Goal: Complete application form: Complete application form

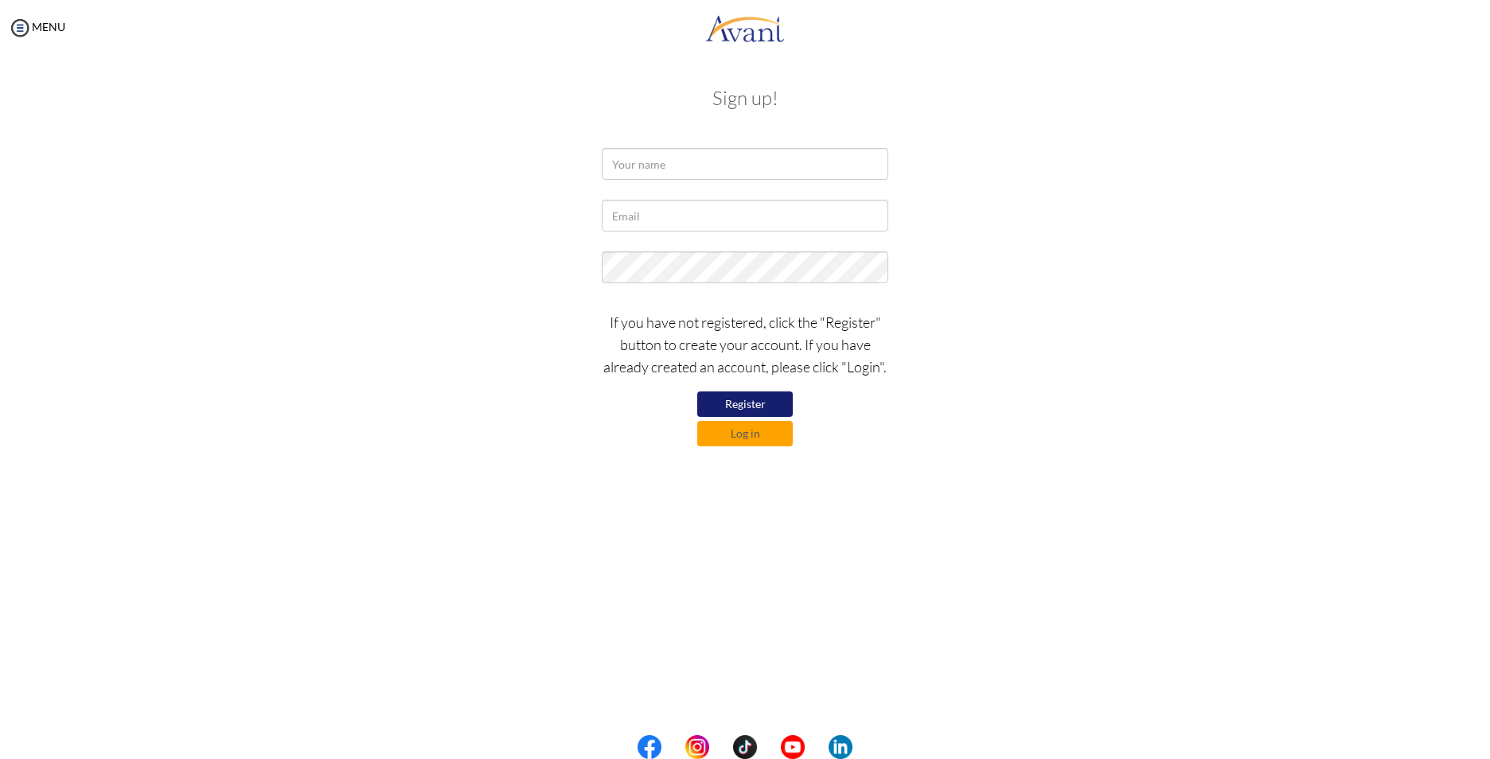
click at [650, 193] on form "If you have not registered, click the "Register" button to create your account.…" at bounding box center [745, 297] width 908 height 299
click at [654, 180] on input "text" at bounding box center [745, 164] width 287 height 32
type input "[PERSON_NAME]"
click at [733, 202] on input "text" at bounding box center [745, 216] width 287 height 32
type input "[EMAIL_ADDRESS][DOMAIN_NAME]"
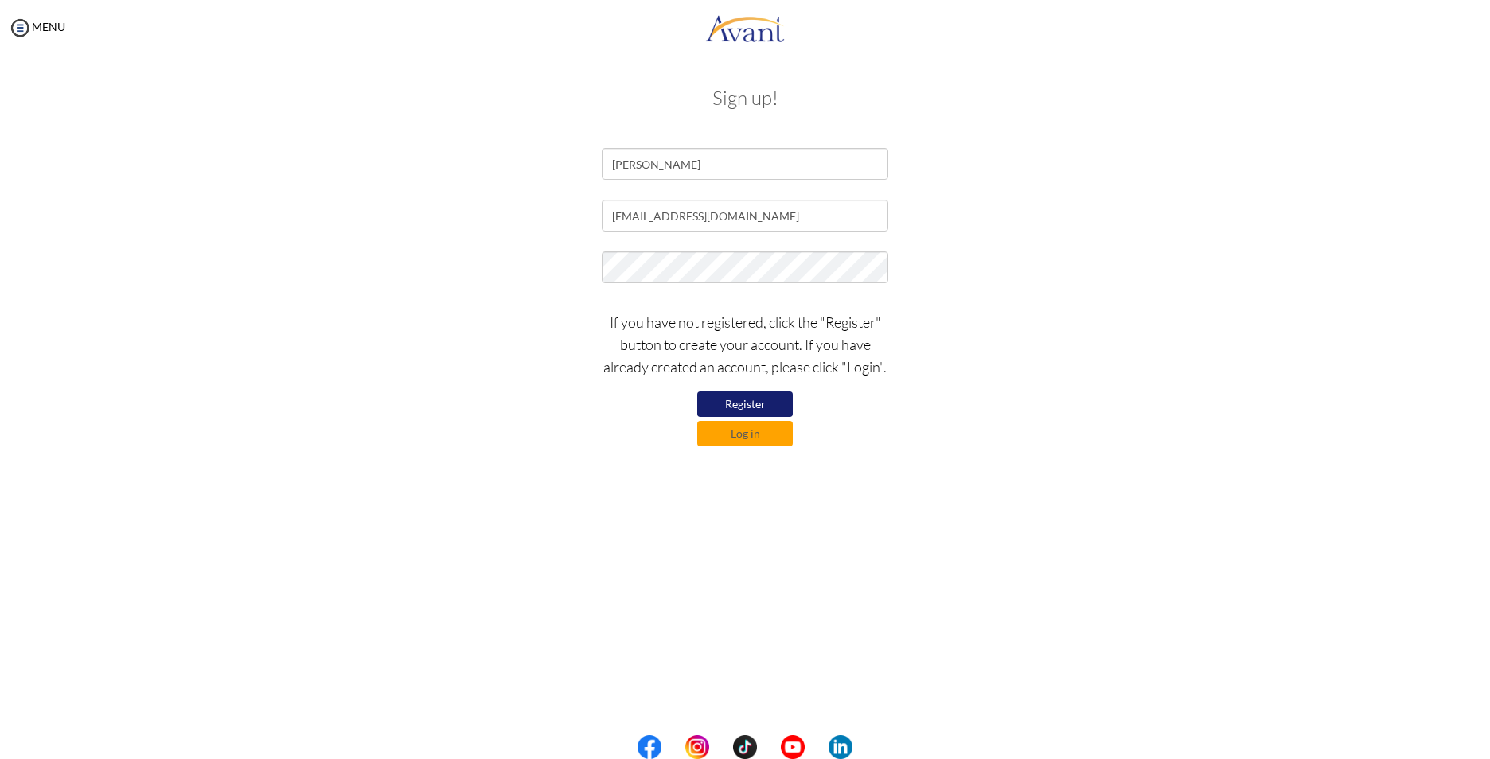
click at [763, 392] on button "Register" at bounding box center [745, 404] width 96 height 25
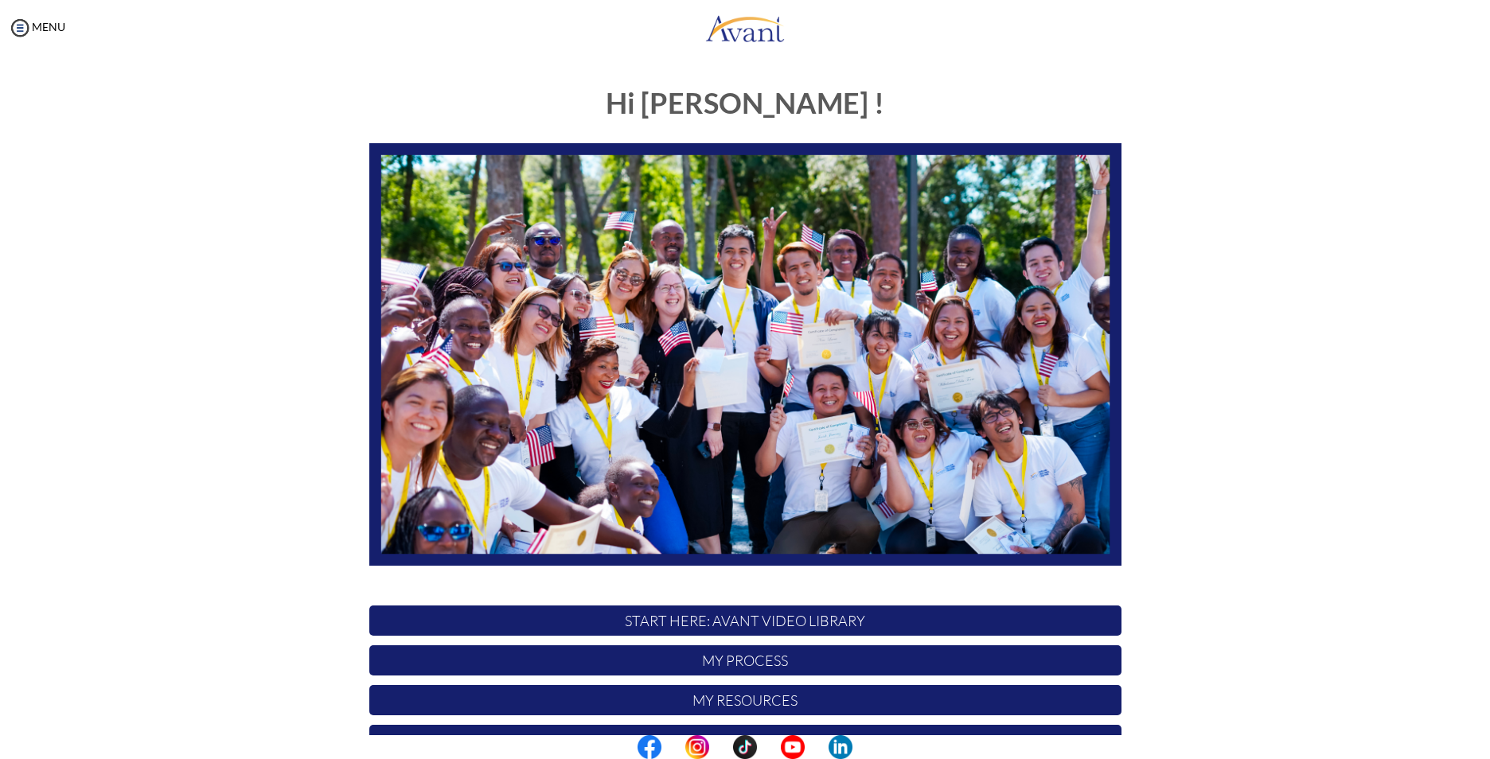
click at [756, 624] on p "START HERE: Avant Video Library" at bounding box center [745, 621] width 752 height 30
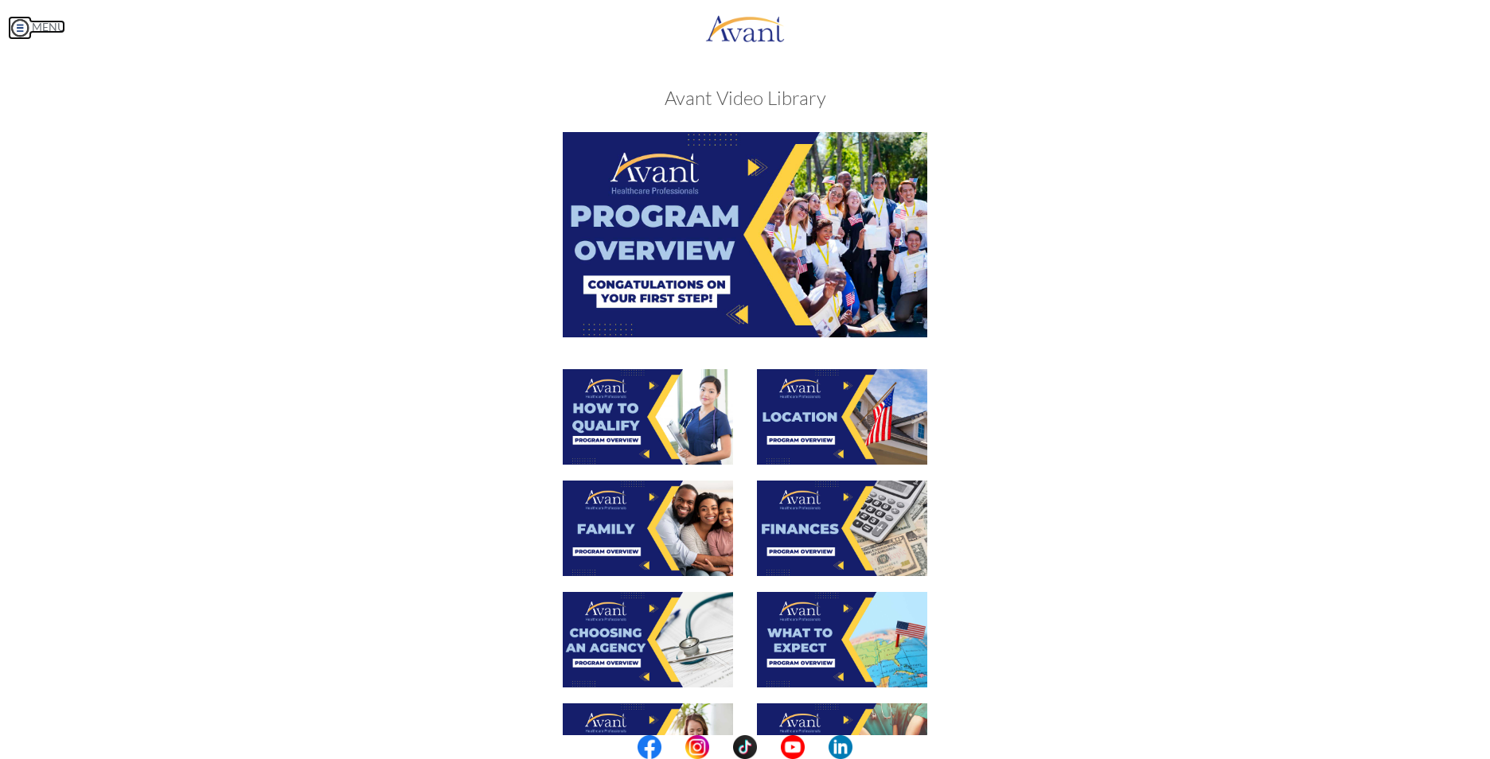
click at [39, 33] on link "MENU" at bounding box center [36, 27] width 57 height 14
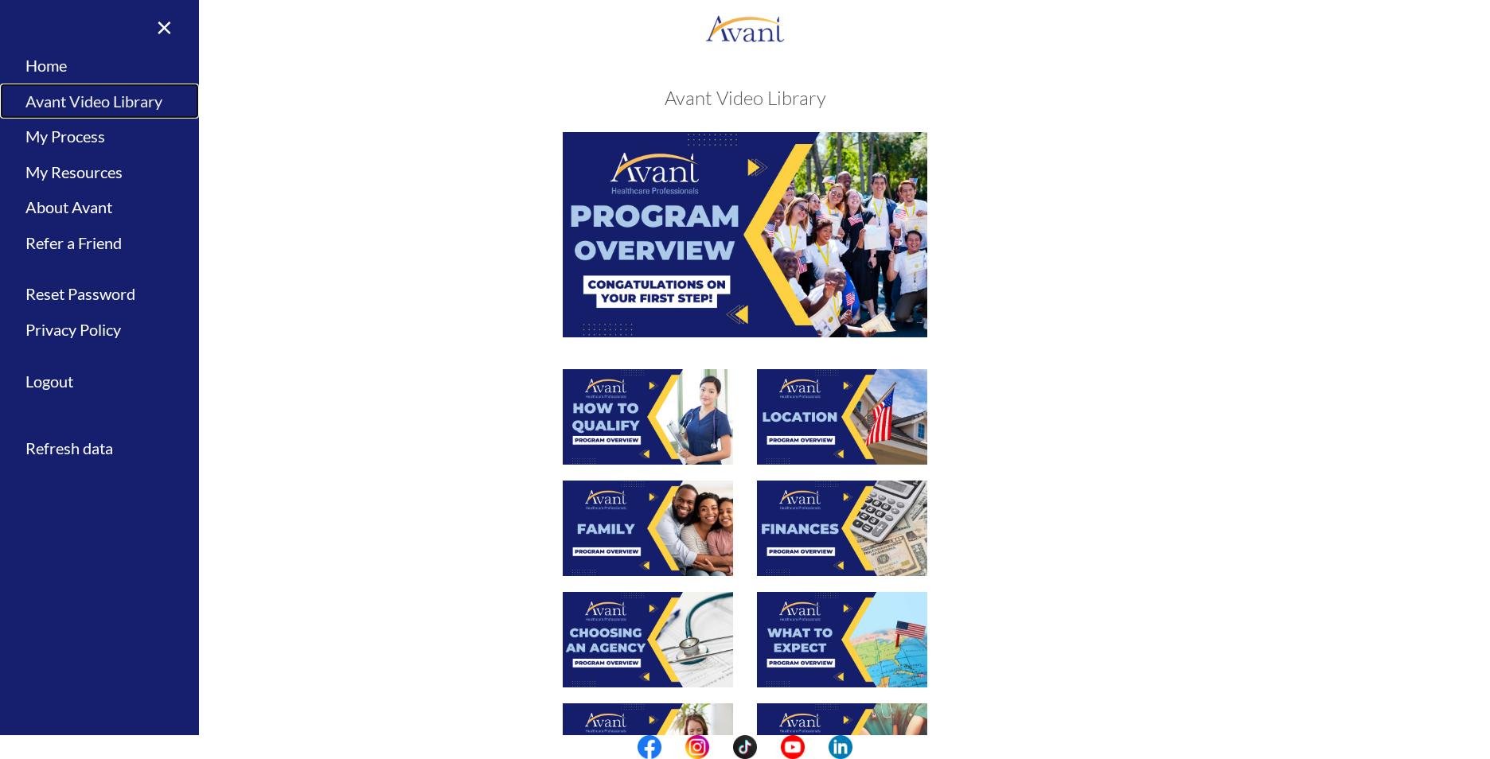
click at [84, 104] on link "Avant Video Library" at bounding box center [99, 102] width 199 height 36
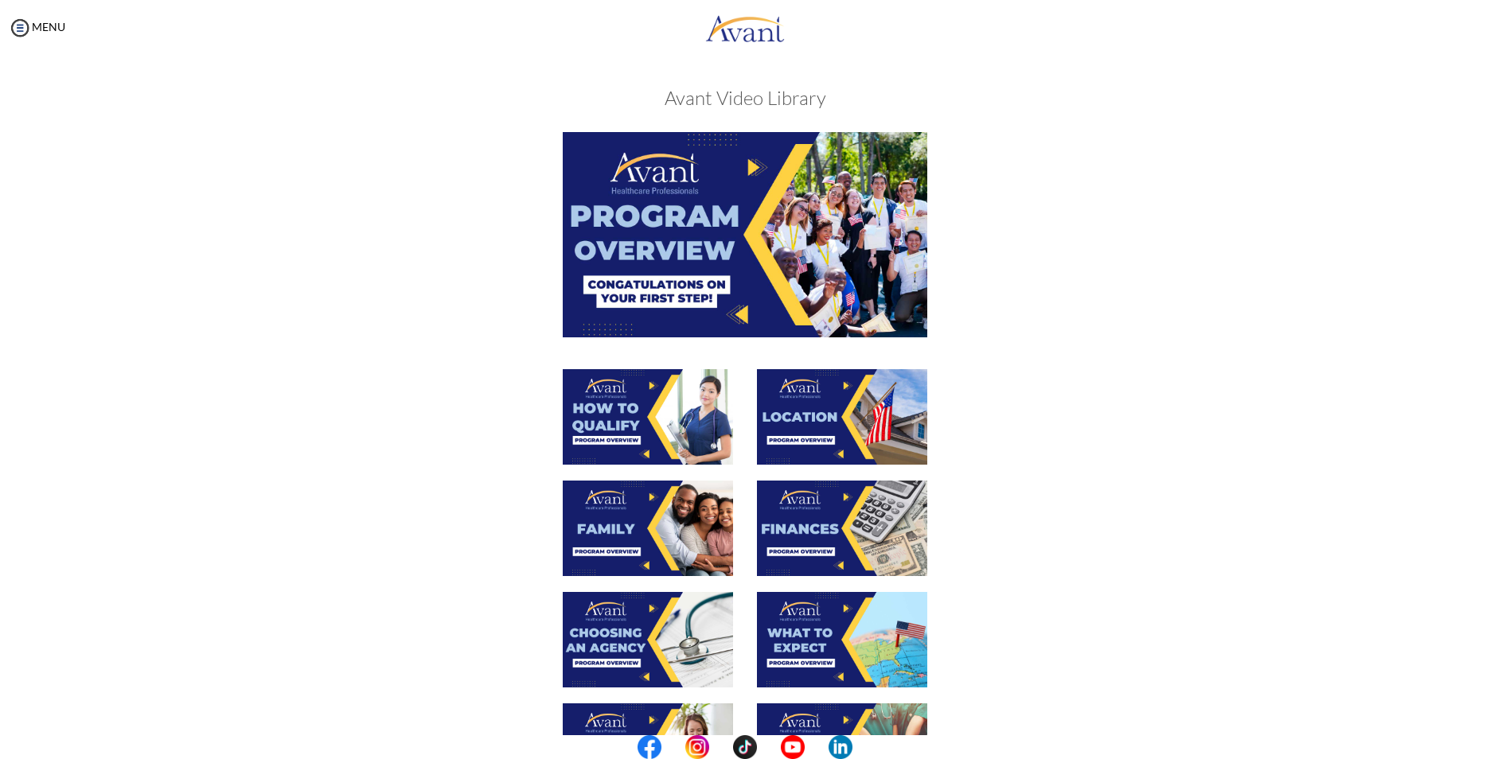
click at [712, 259] on img at bounding box center [745, 234] width 365 height 205
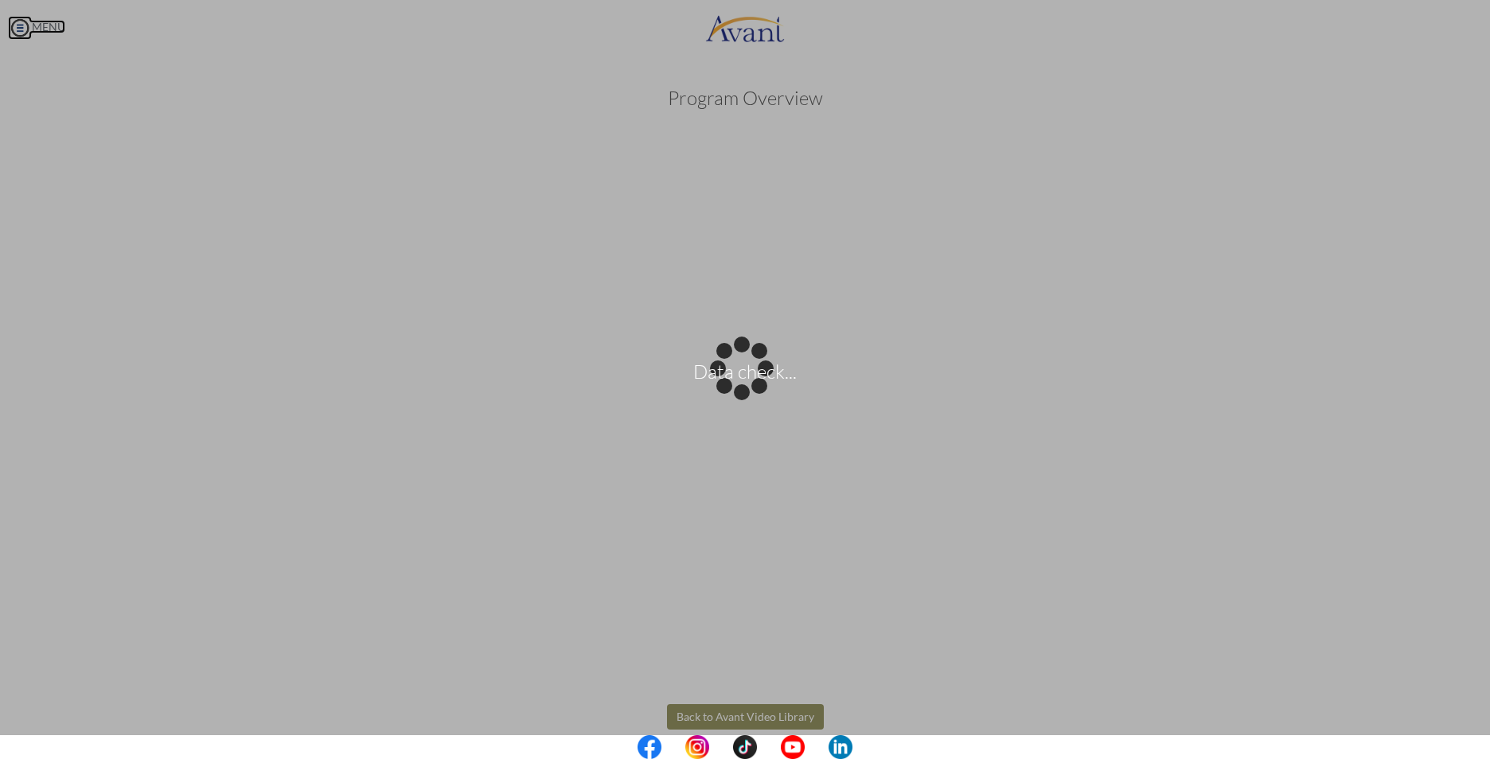
click at [45, 23] on body "Data check... Maintenance break. Please come back in 2 hours. MENU My Status Wh…" at bounding box center [745, 379] width 1490 height 759
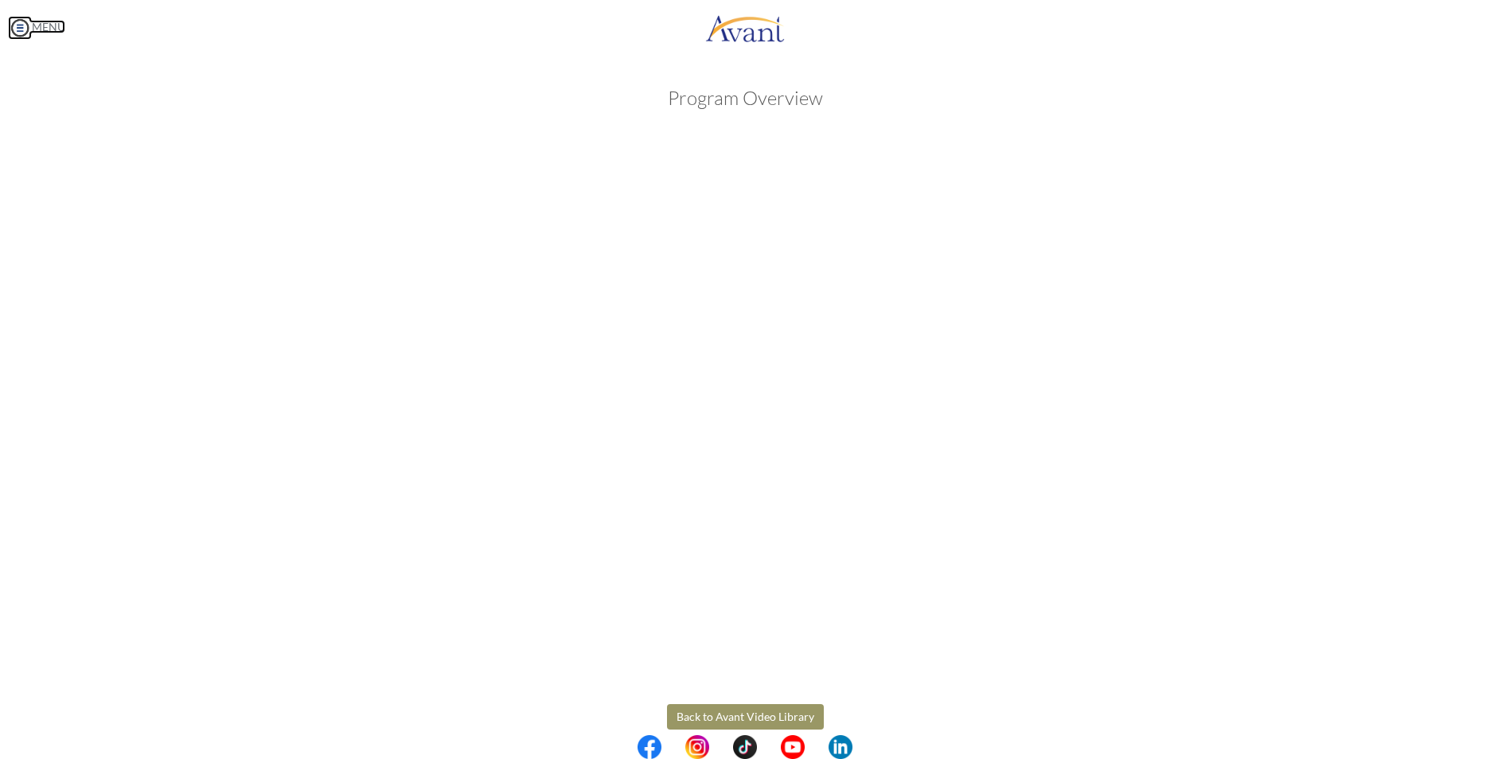
click at [45, 31] on link "MENU" at bounding box center [36, 27] width 57 height 14
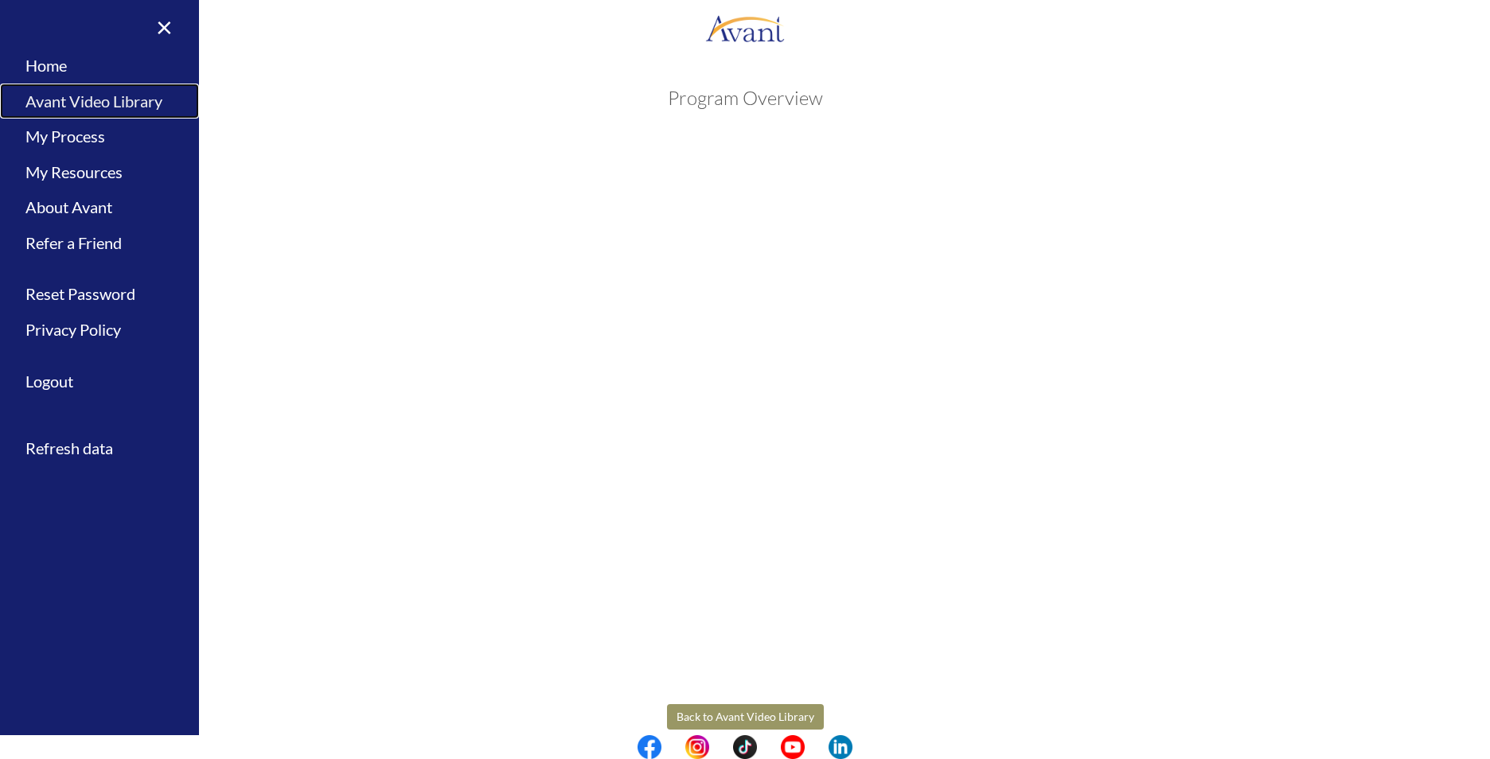
click at [60, 100] on link "Avant Video Library" at bounding box center [99, 102] width 199 height 36
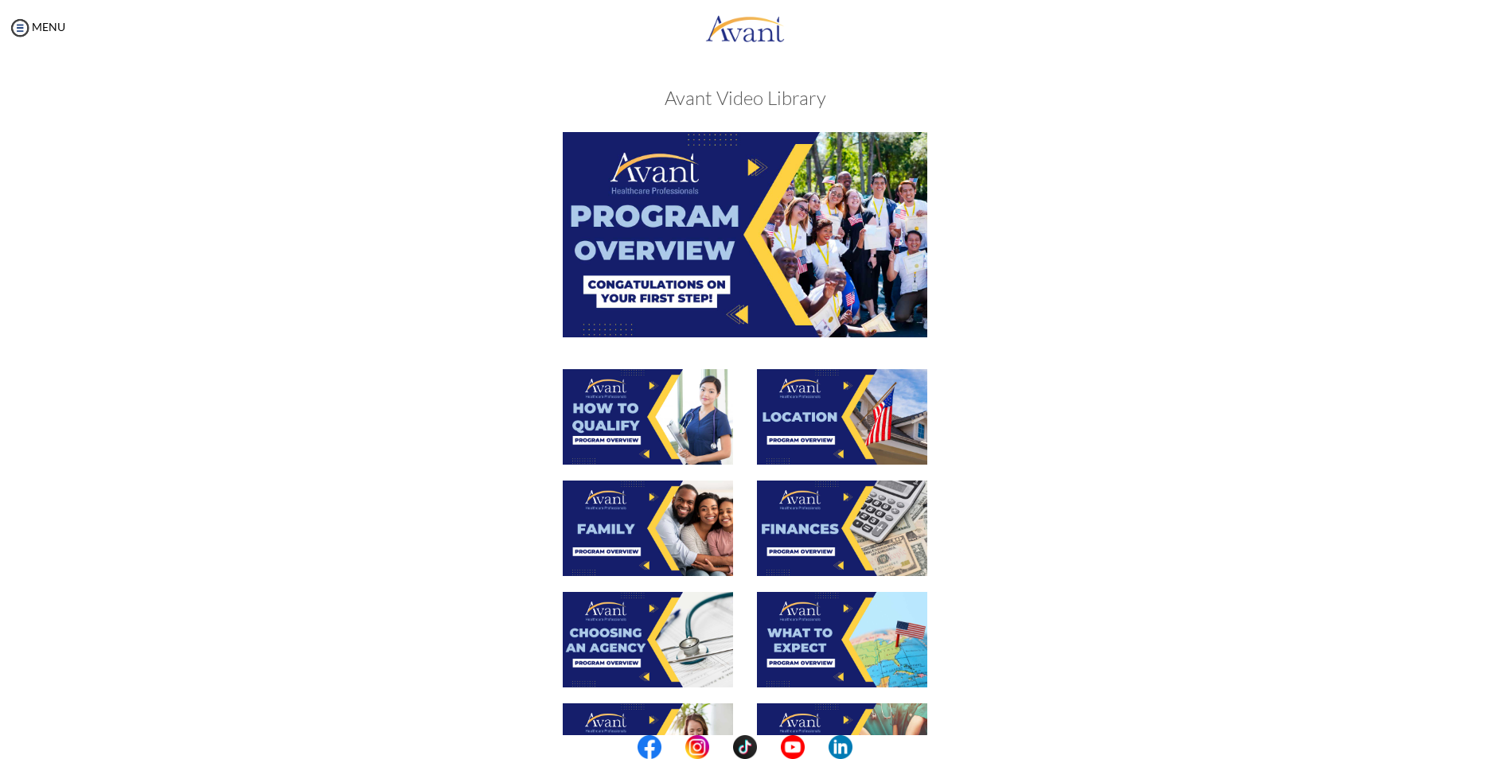
click at [783, 252] on img at bounding box center [745, 234] width 365 height 205
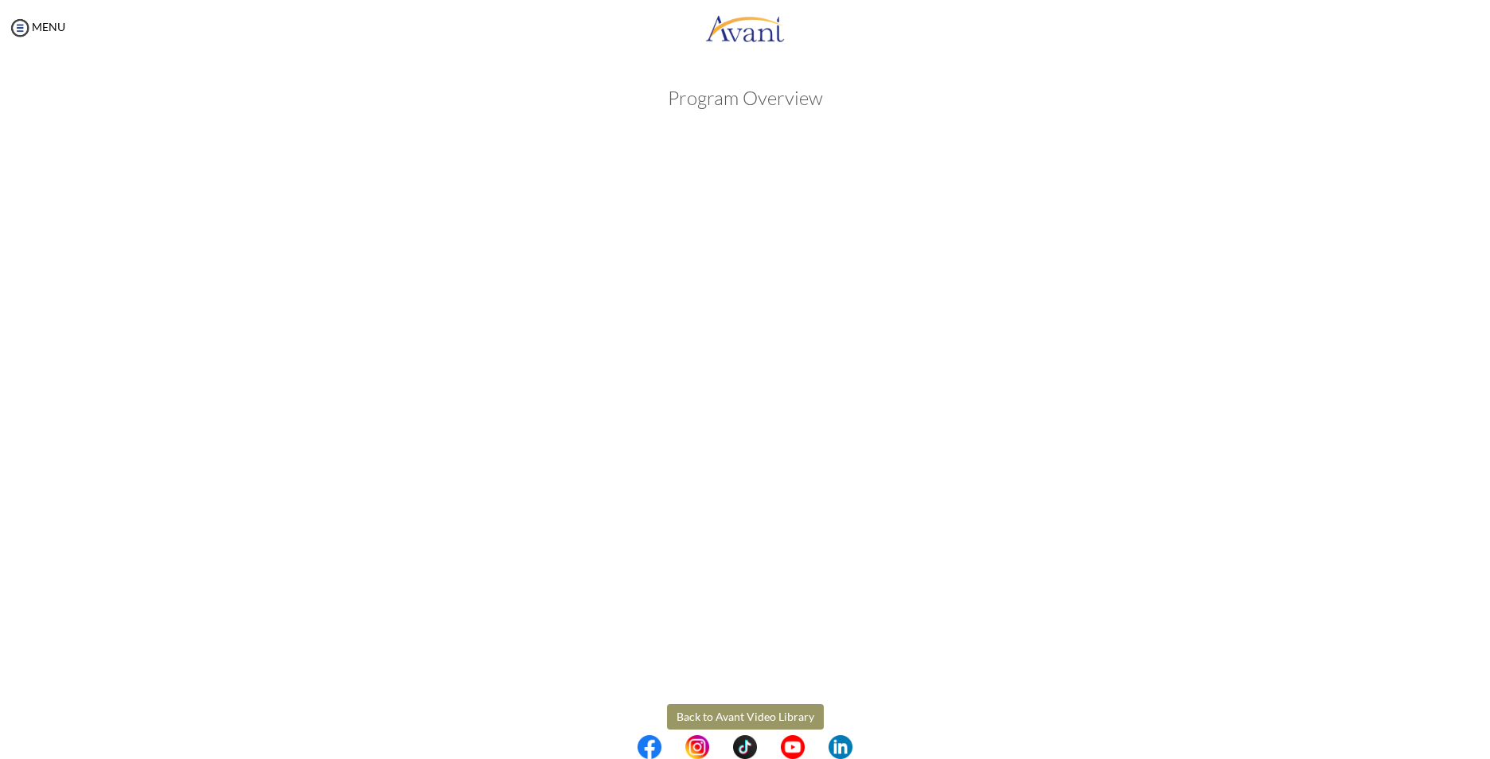
click at [1081, 710] on body "Maintenance break. Please come back in 2 hours. MENU My Status What is the next…" at bounding box center [745, 379] width 1490 height 759
click at [0, 0] on div at bounding box center [0, 0] width 0 height 0
click at [773, 720] on body "Maintenance break. Please come back in 2 hours. MENU My Status What is the next…" at bounding box center [745, 379] width 1490 height 759
click at [703, 718] on button "Back to Avant Video Library" at bounding box center [745, 717] width 157 height 25
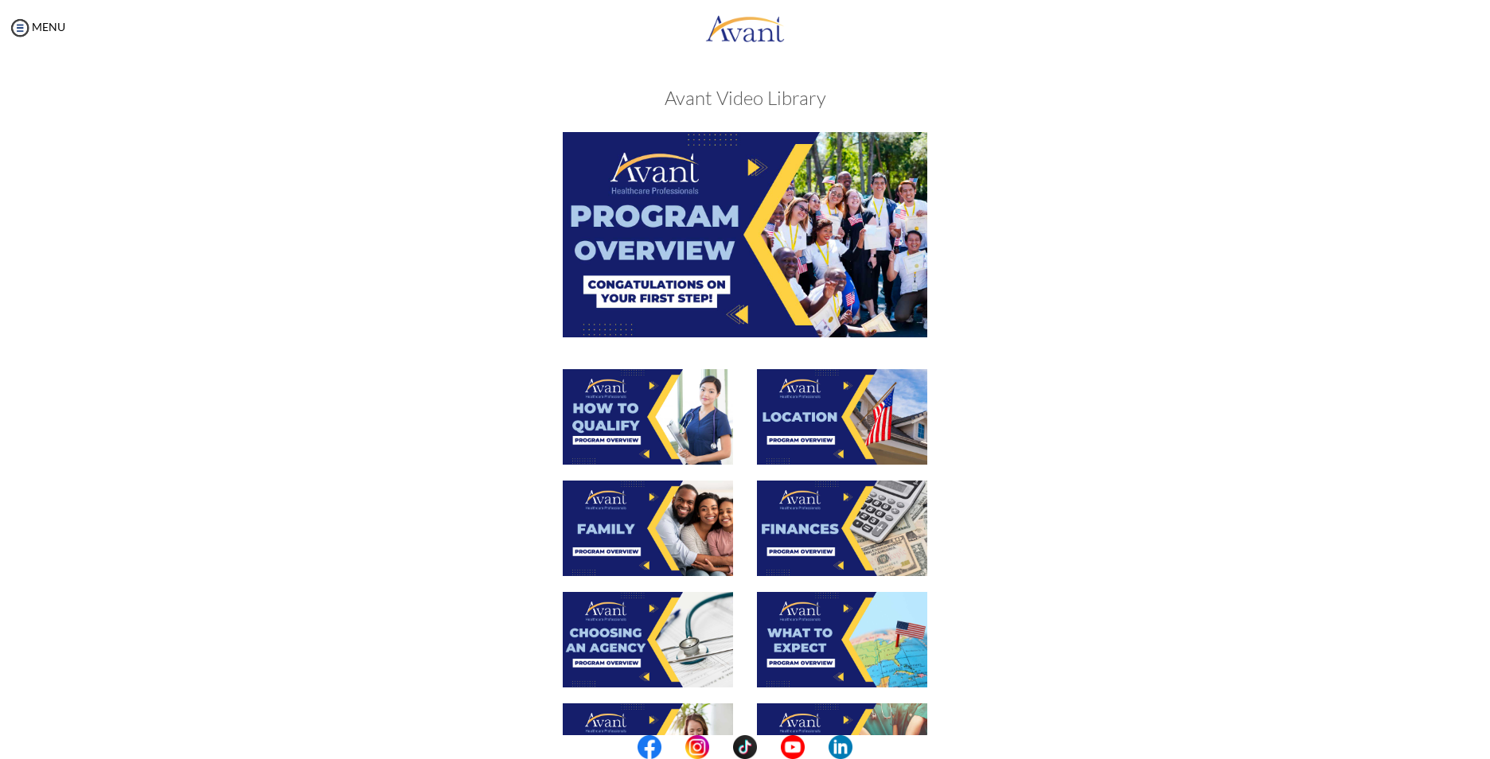
click at [660, 411] on img at bounding box center [648, 417] width 170 height 96
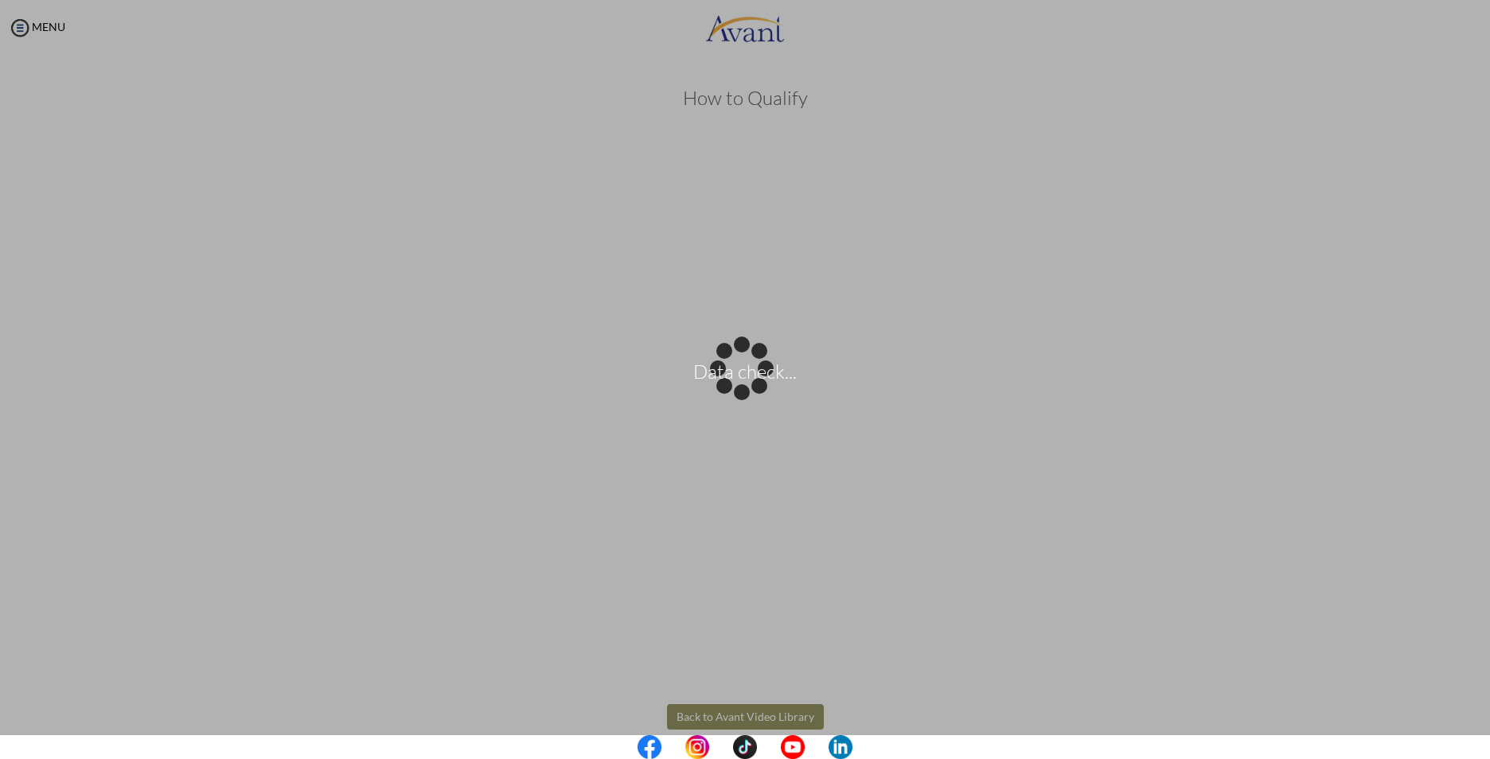
click at [708, 704] on body "Data check... Maintenance break. Please come back in 2 hours. MENU My Status Wh…" at bounding box center [745, 379] width 1490 height 759
click at [734, 391] on div "Data check..." at bounding box center [745, 380] width 22 height 22
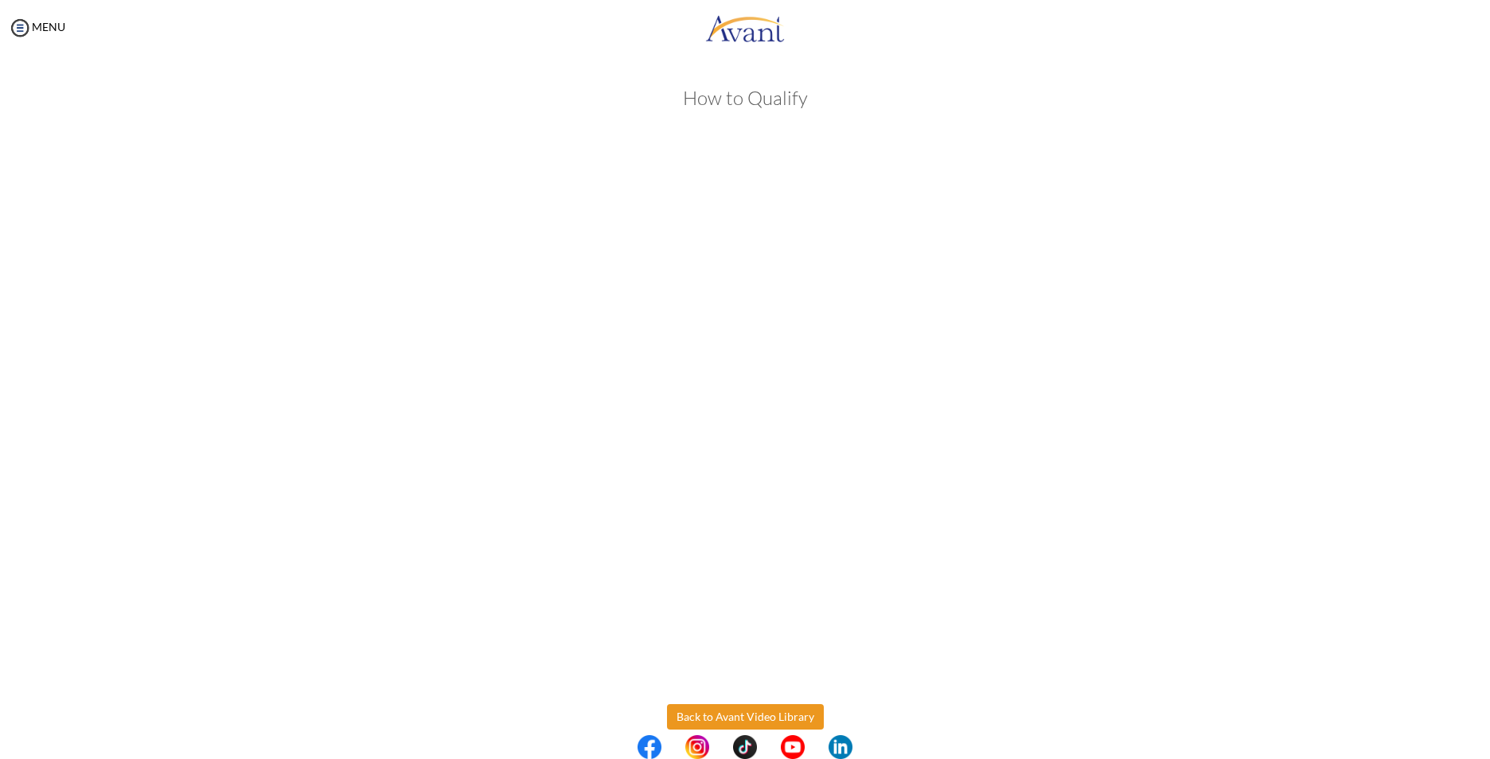
click at [707, 709] on button "Back to Avant Video Library" at bounding box center [745, 717] width 157 height 25
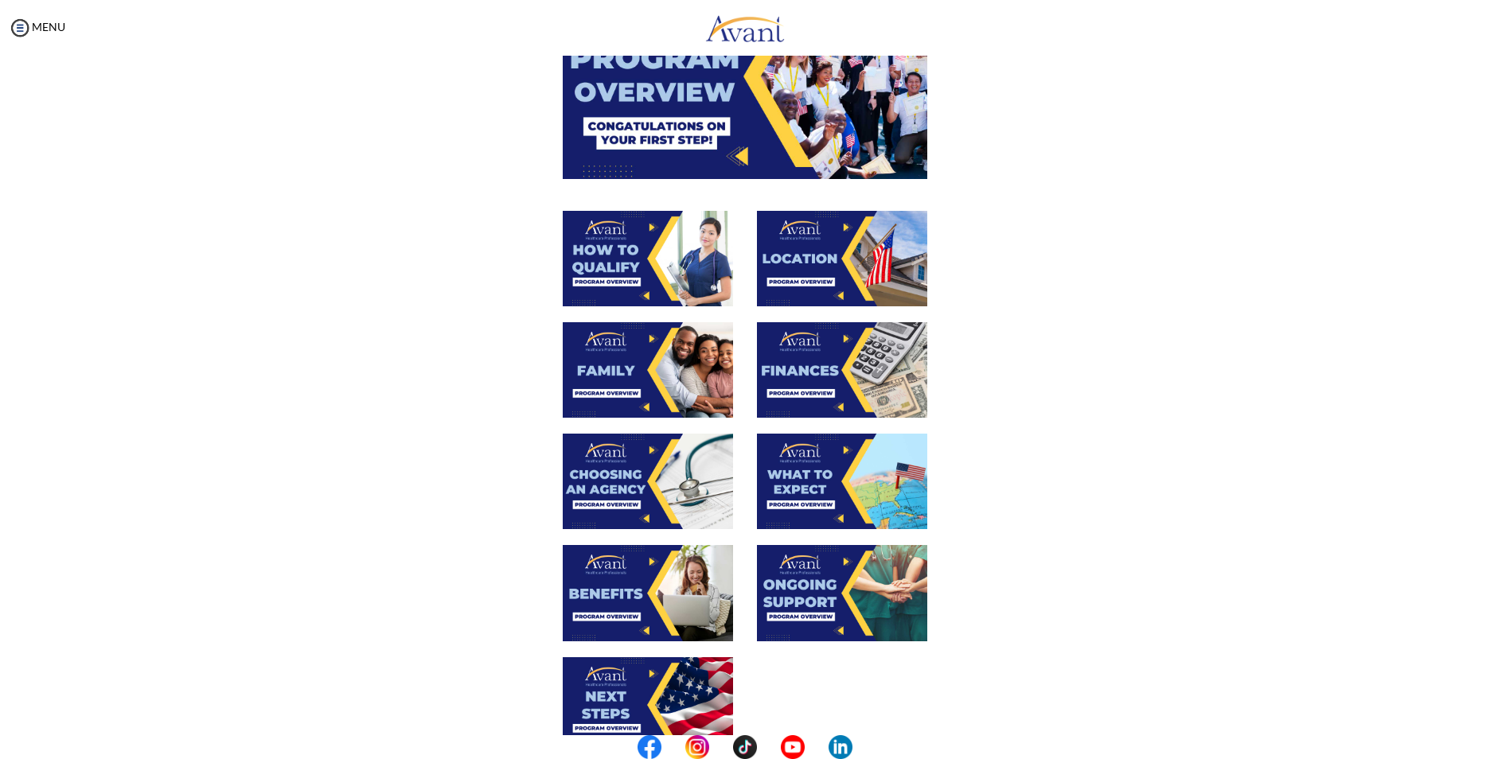
scroll to position [159, 0]
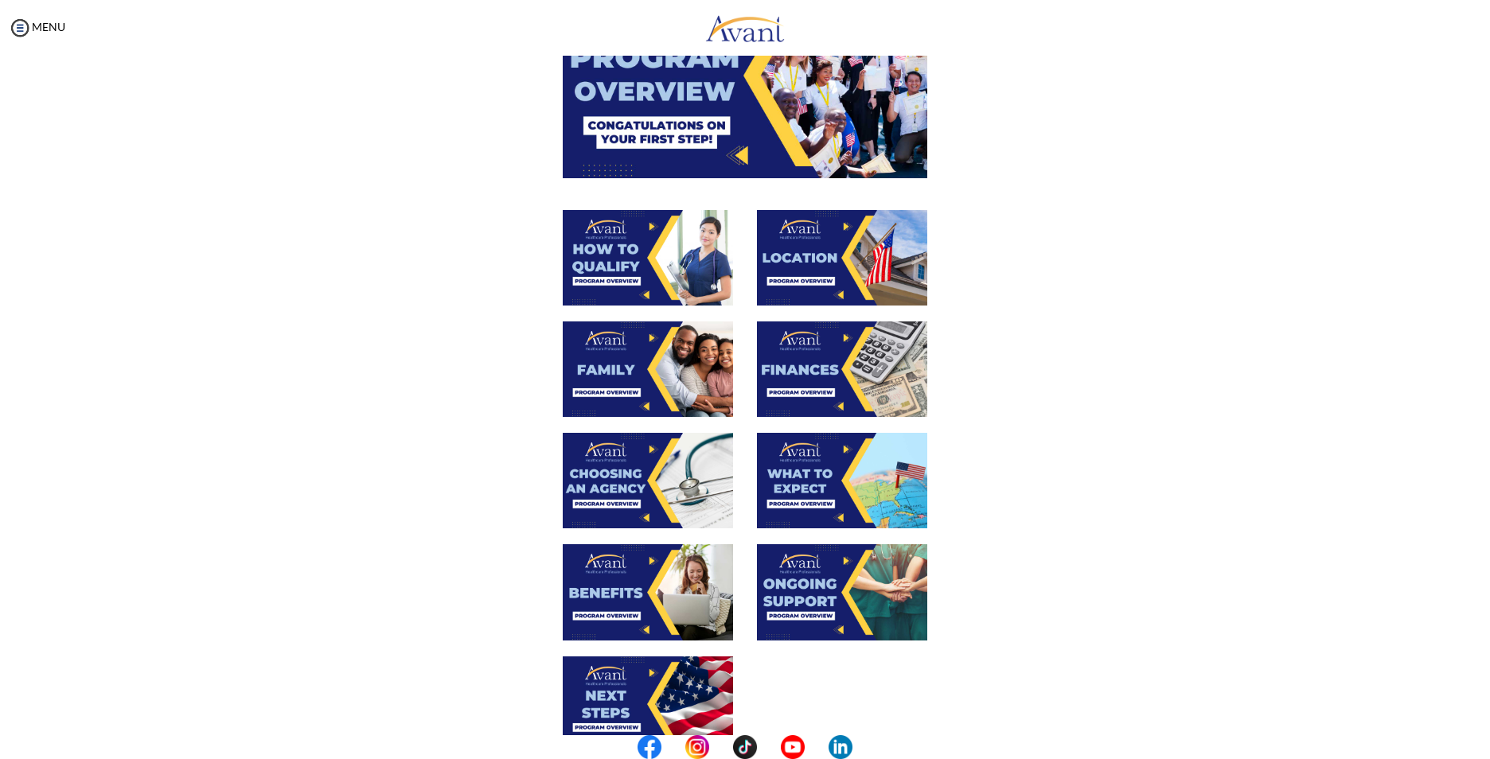
click at [839, 269] on img at bounding box center [842, 258] width 170 height 96
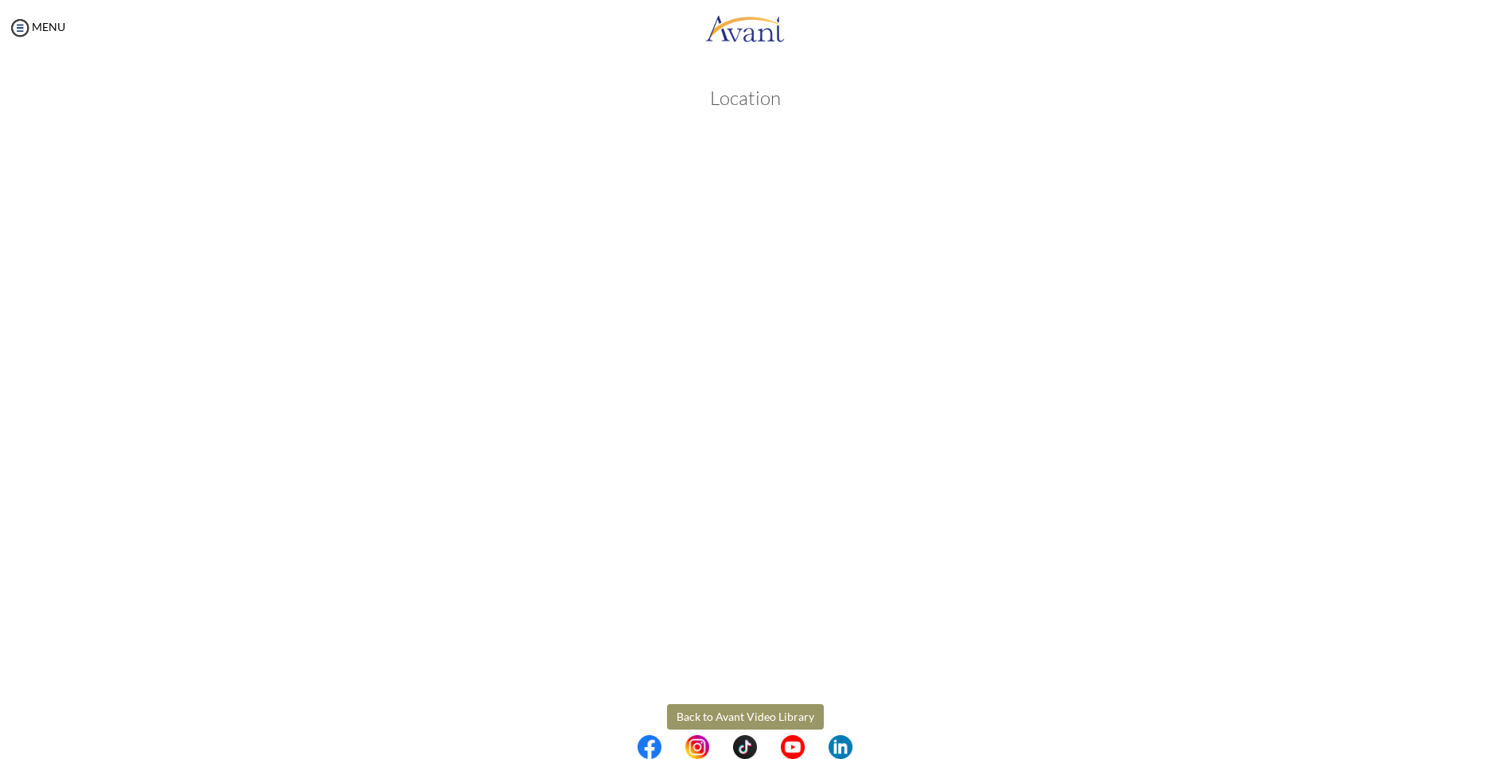
drag, startPoint x: 1010, startPoint y: 260, endPoint x: 117, endPoint y: 210, distance: 894.6
click at [117, 210] on body "Maintenance break. Please come back in 2 hours. MENU My Status What is the next…" at bounding box center [745, 379] width 1490 height 759
click at [704, 103] on h3 "Location" at bounding box center [745, 98] width 908 height 21
click at [733, 703] on button "Back to Avant Video Library" at bounding box center [745, 693] width 157 height 25
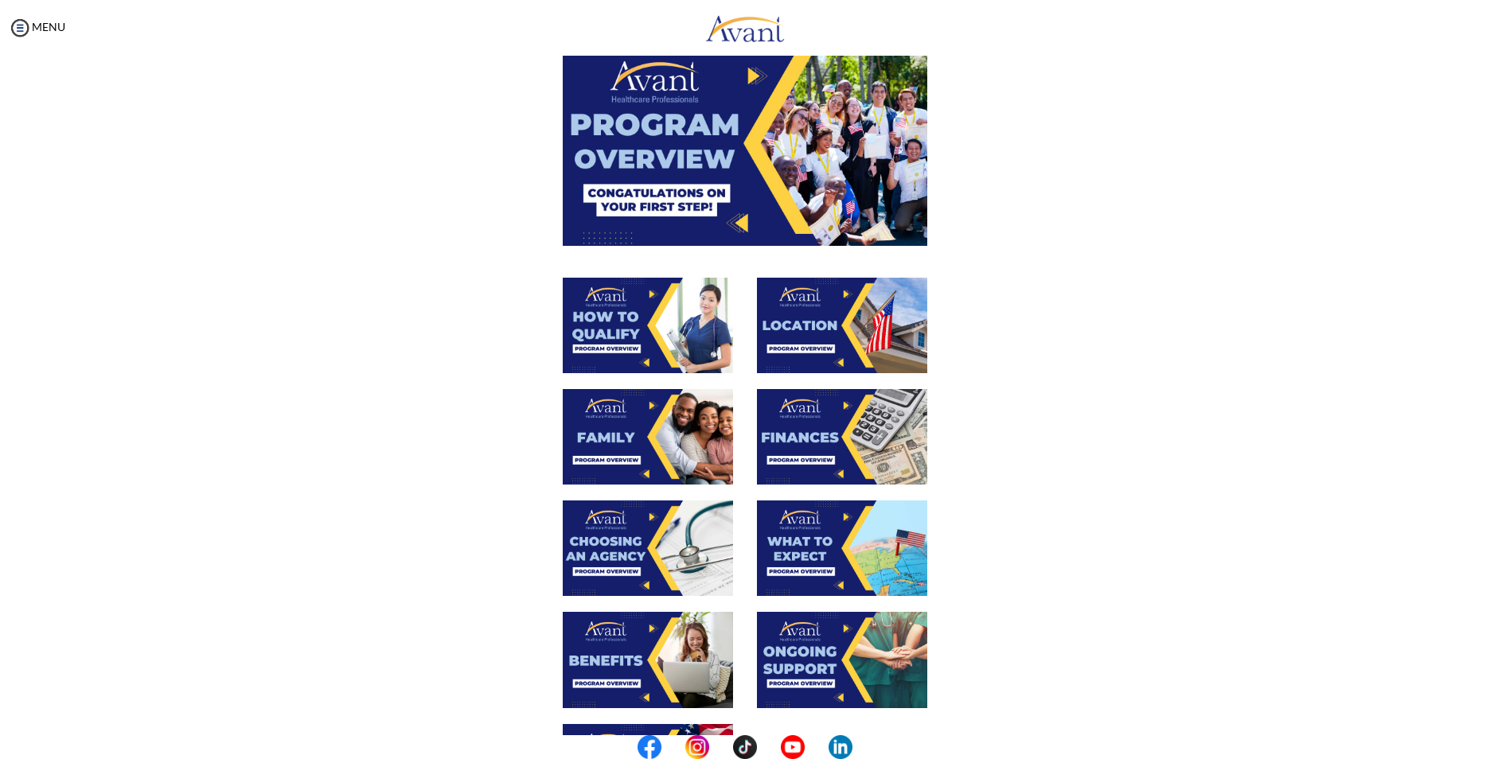
scroll to position [239, 0]
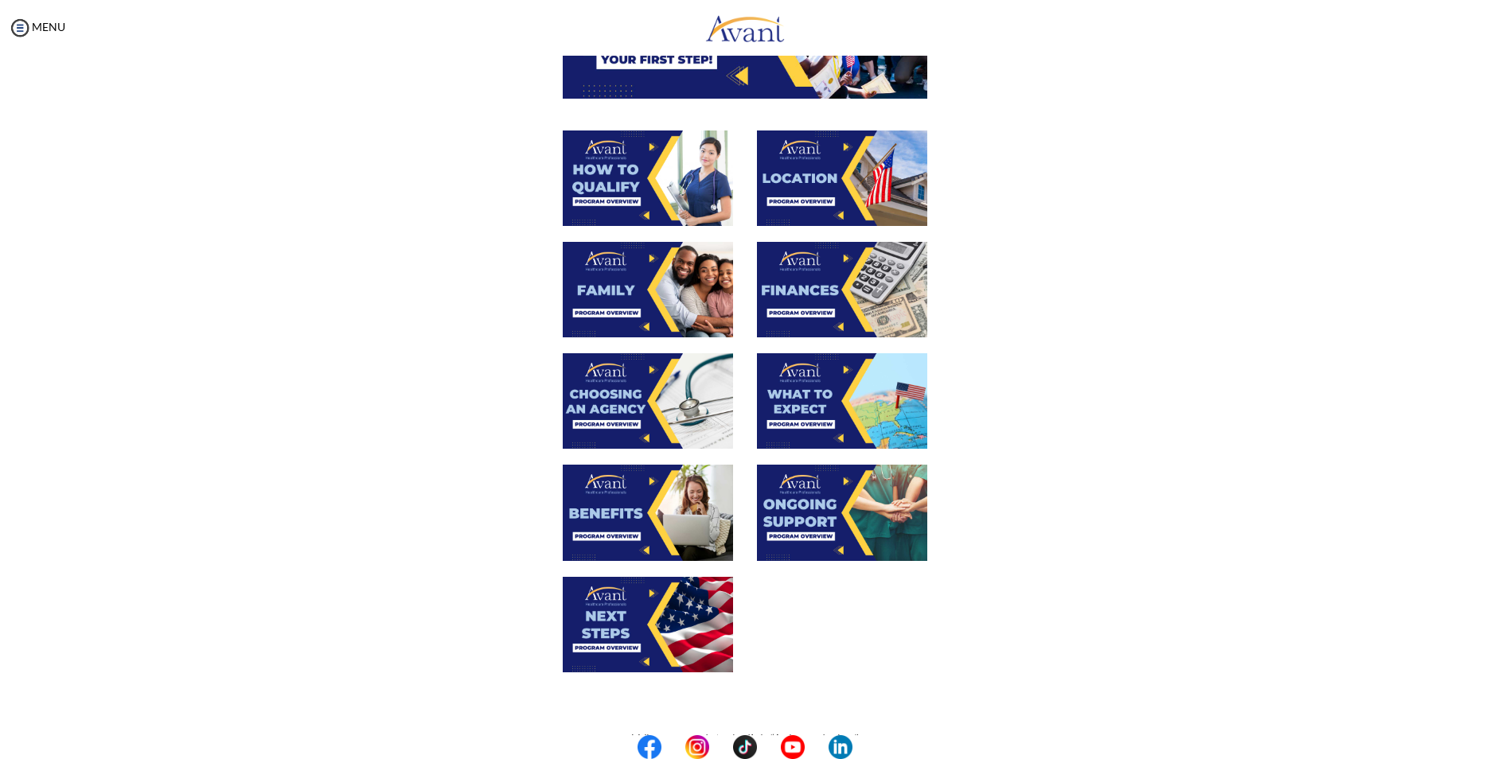
click at [645, 303] on img at bounding box center [648, 290] width 170 height 96
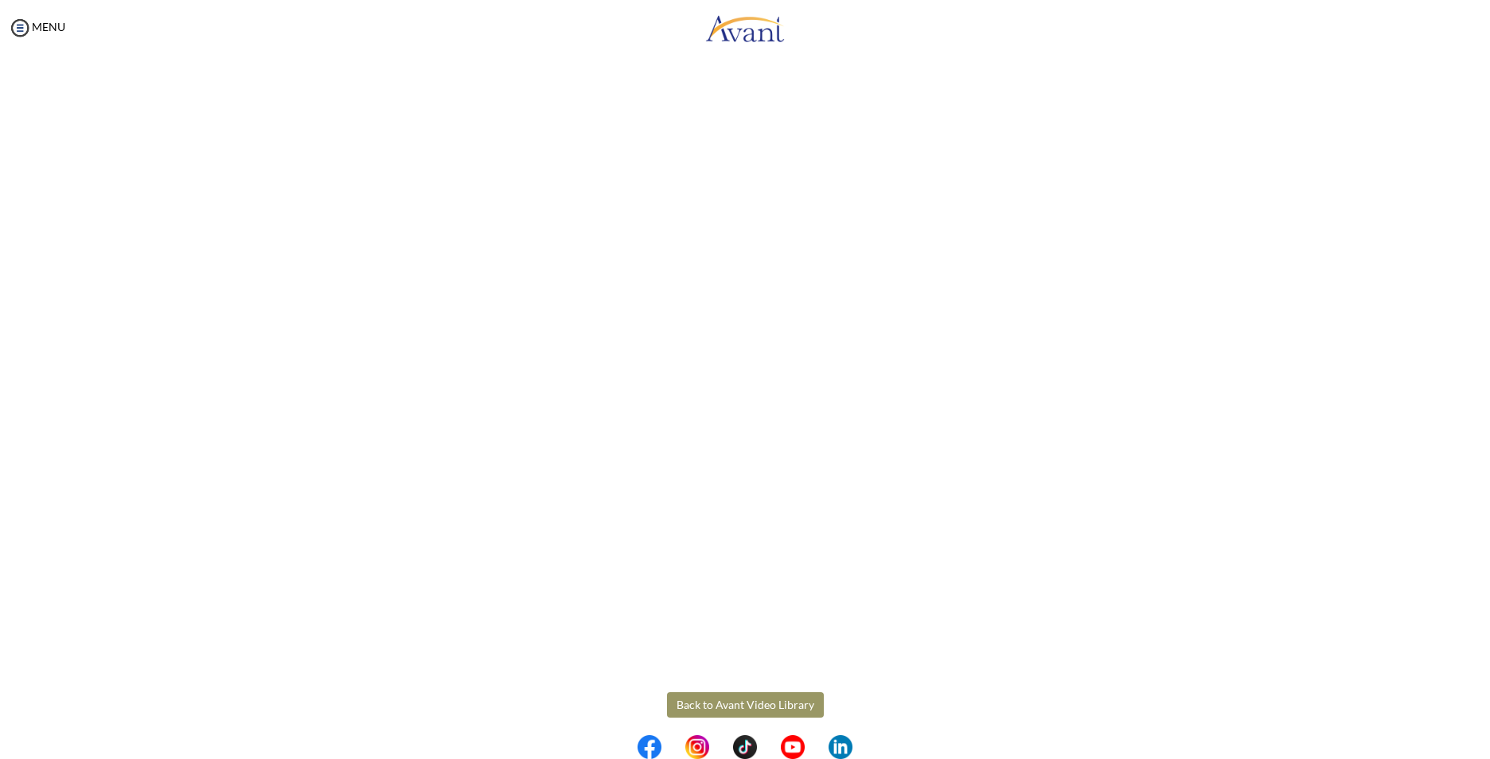
scroll to position [193, 0]
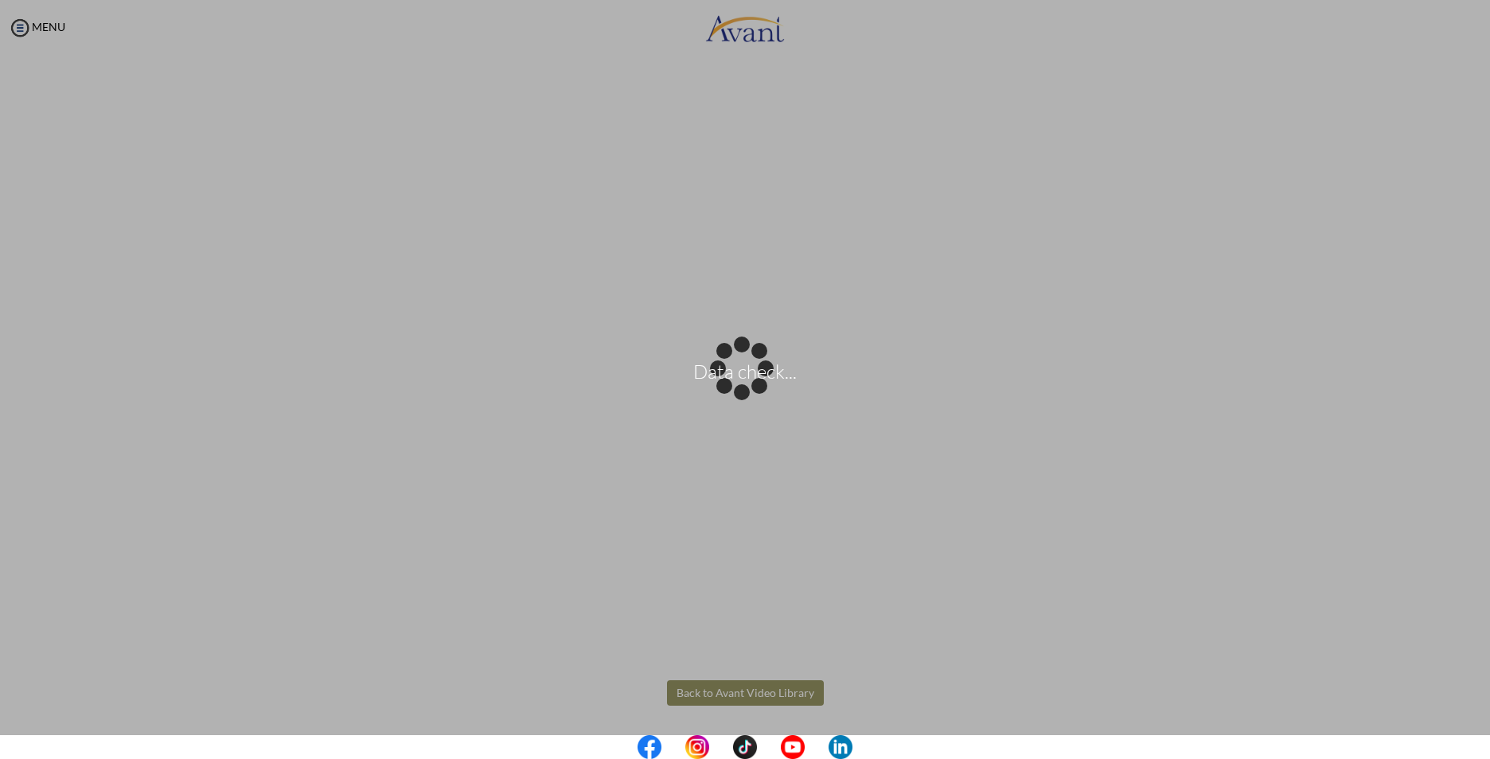
click at [755, 695] on body "Data check... Maintenance break. Please come back in 2 hours. MENU My Status Wh…" at bounding box center [745, 379] width 1490 height 759
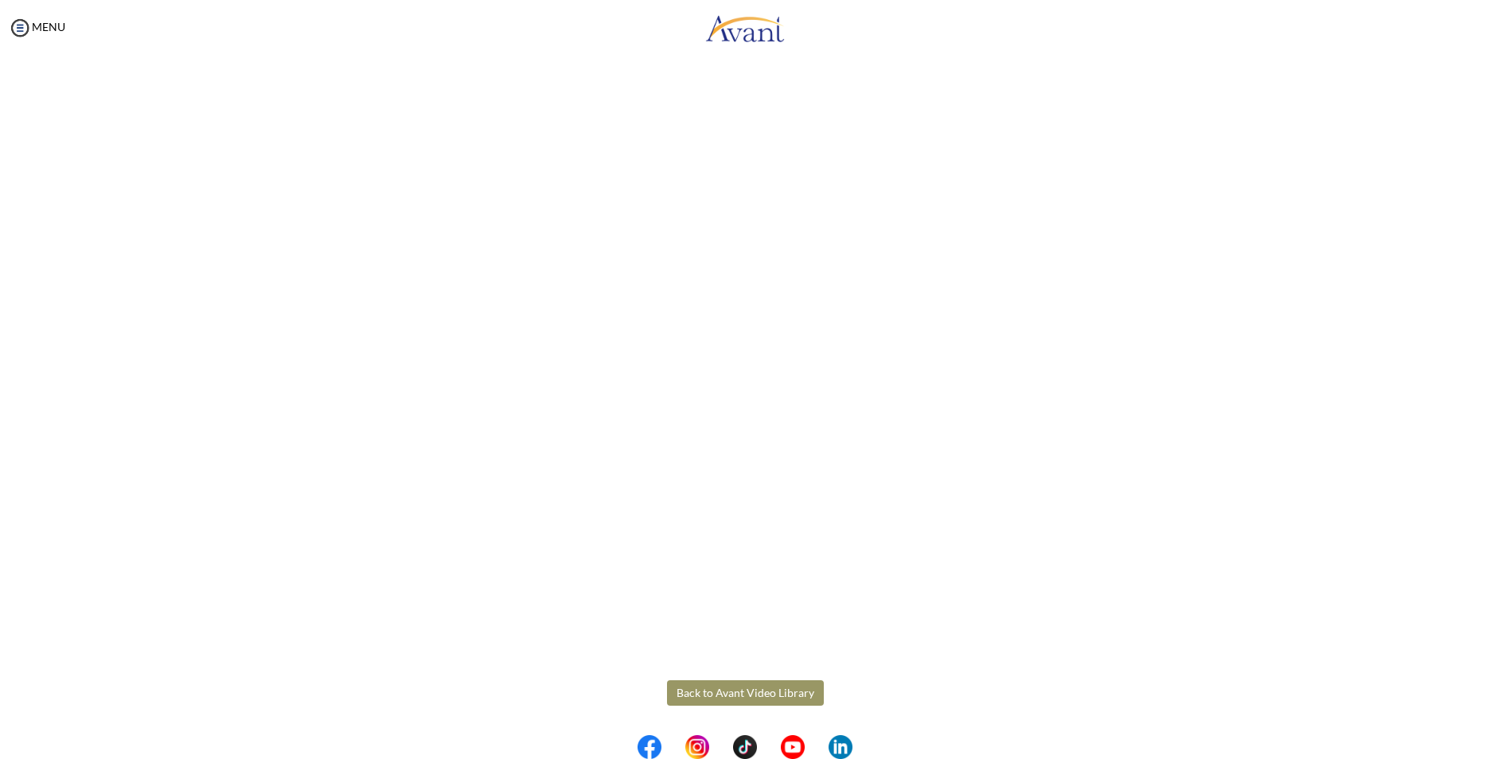
click at [755, 695] on button "Back to Avant Video Library" at bounding box center [745, 693] width 157 height 25
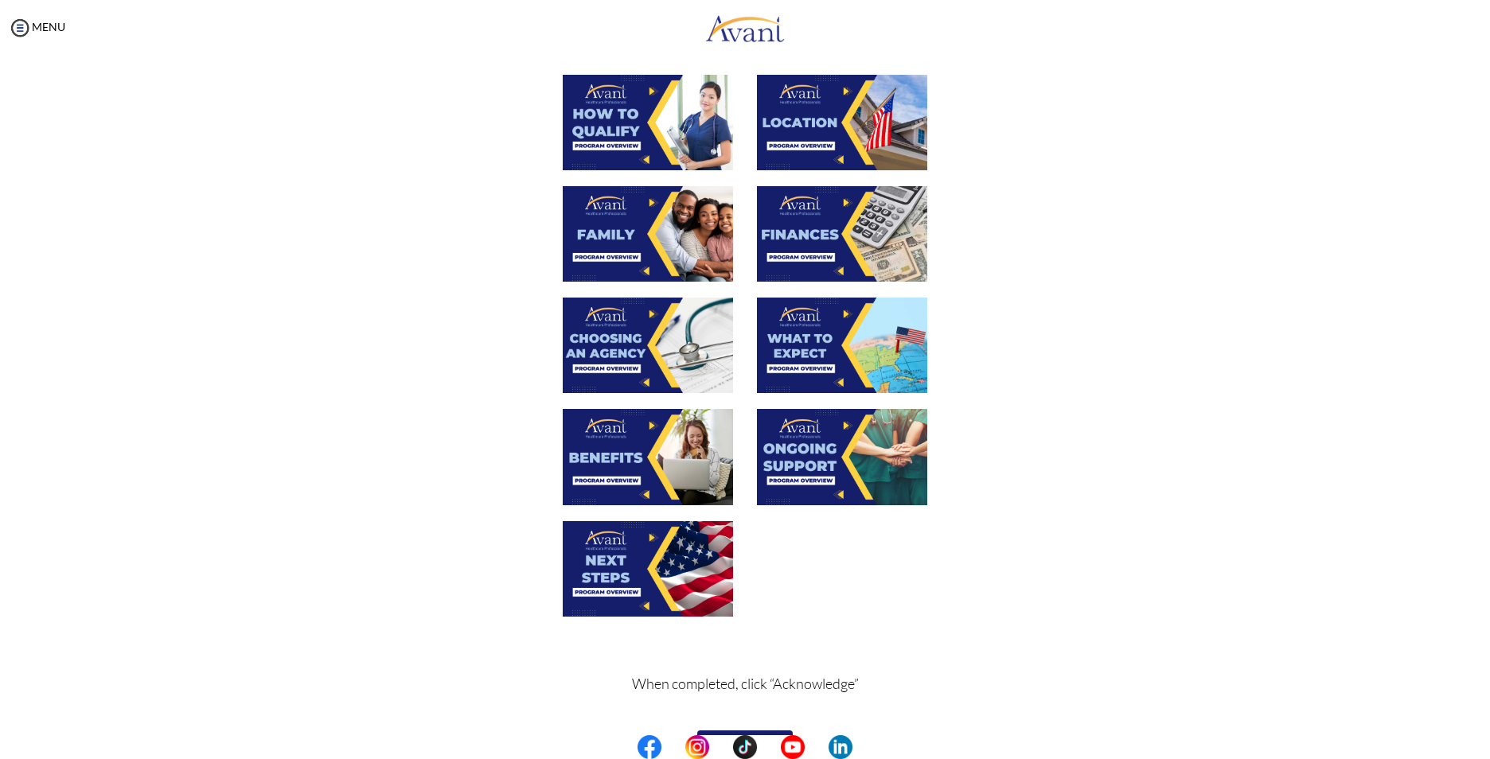
scroll to position [256, 0]
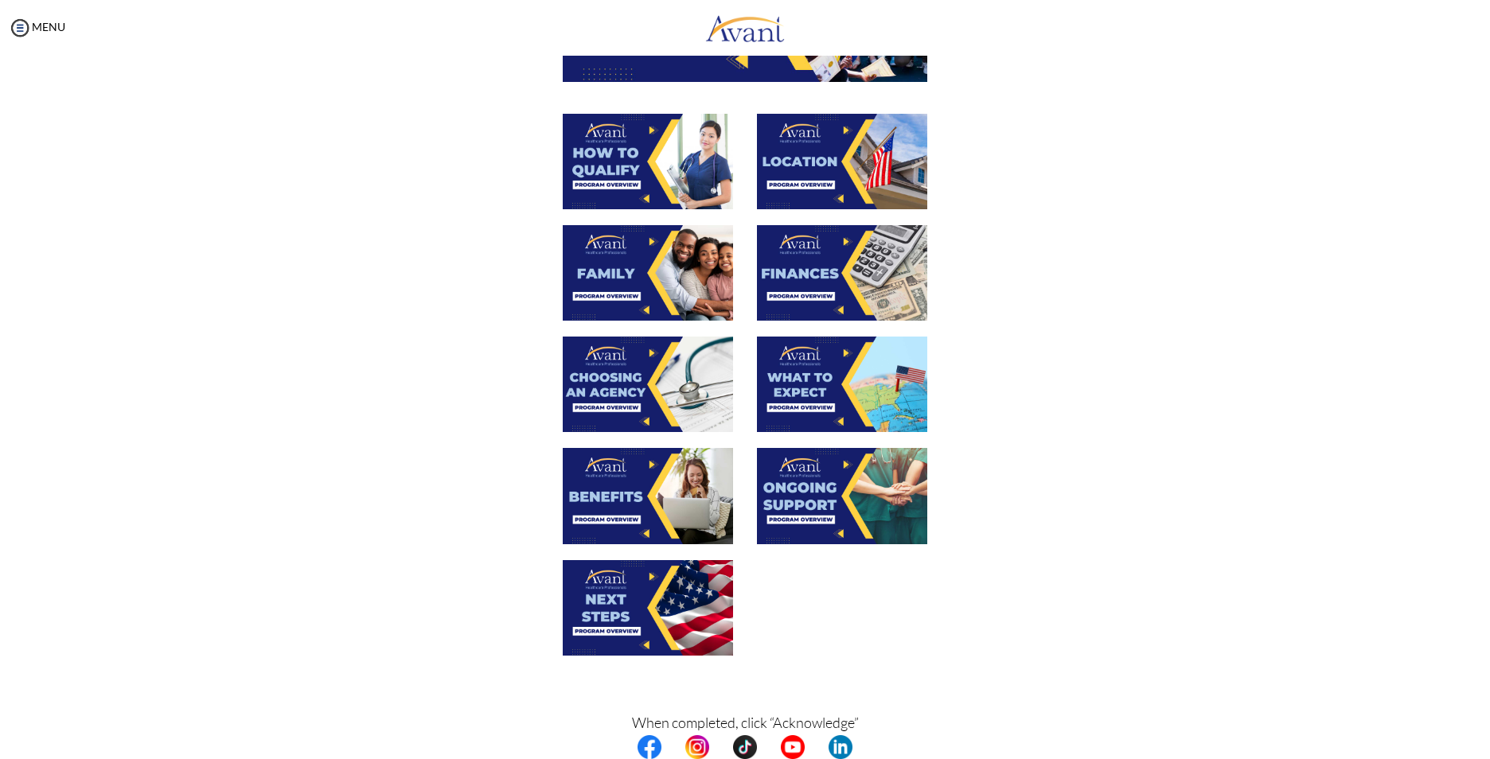
click at [838, 282] on img at bounding box center [842, 273] width 170 height 96
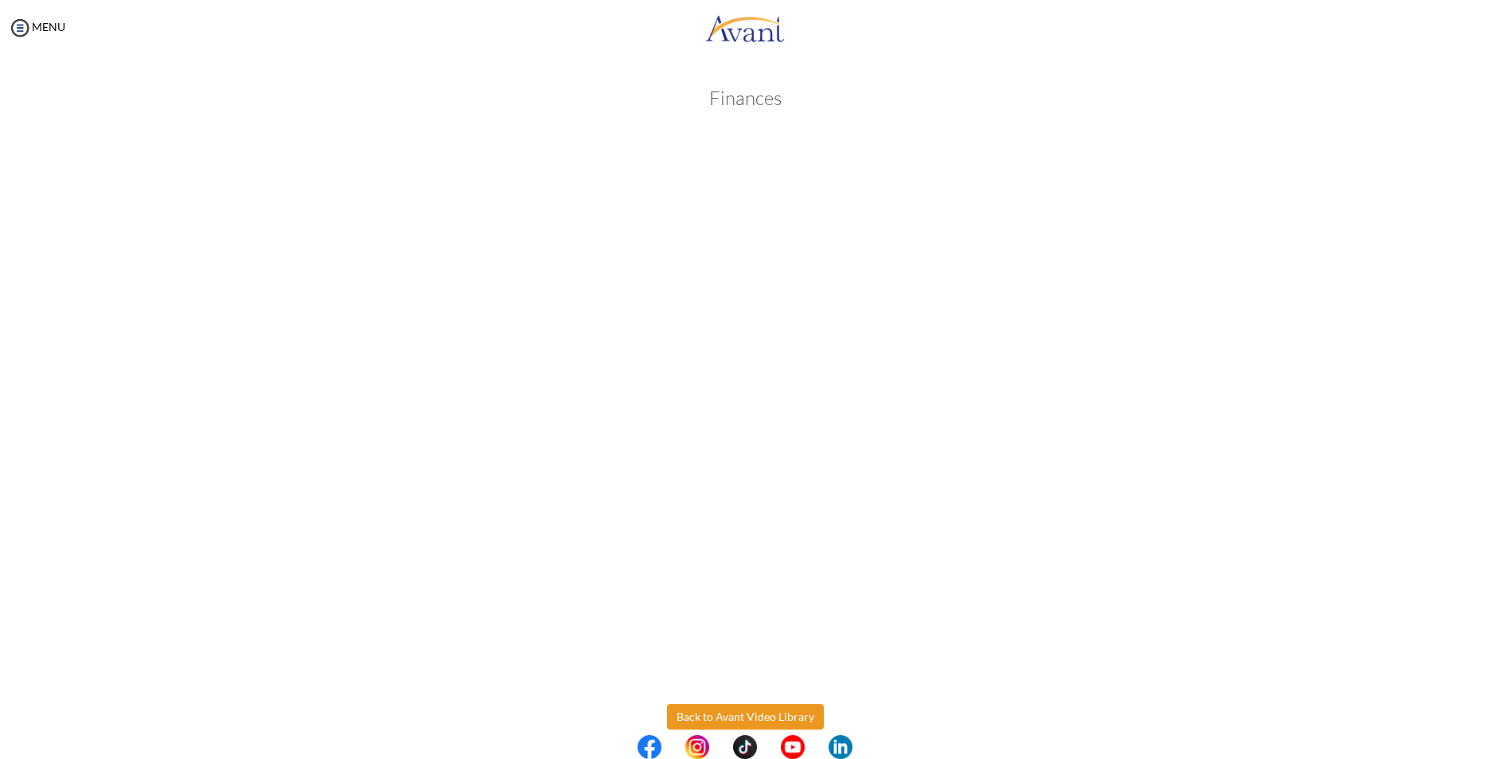
drag, startPoint x: 716, startPoint y: 716, endPoint x: 777, endPoint y: 696, distance: 64.4
click at [716, 716] on body "Maintenance break. Please come back in 2 hours. MENU My Status What is the next…" at bounding box center [745, 379] width 1490 height 759
click at [783, 729] on button "Back to Avant Video Library" at bounding box center [745, 717] width 157 height 25
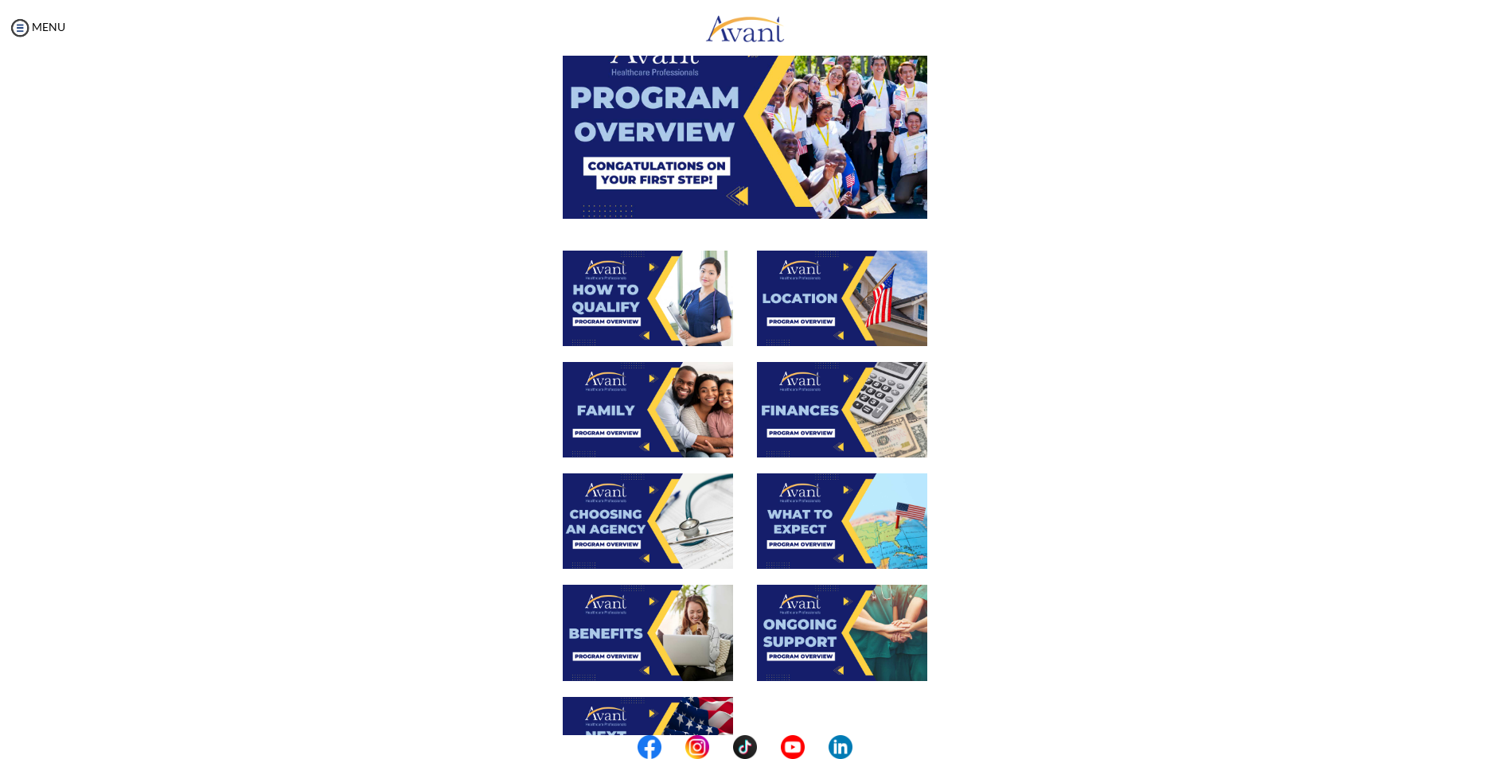
scroll to position [239, 0]
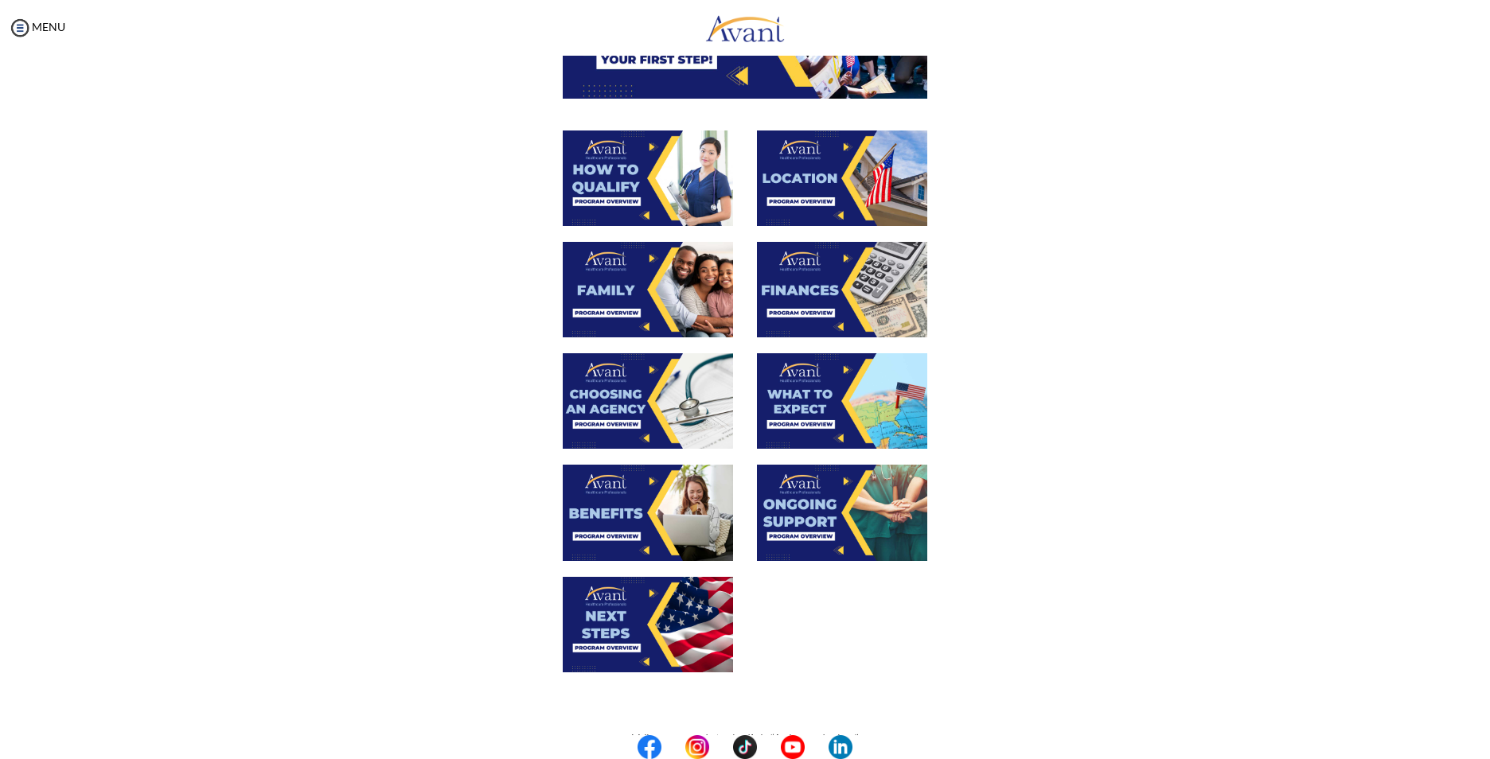
click at [645, 420] on img at bounding box center [648, 401] width 170 height 96
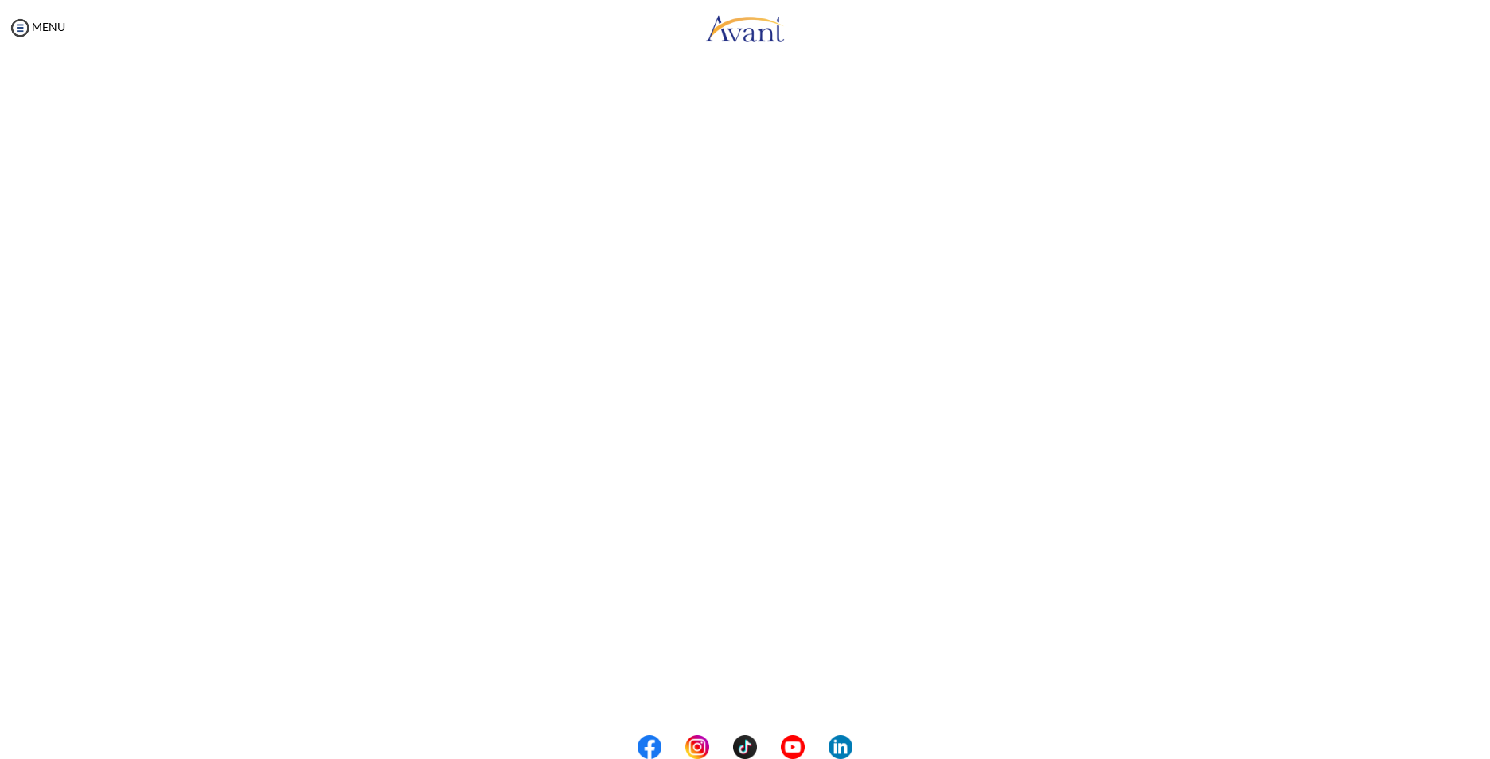
scroll to position [159, 0]
click at [696, 726] on body "Maintenance break. Please come back in 2 hours. MENU My Status What is the next…" at bounding box center [745, 379] width 1490 height 759
click at [725, 722] on button "Back to Avant Video Library" at bounding box center [745, 727] width 157 height 25
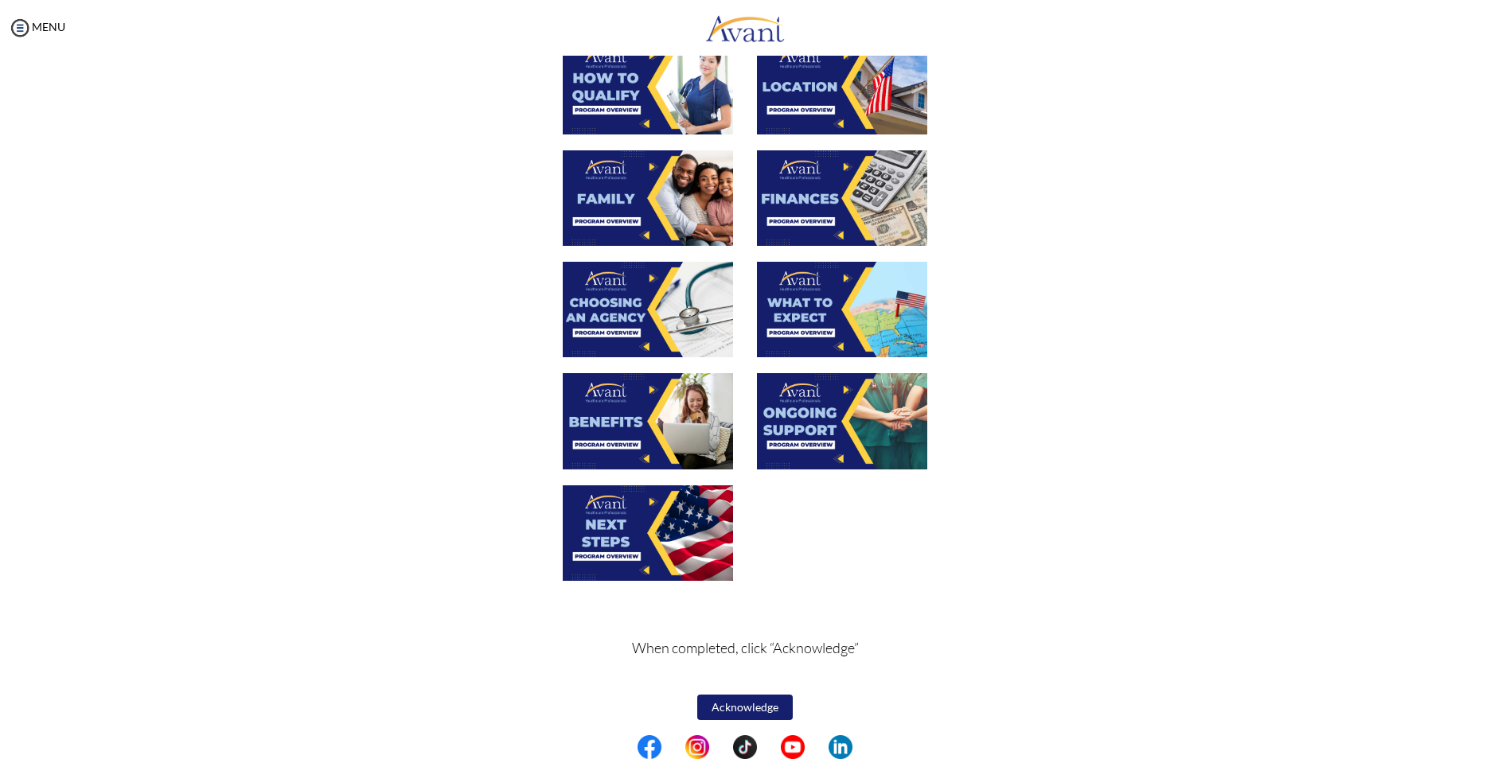
scroll to position [335, 0]
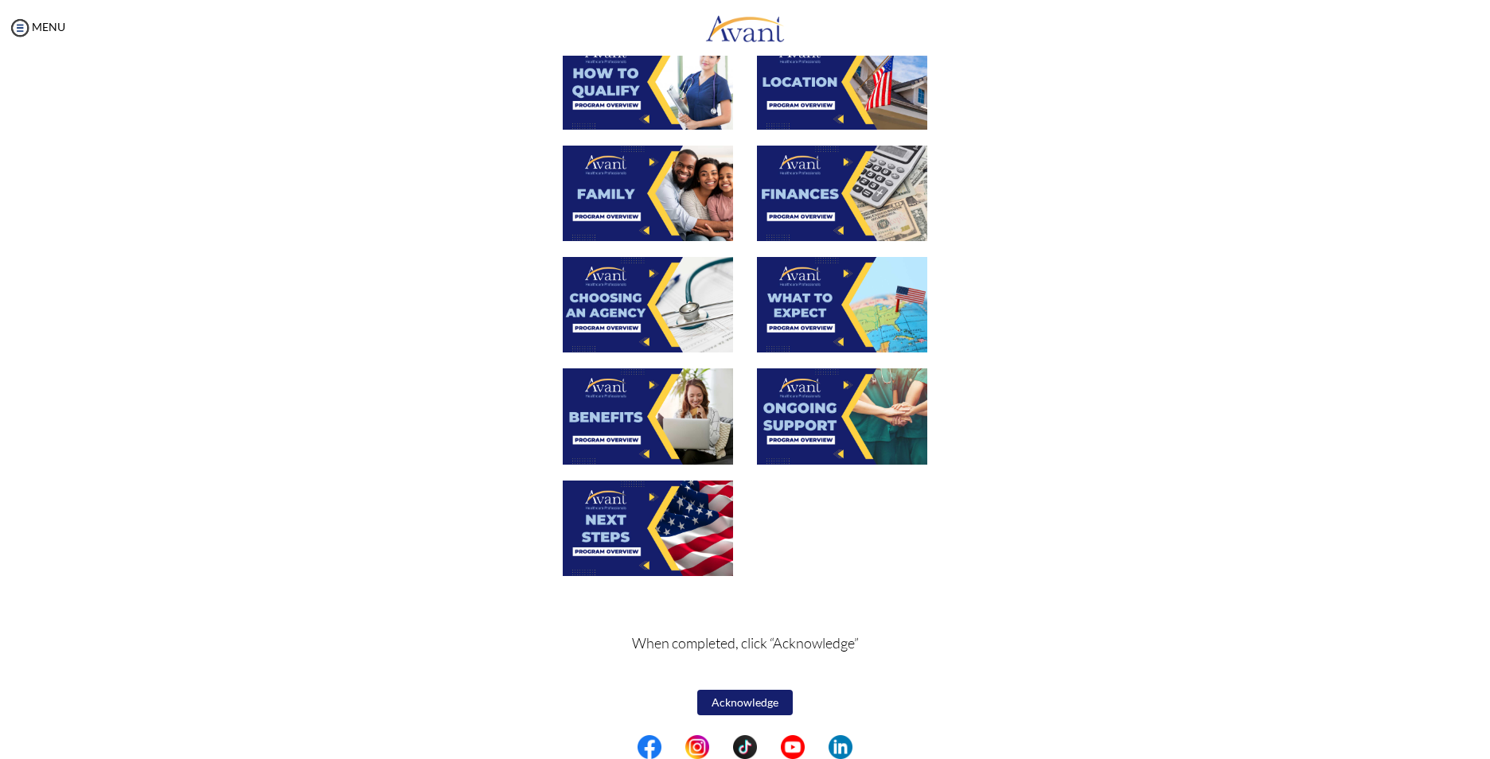
click at [818, 323] on img at bounding box center [842, 305] width 170 height 96
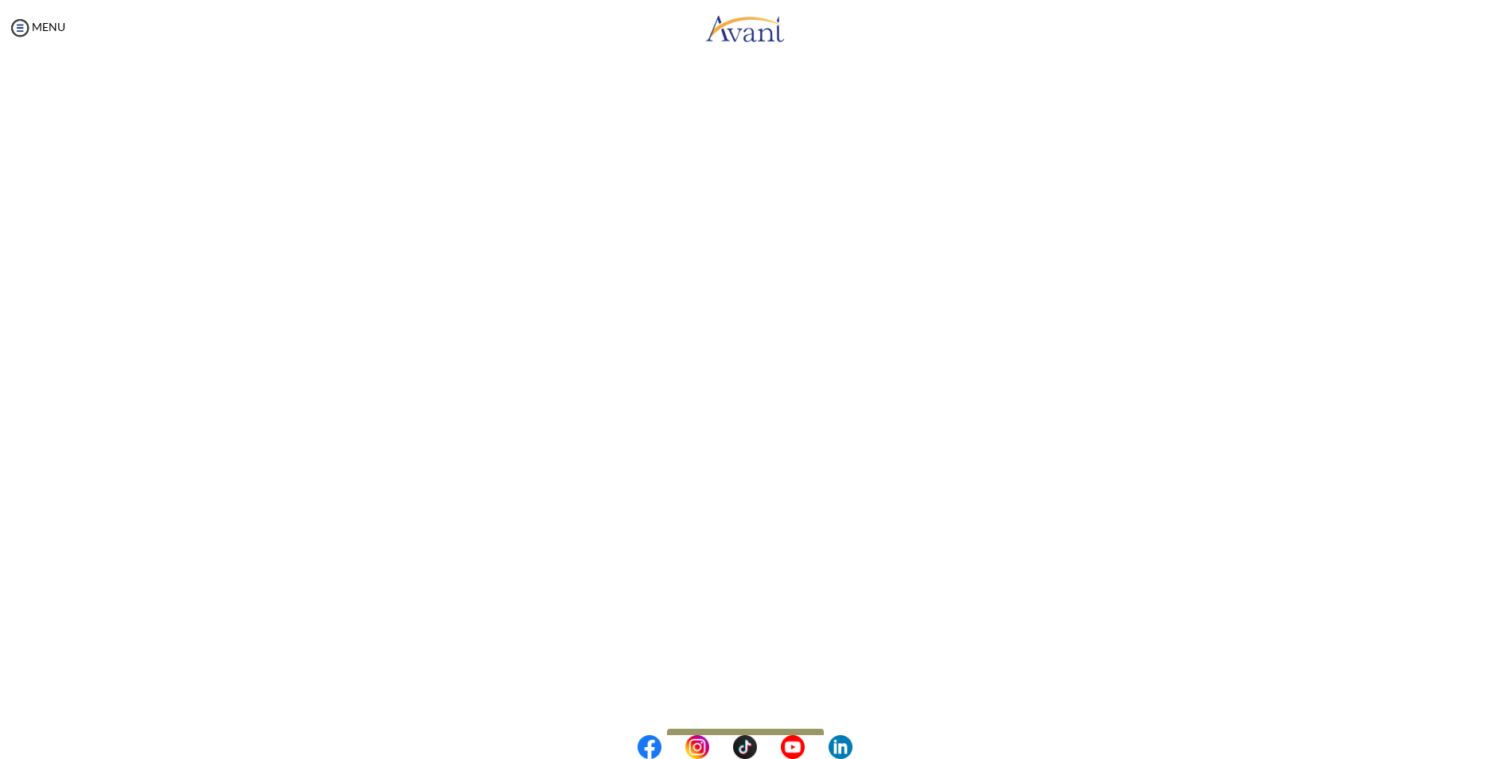
scroll to position [159, 0]
drag, startPoint x: 724, startPoint y: 726, endPoint x: 695, endPoint y: 721, distance: 29.1
click at [724, 726] on body "Maintenance break. Please come back in 2 hours. MENU My Status What is the next…" at bounding box center [745, 379] width 1490 height 759
click at [701, 716] on button "Back to Avant Video Library" at bounding box center [745, 727] width 157 height 25
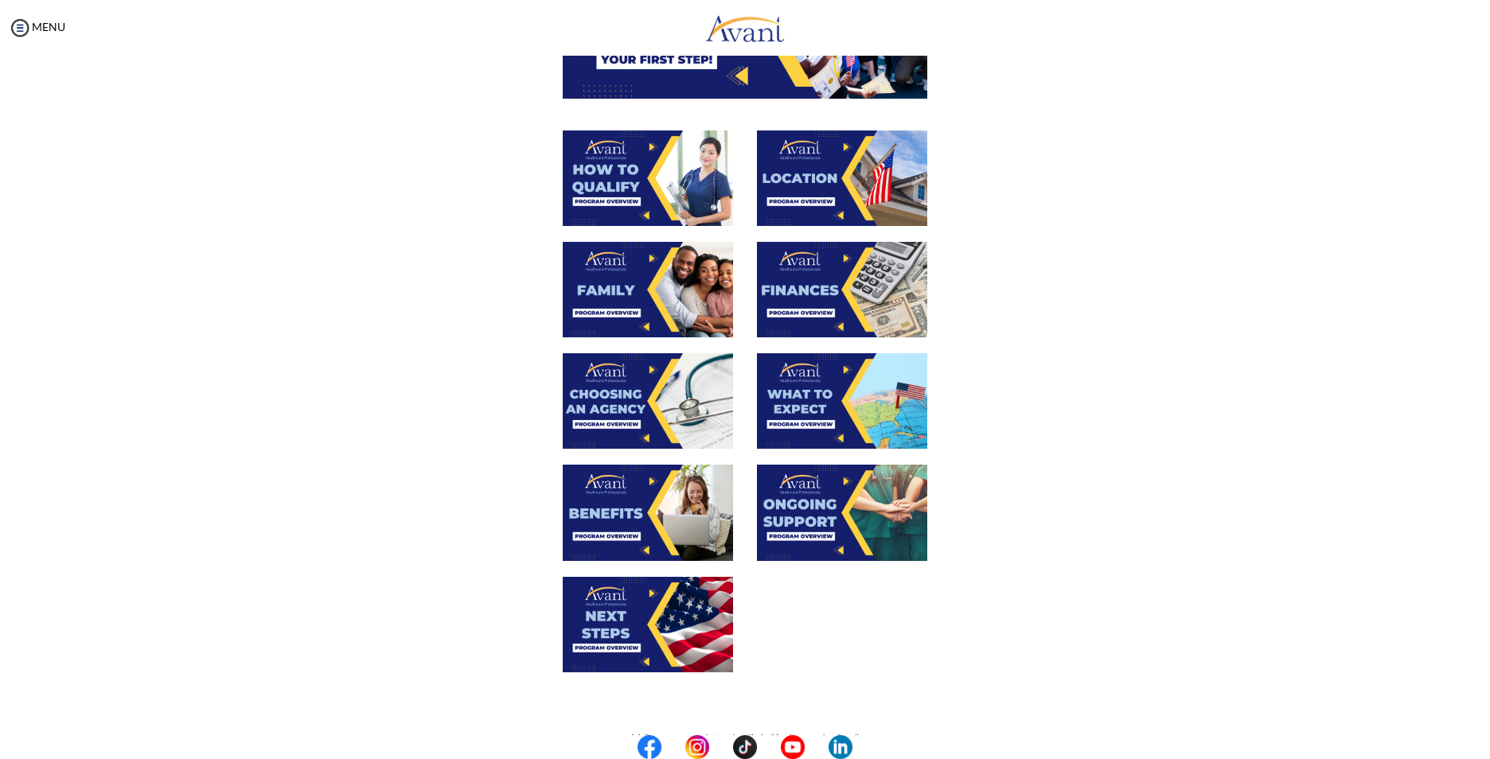
scroll to position [335, 0]
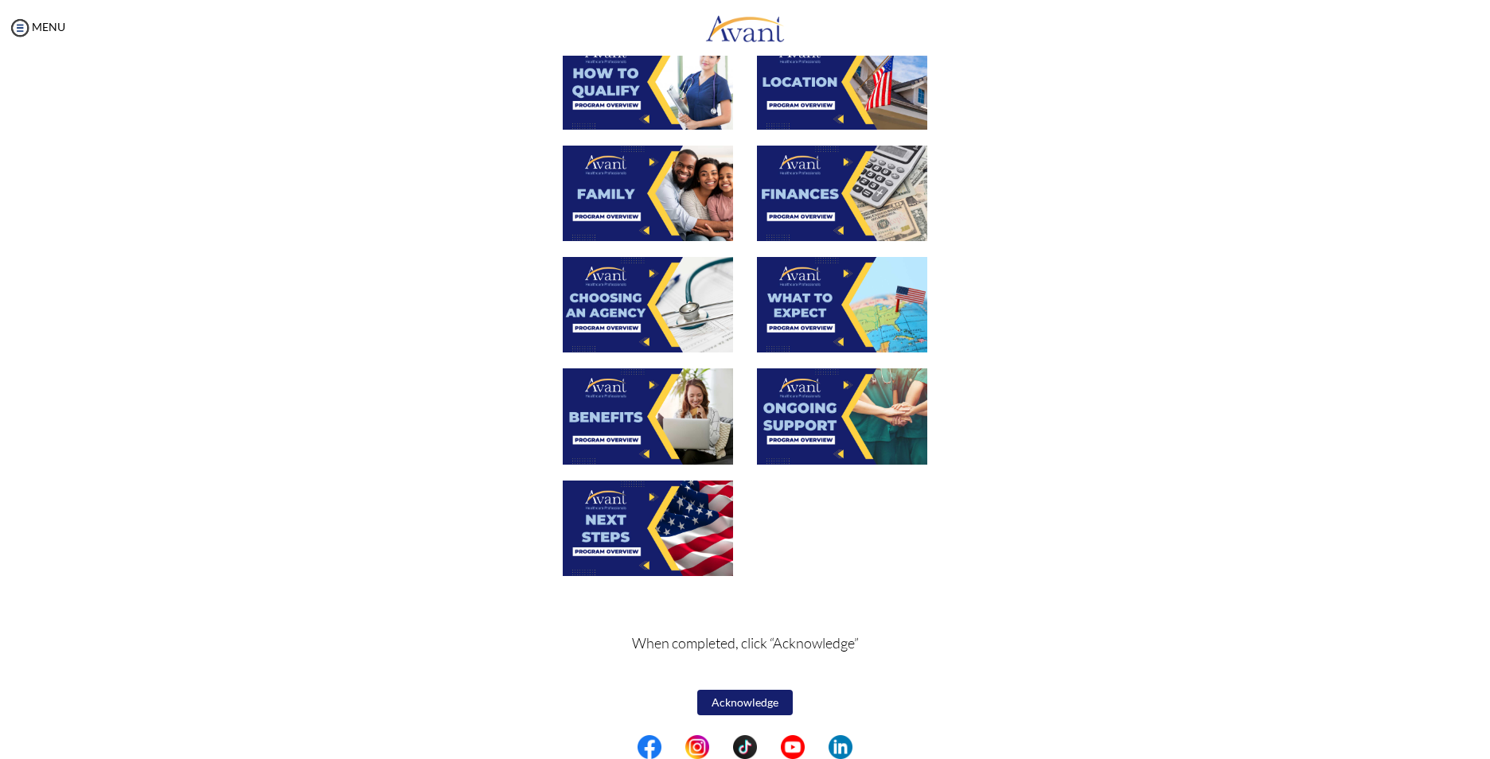
click at [658, 410] on img at bounding box center [648, 417] width 170 height 96
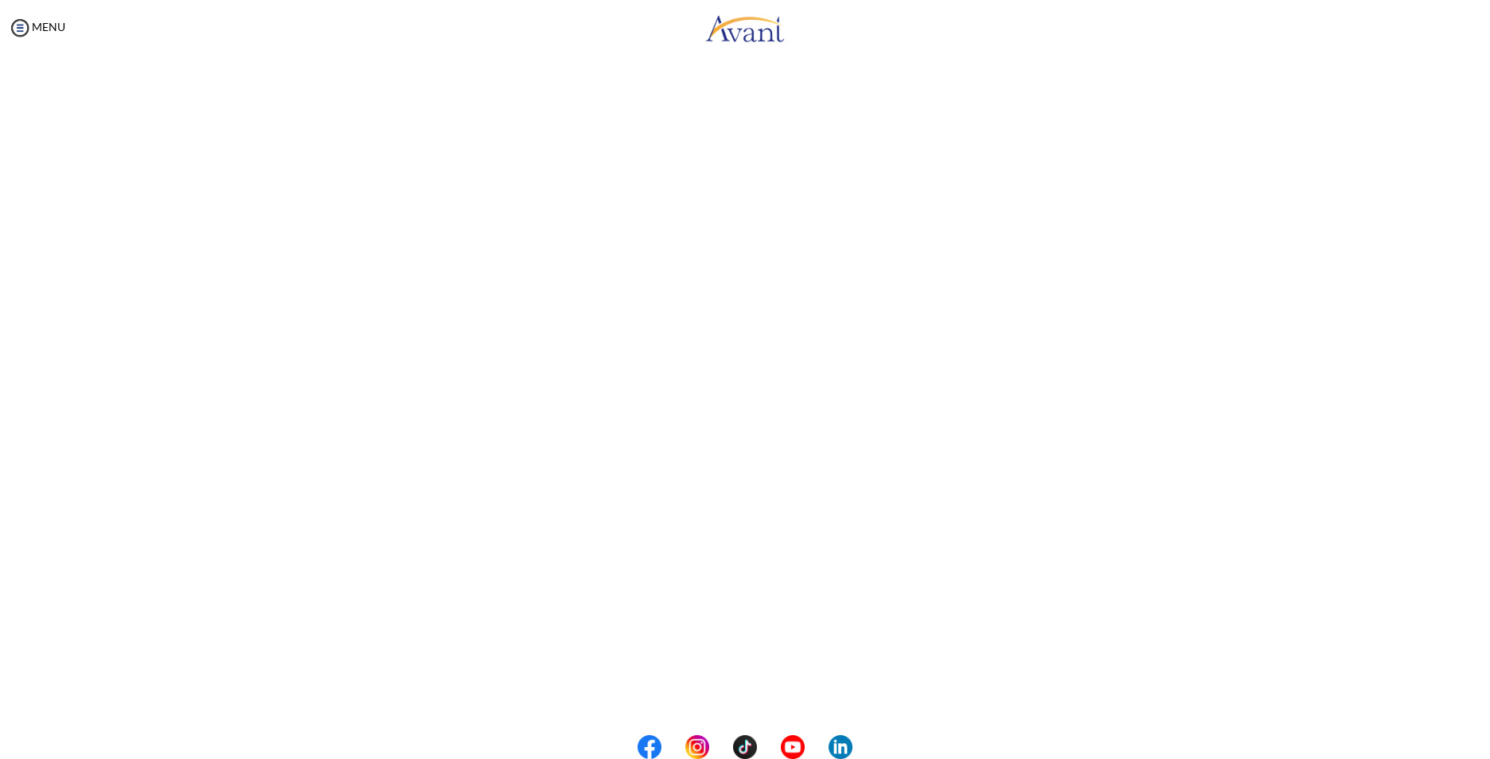
scroll to position [193, 0]
click at [749, 693] on body "Maintenance break. Please come back in 2 hours. MENU My Status What is the next…" at bounding box center [745, 379] width 1490 height 759
click at [736, 697] on button "Back to Avant Video Library" at bounding box center [745, 693] width 157 height 25
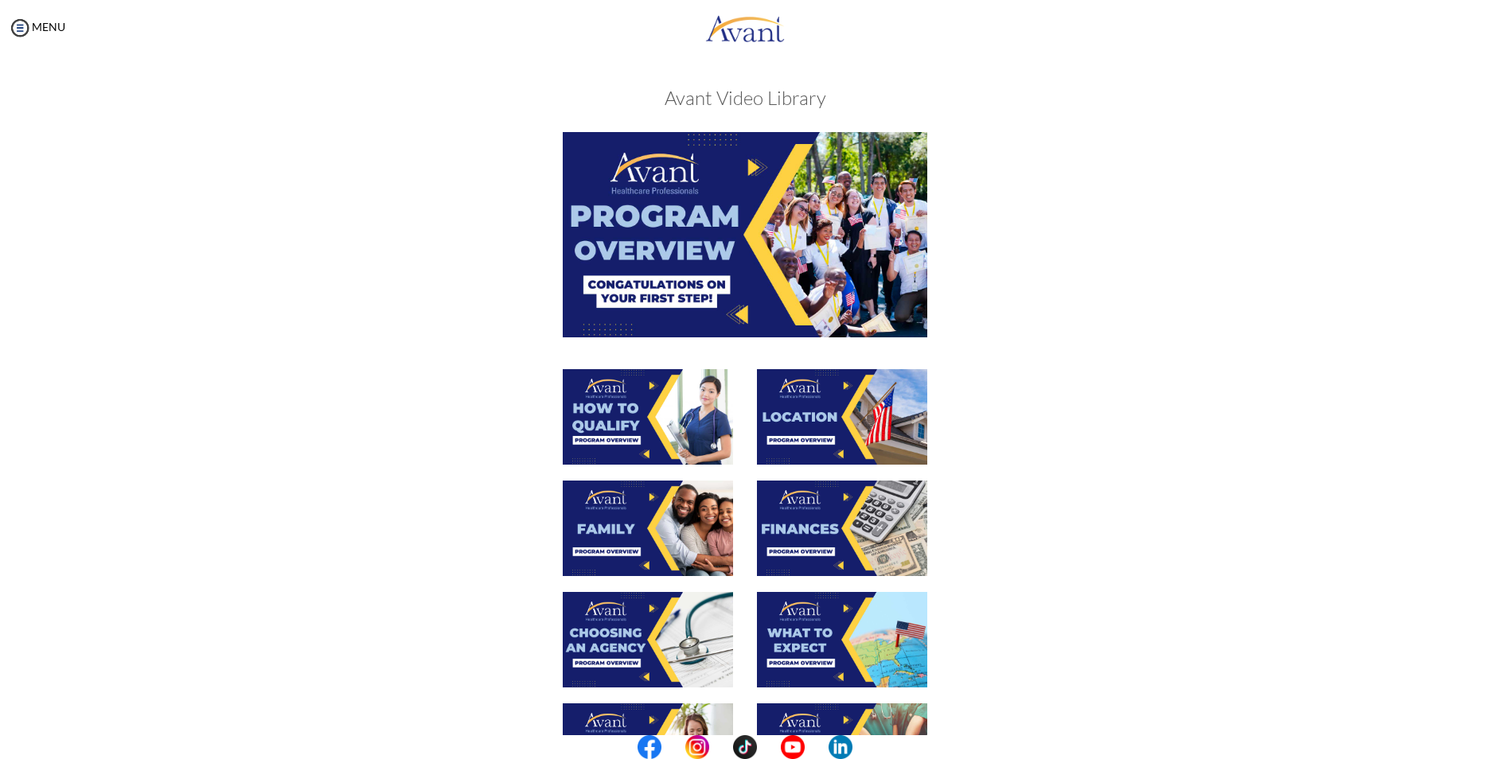
scroll to position [335, 0]
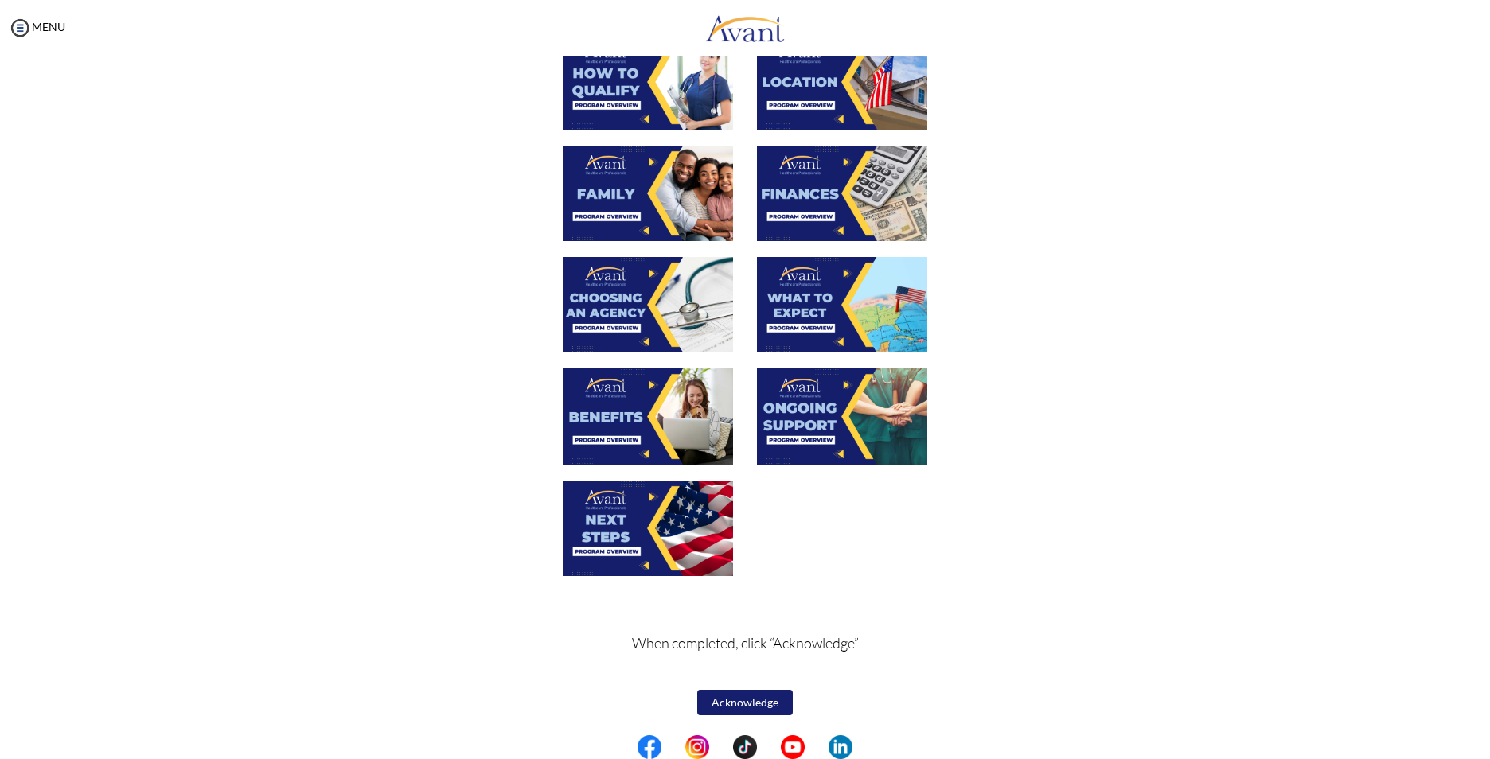
click at [886, 451] on img at bounding box center [842, 417] width 170 height 96
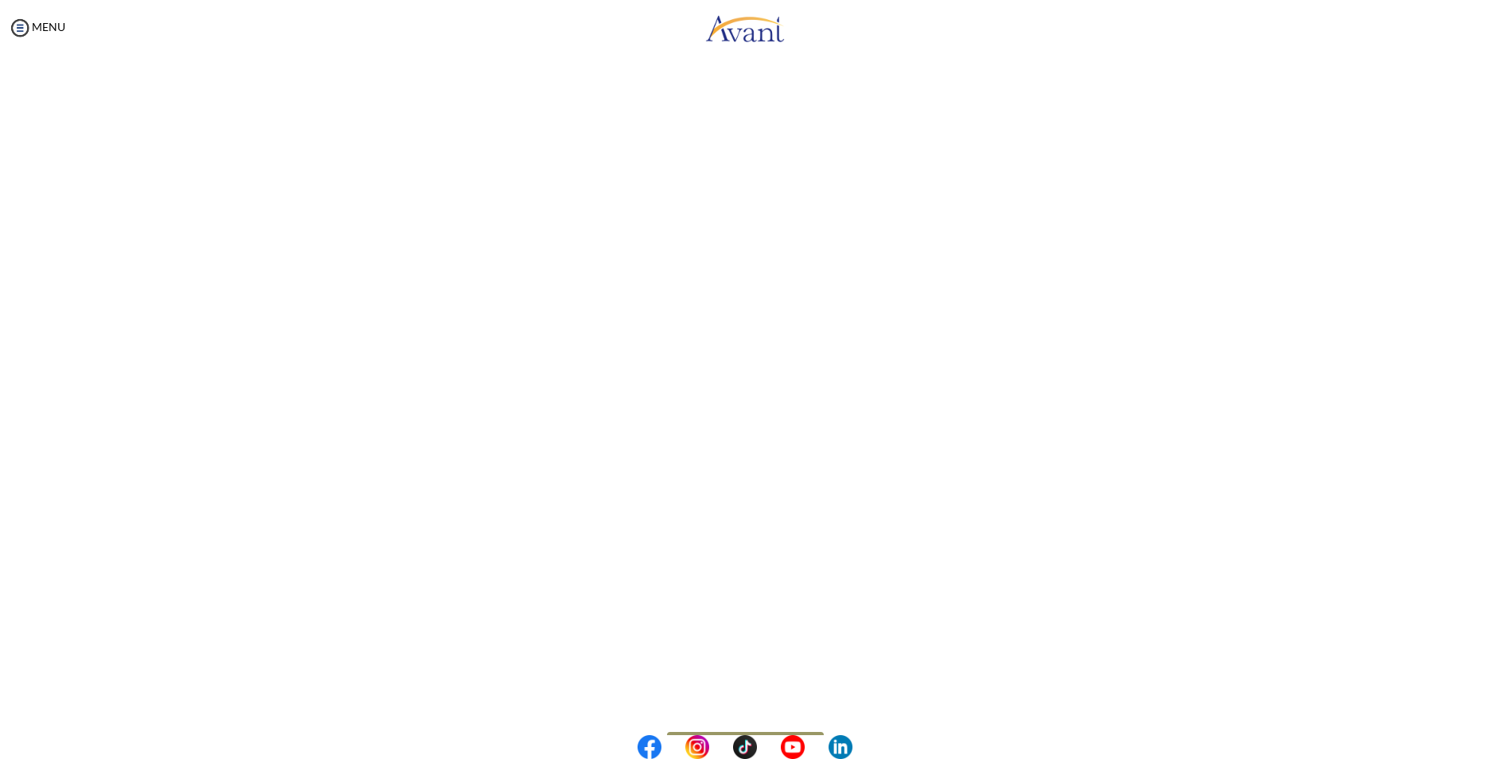
scroll to position [159, 0]
drag, startPoint x: 1183, startPoint y: 403, endPoint x: 193, endPoint y: 304, distance: 994.4
click at [193, 304] on body "Maintenance break. Please come back in 2 hours. MENU My Status What is the next…" at bounding box center [745, 379] width 1490 height 759
drag, startPoint x: 193, startPoint y: 304, endPoint x: 189, endPoint y: 263, distance: 40.9
click at [189, 263] on div "Ongoing Support Back to Avant Video Library" at bounding box center [745, 372] width 1458 height 921
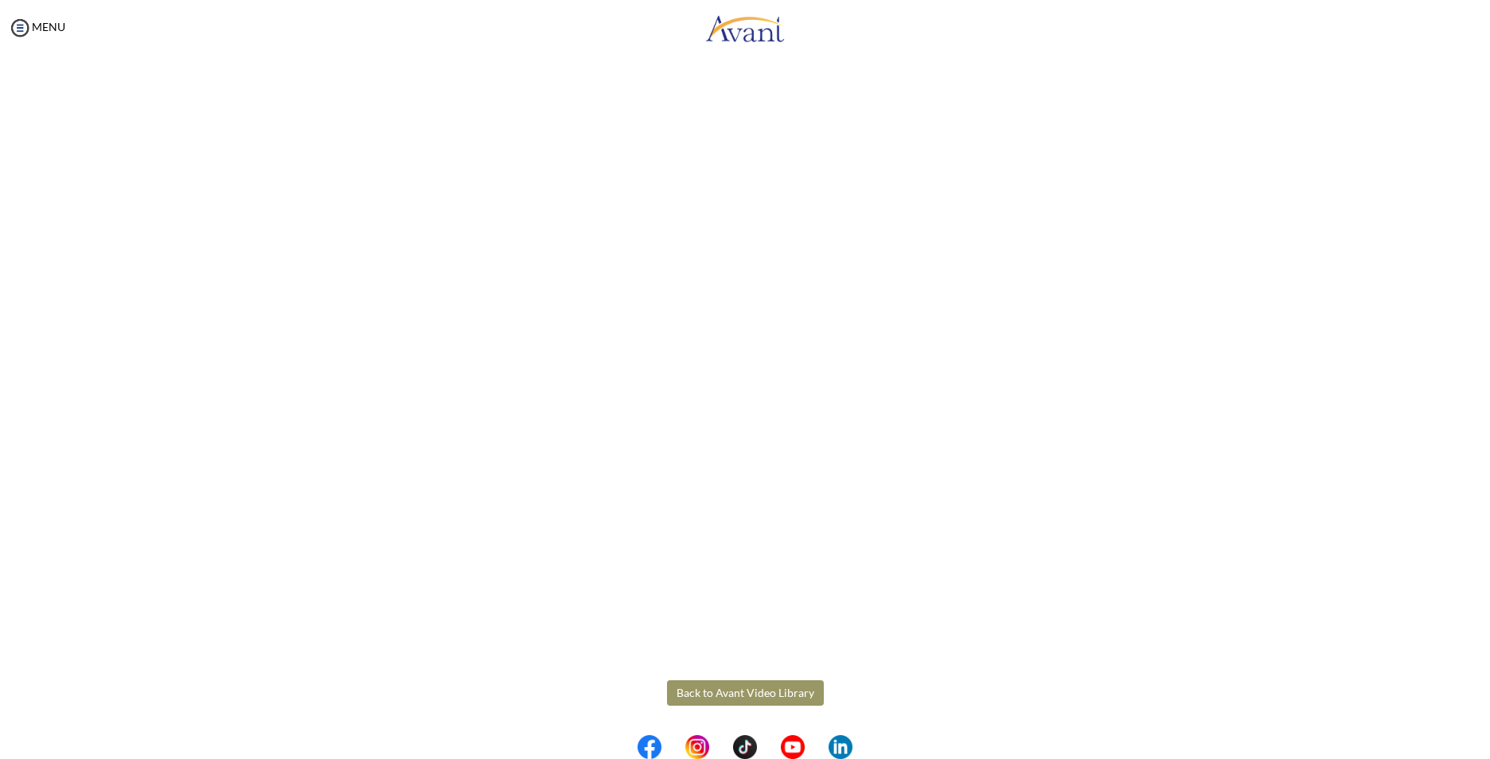
click at [721, 690] on button "Back to Avant Video Library" at bounding box center [745, 693] width 157 height 25
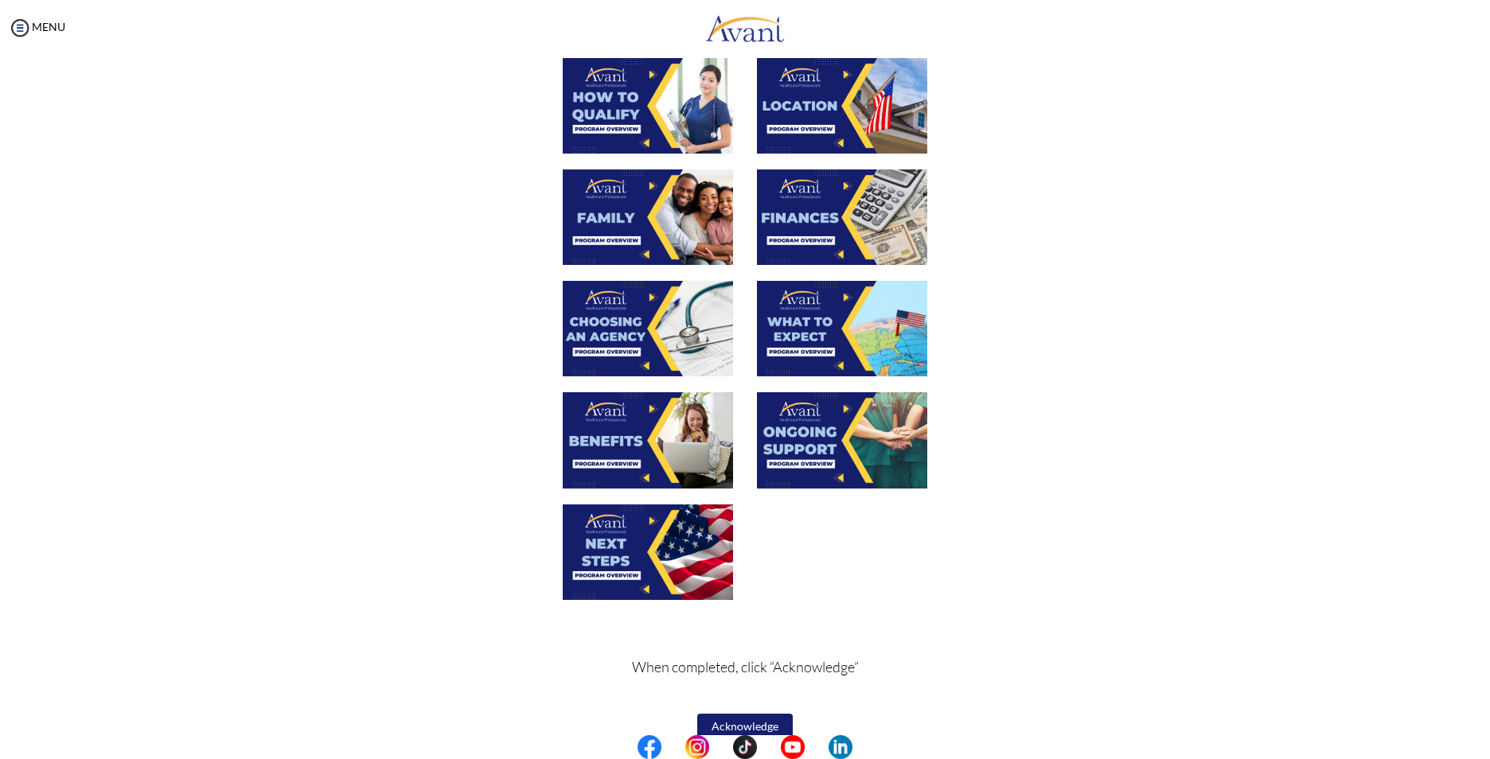
scroll to position [318, 0]
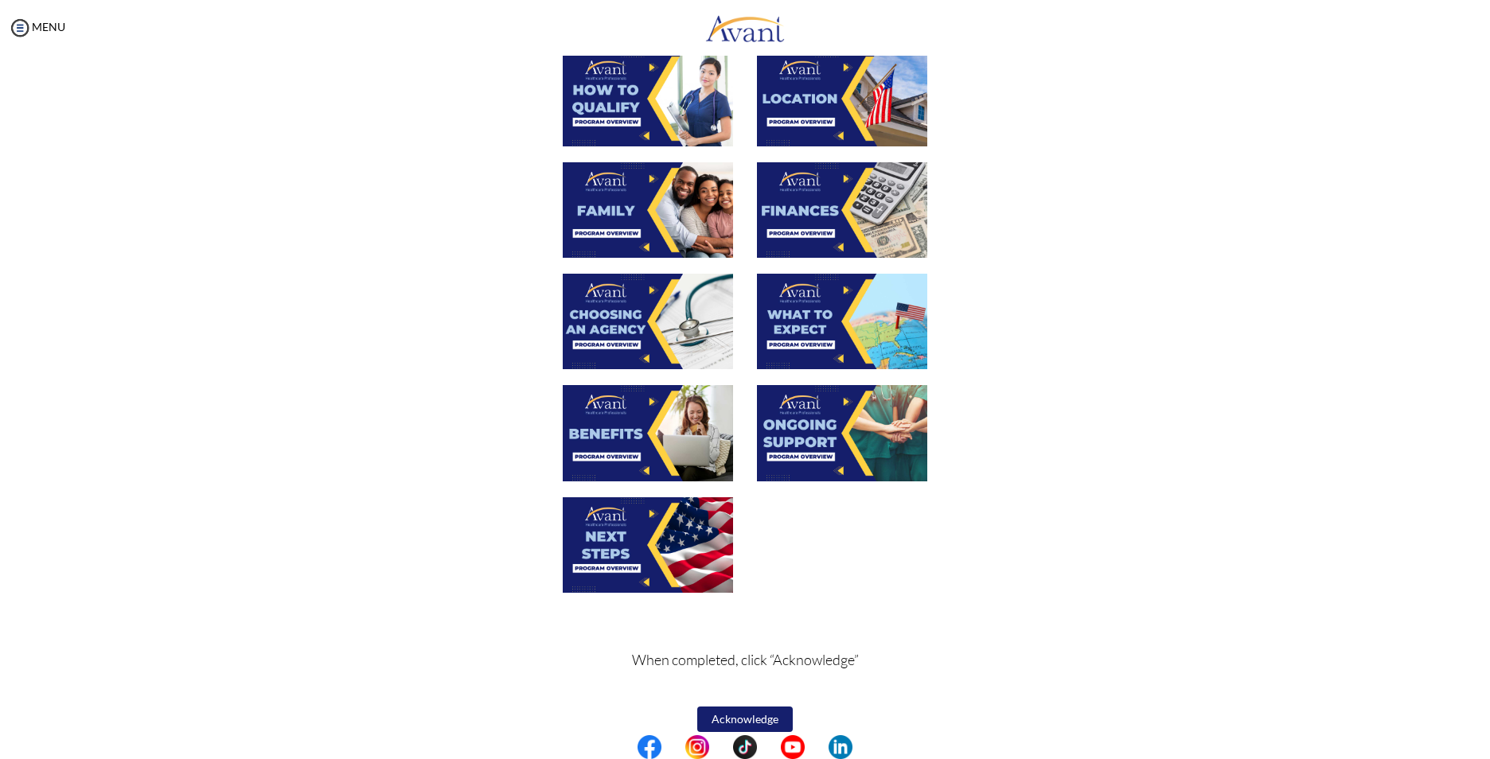
click at [600, 550] on img at bounding box center [648, 546] width 170 height 96
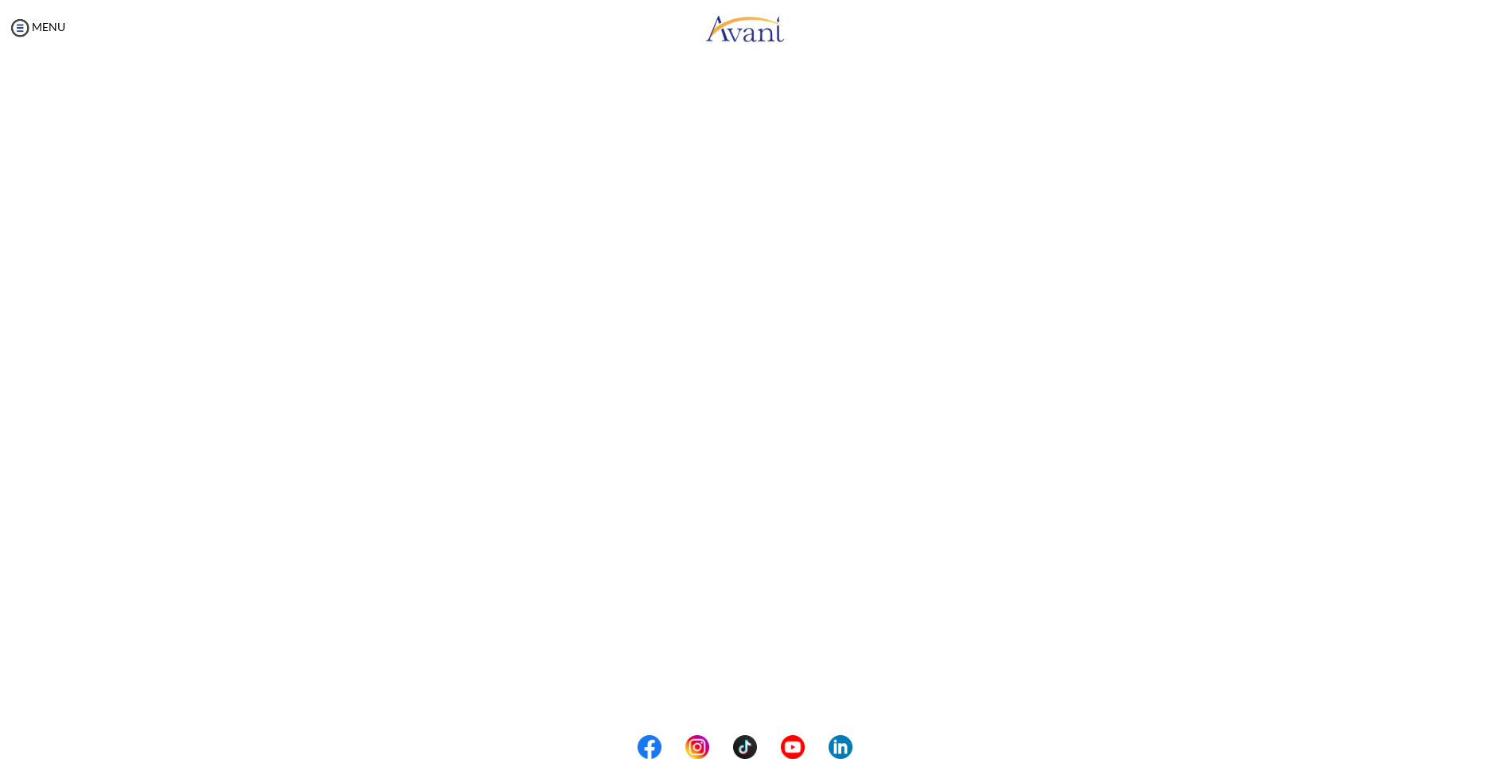
scroll to position [193, 0]
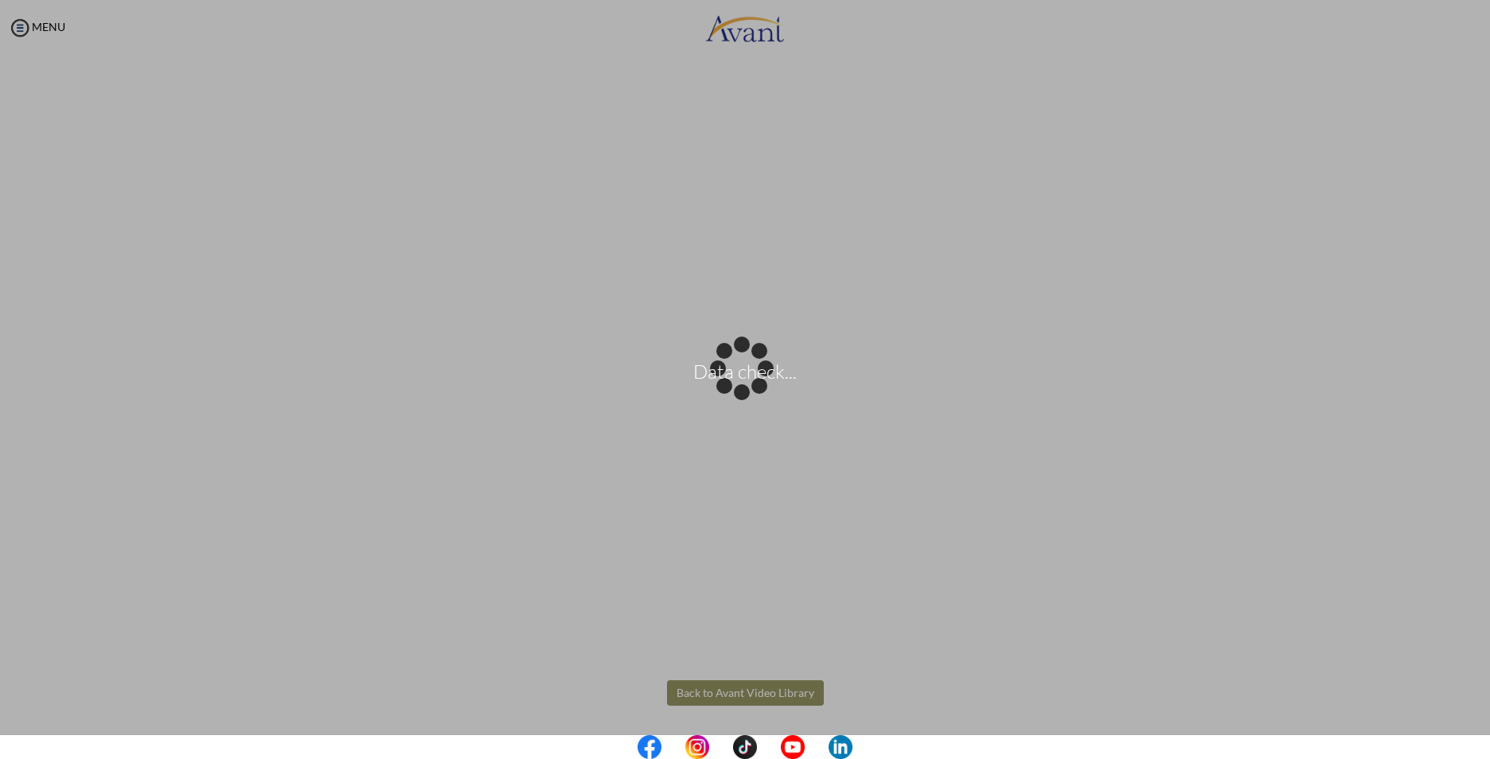
click at [28, 13] on body "Data check... Maintenance break. Please come back in 2 hours. MENU My Status Wh…" at bounding box center [745, 379] width 1490 height 759
click at [734, 369] on div "Data check..." at bounding box center [745, 380] width 22 height 22
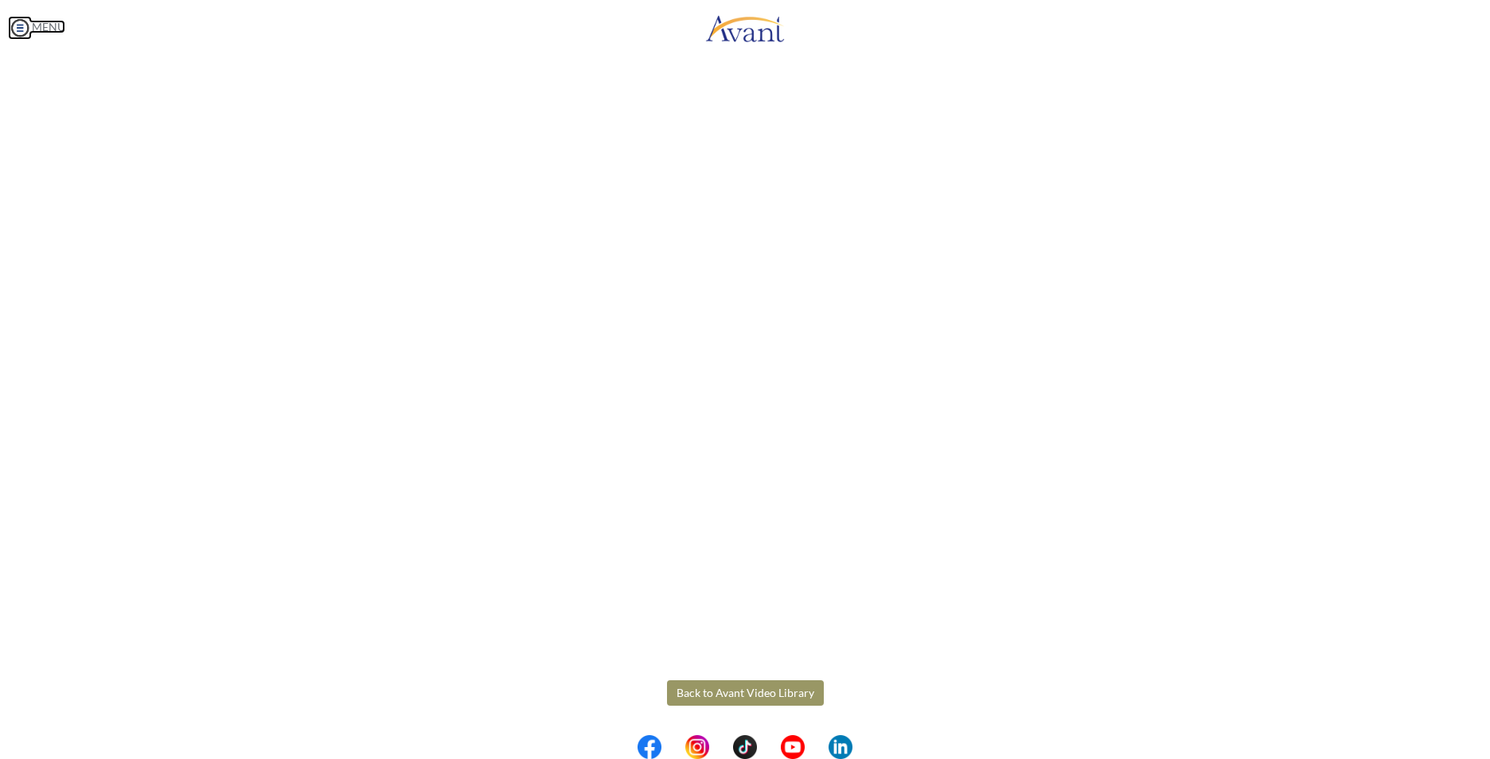
click at [31, 17] on img at bounding box center [20, 28] width 24 height 24
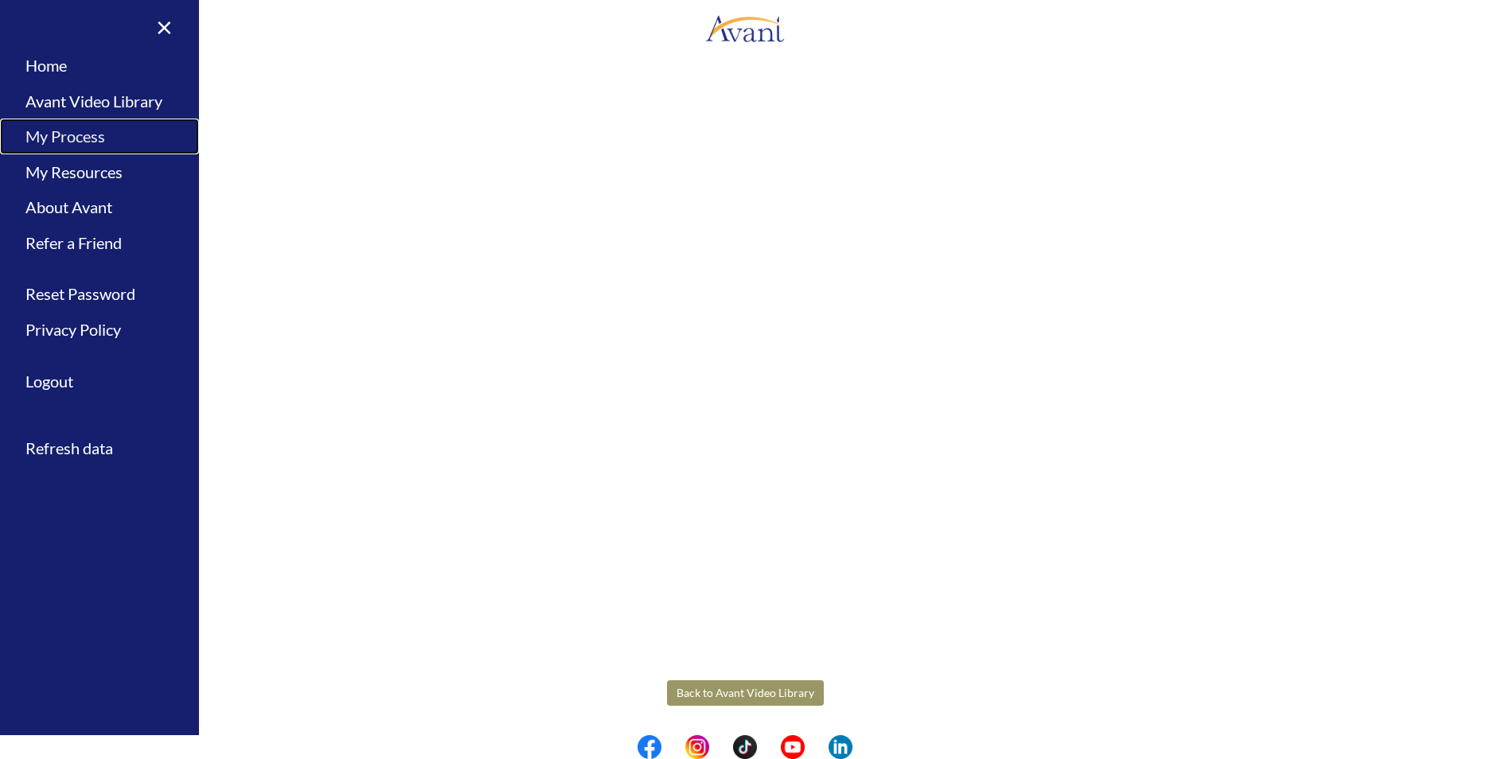
click at [97, 138] on link "My Process" at bounding box center [99, 137] width 199 height 36
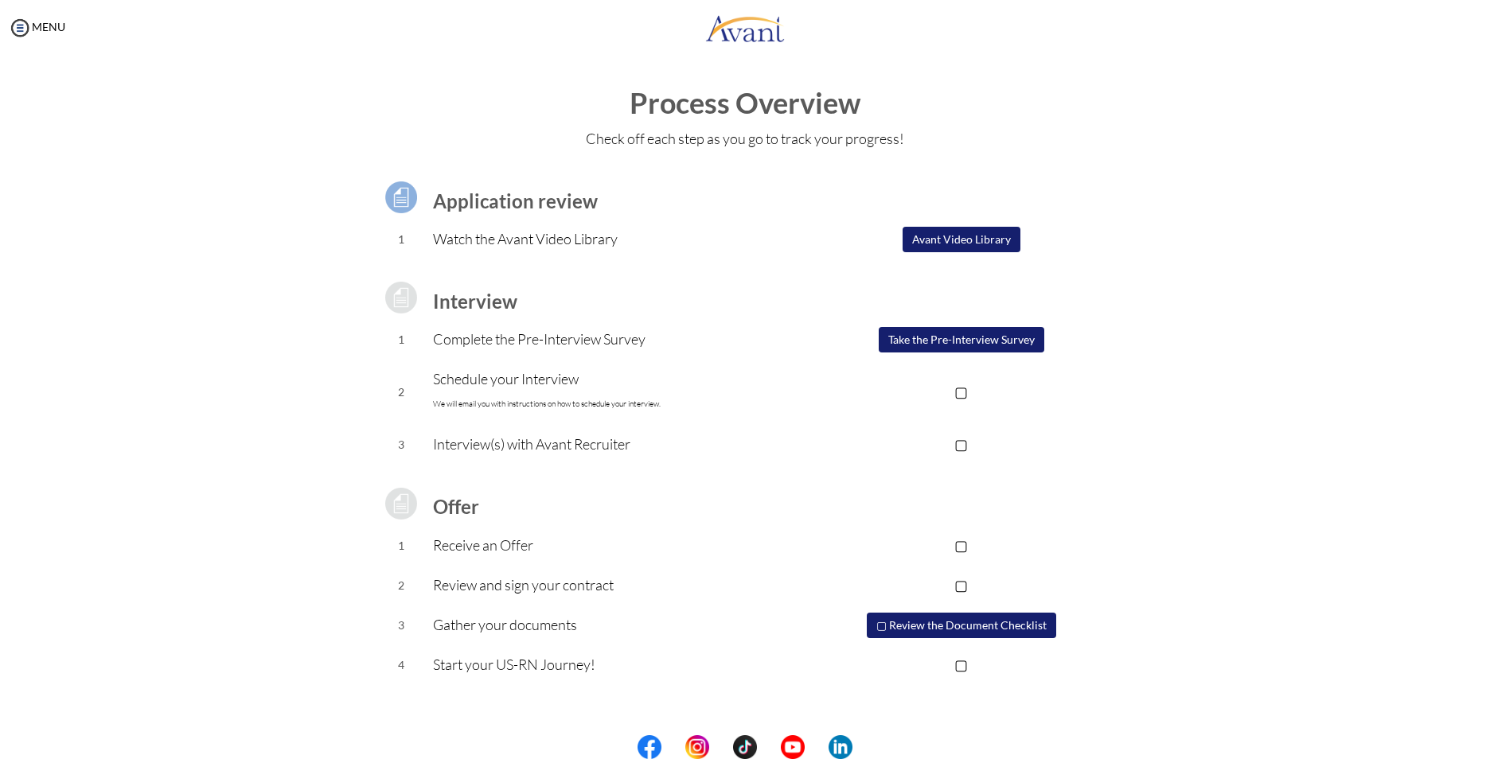
click at [921, 237] on button "Avant Video Library" at bounding box center [962, 239] width 118 height 25
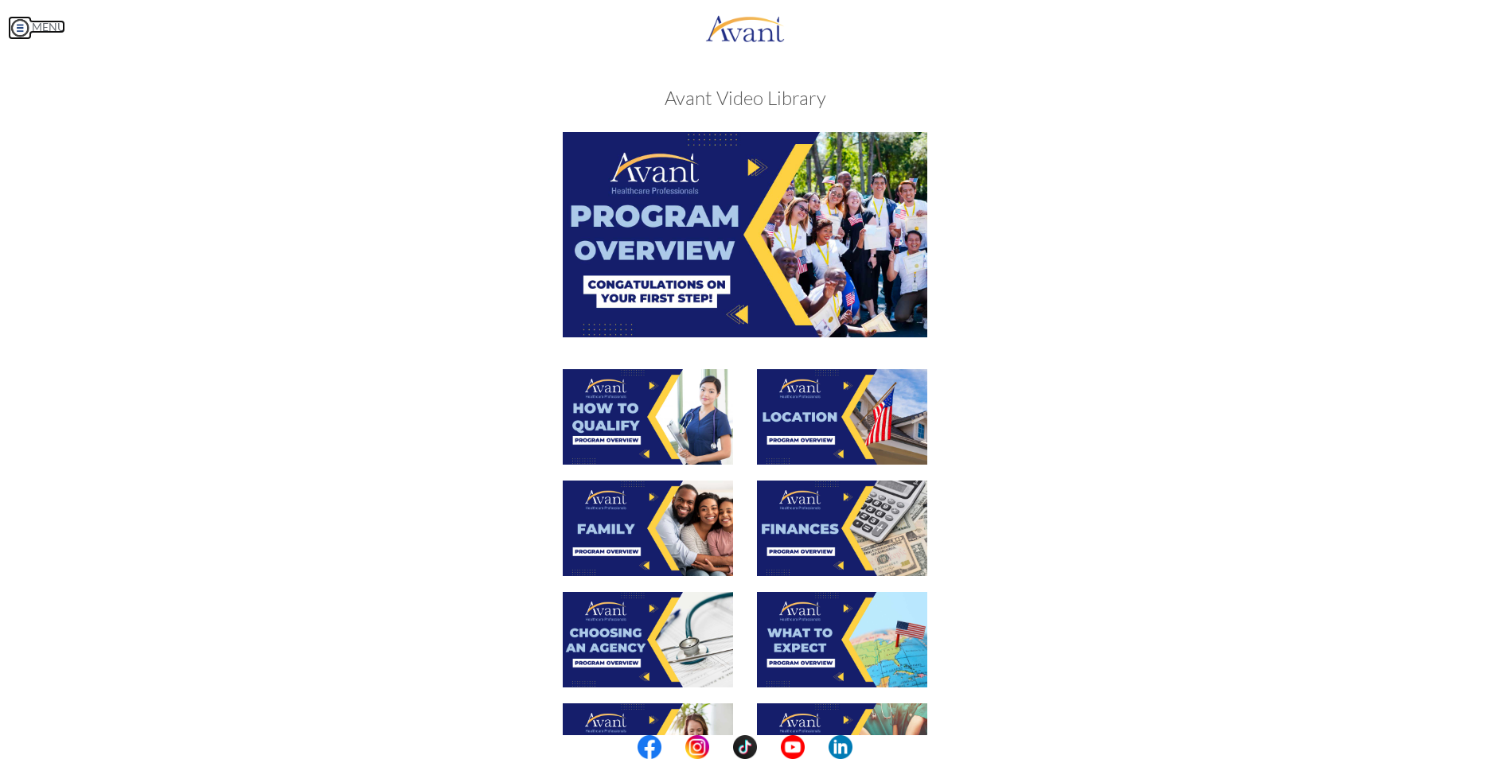
click at [35, 25] on link "MENU" at bounding box center [36, 27] width 57 height 14
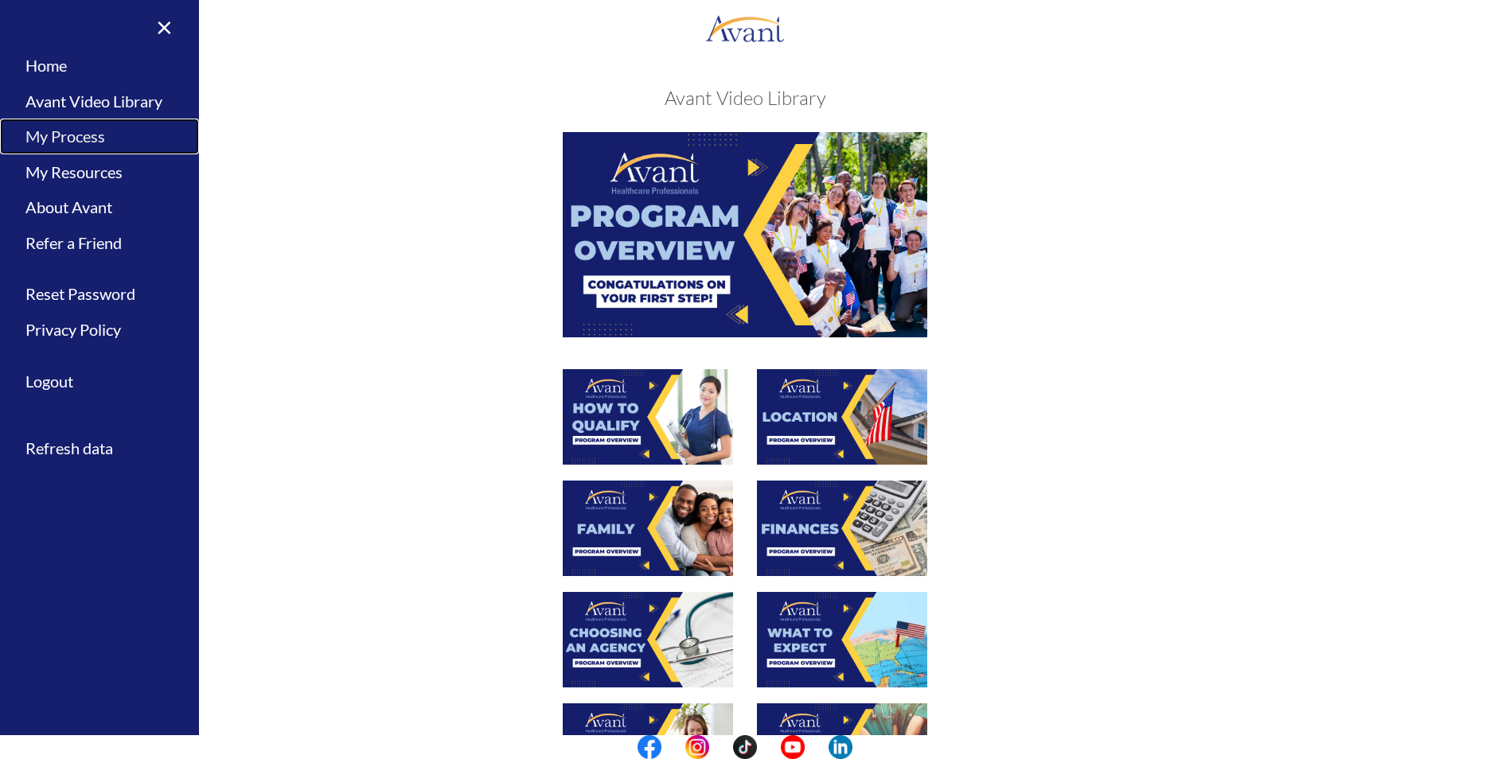
click at [76, 135] on link "My Process" at bounding box center [99, 137] width 199 height 36
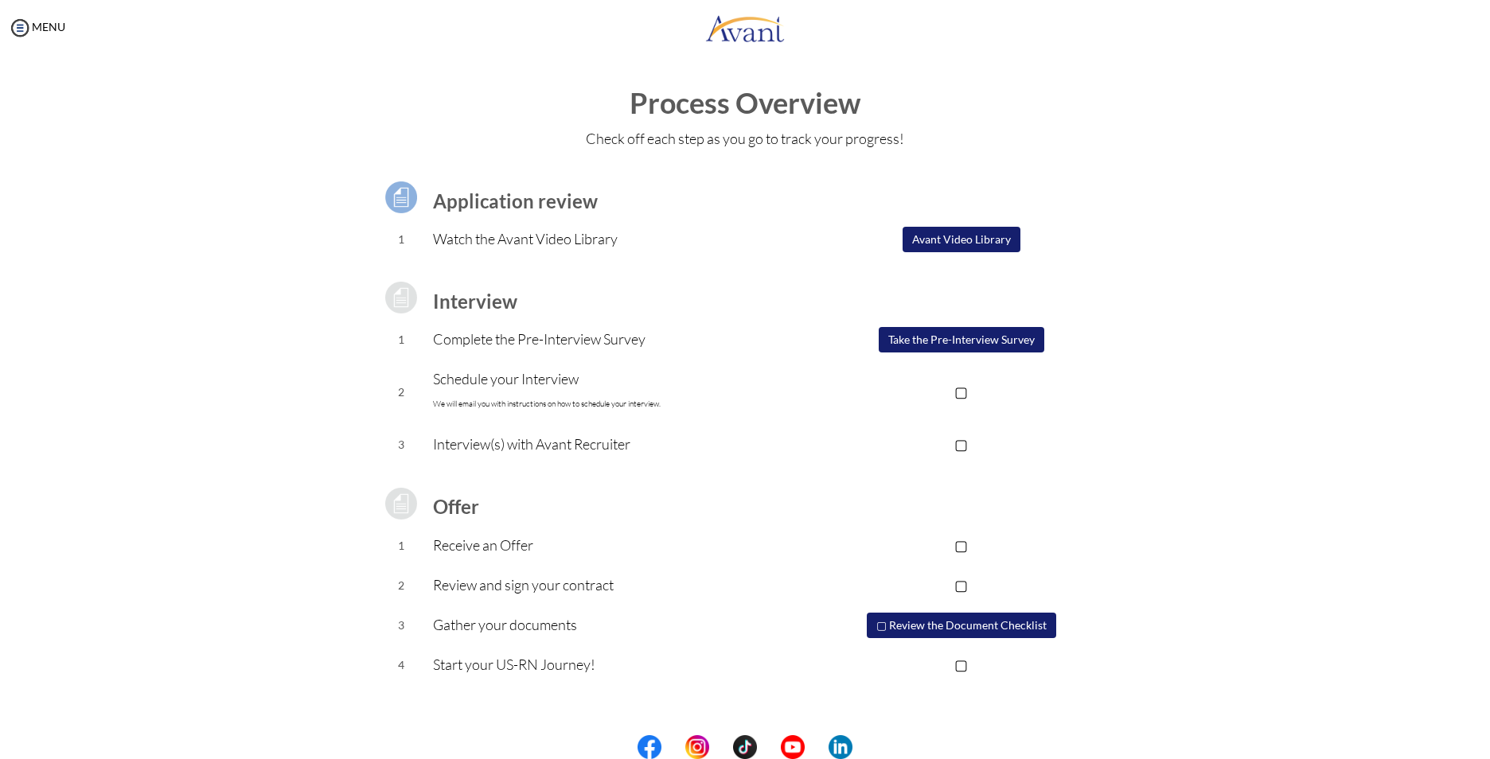
click at [997, 346] on button "Take the Pre-Interview Survey" at bounding box center [962, 339] width 166 height 25
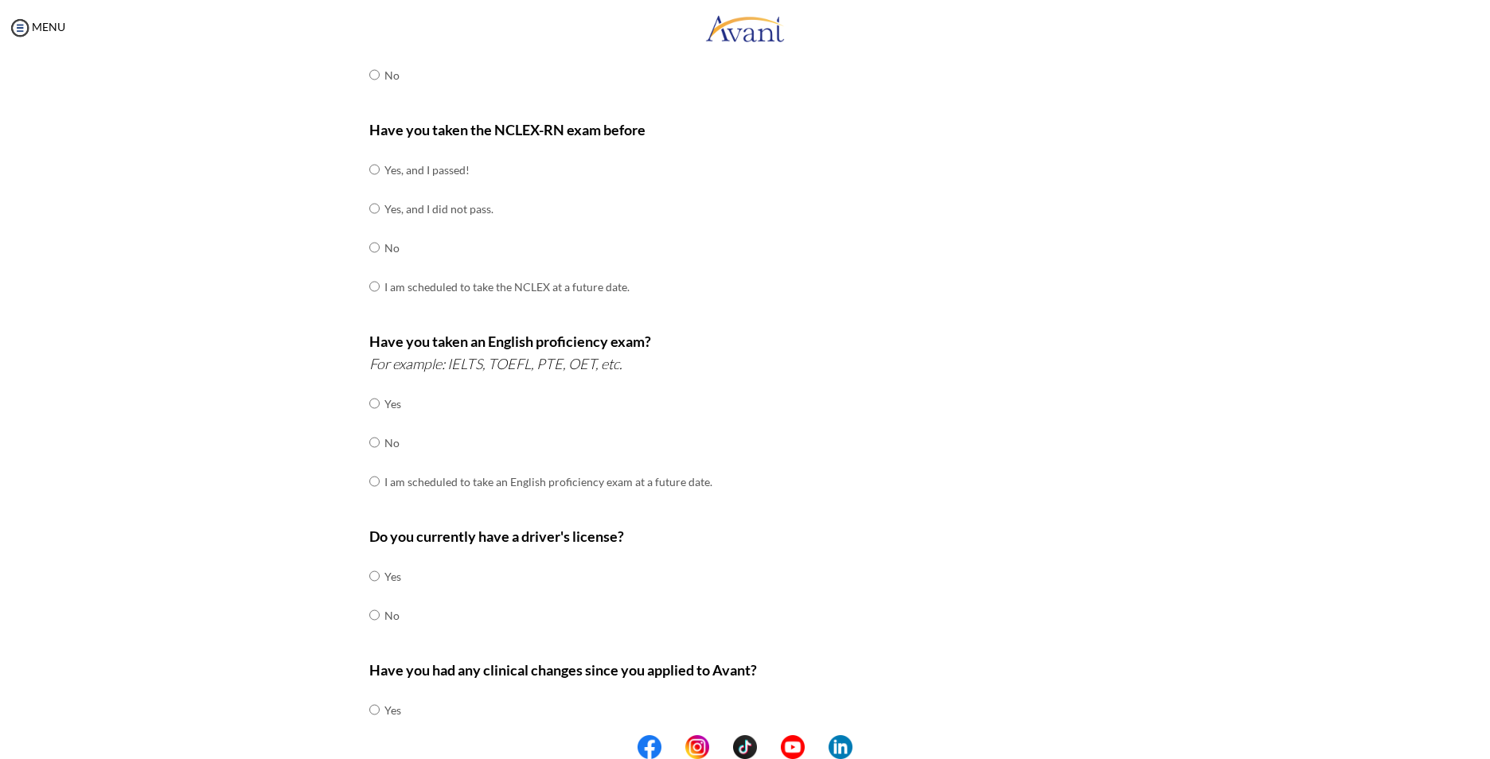
scroll to position [0, 0]
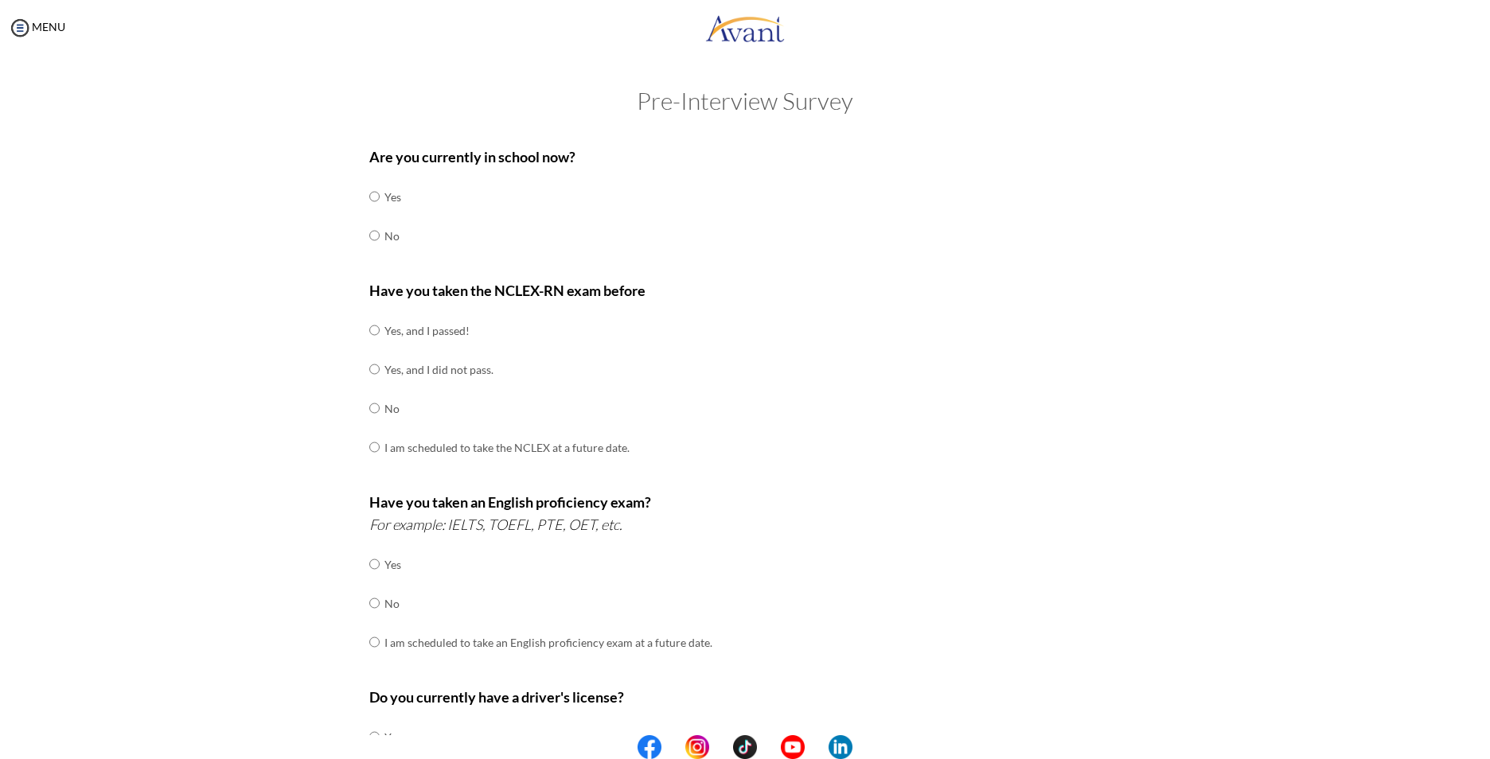
click at [388, 243] on td "No" at bounding box center [393, 236] width 17 height 39
click at [373, 236] on input "radio" at bounding box center [374, 236] width 10 height 32
radio input "true"
click at [385, 407] on td "No" at bounding box center [507, 408] width 245 height 39
click at [371, 408] on input "radio" at bounding box center [374, 408] width 10 height 32
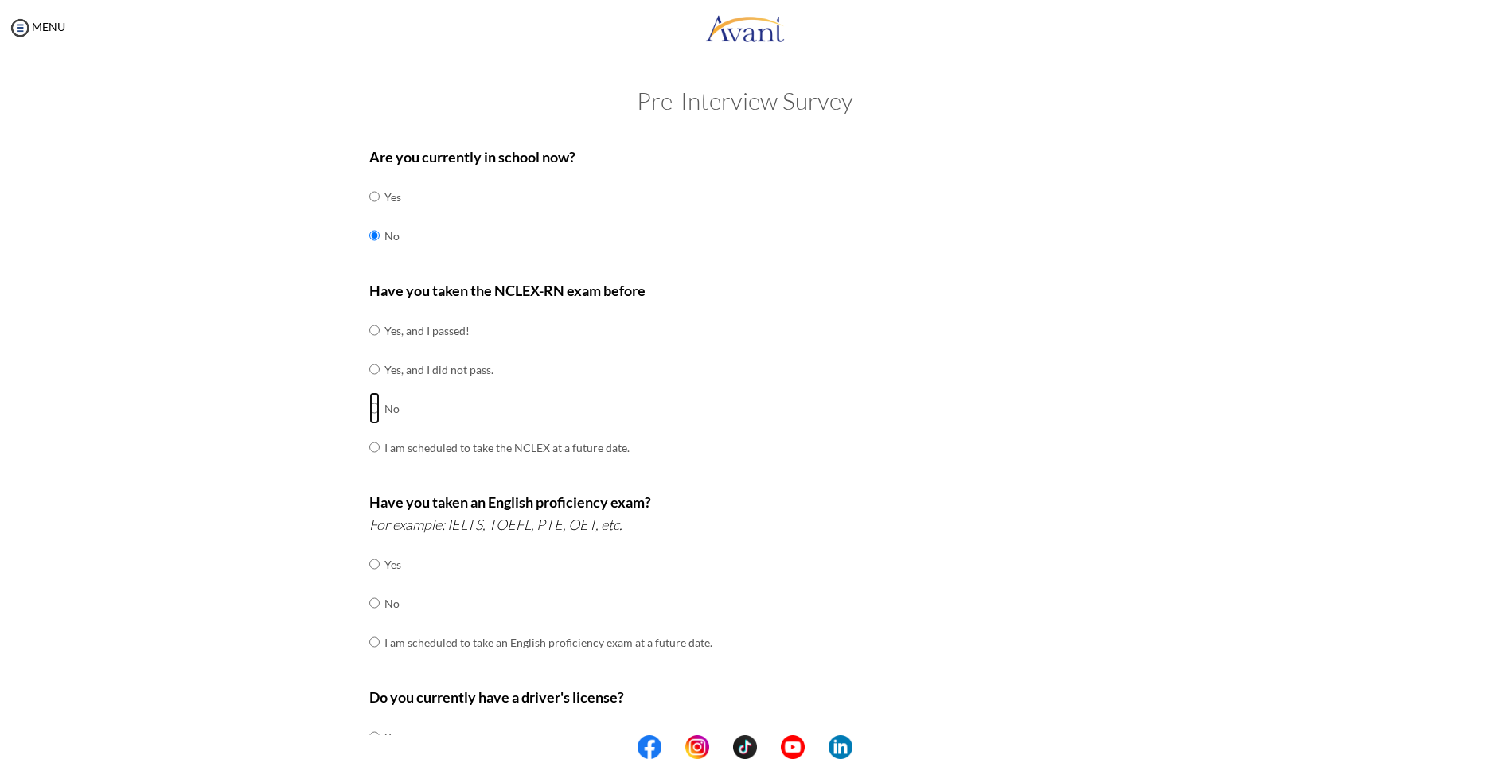
radio input "true"
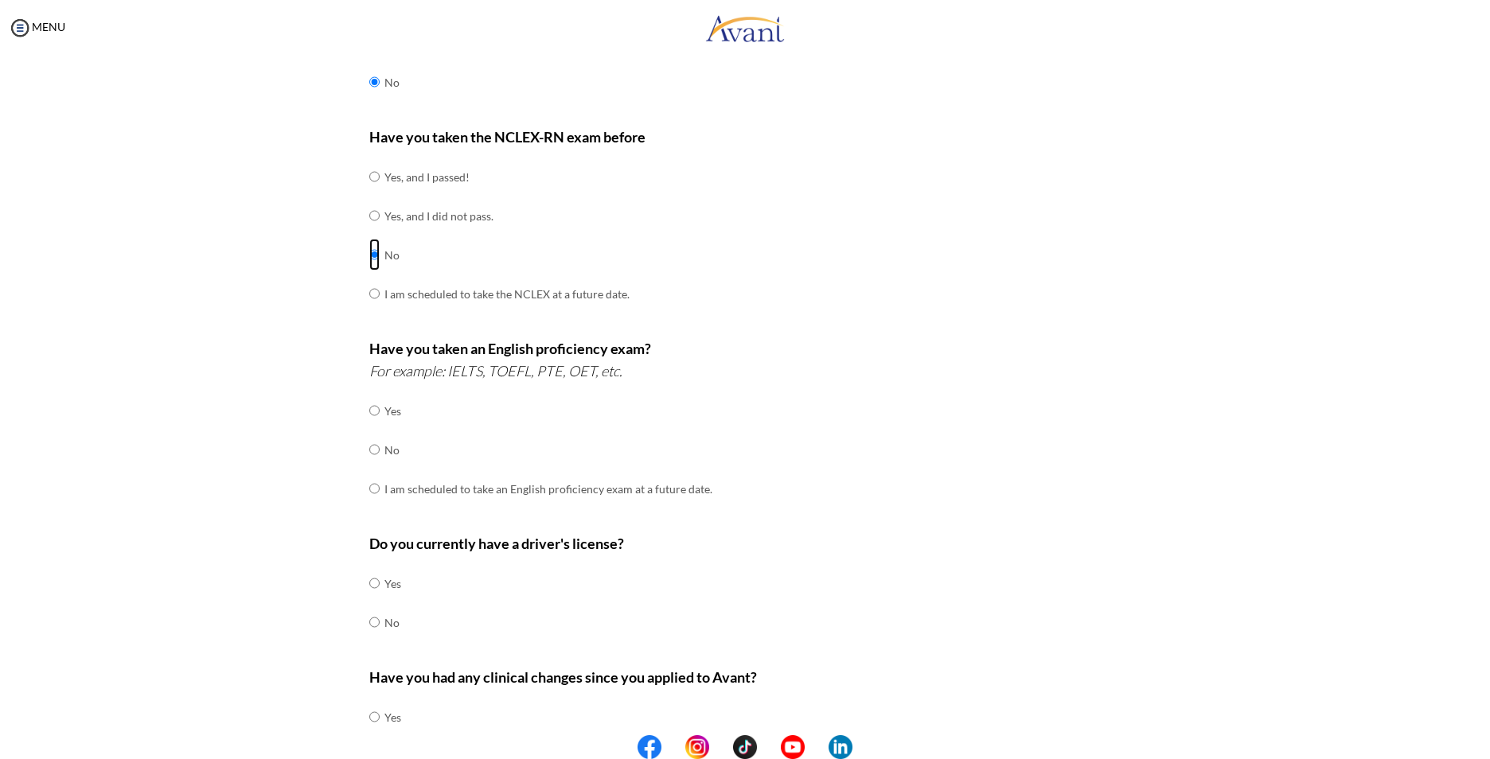
scroll to position [159, 0]
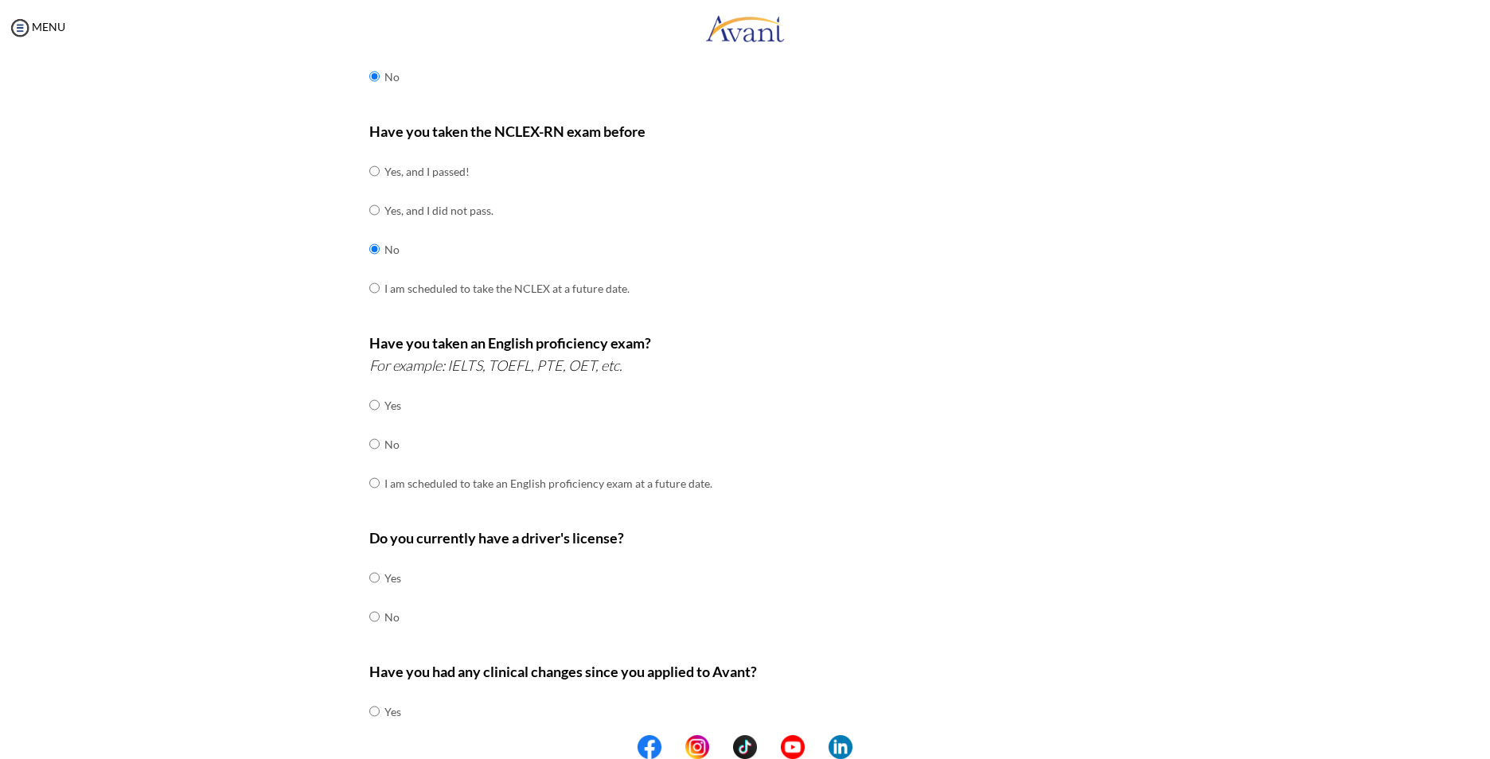
click at [385, 463] on td "No" at bounding box center [549, 444] width 328 height 39
click at [385, 459] on td "No" at bounding box center [549, 444] width 328 height 39
click at [385, 449] on td "No" at bounding box center [549, 444] width 328 height 39
click at [369, 444] on input "radio" at bounding box center [374, 444] width 10 height 32
radio input "true"
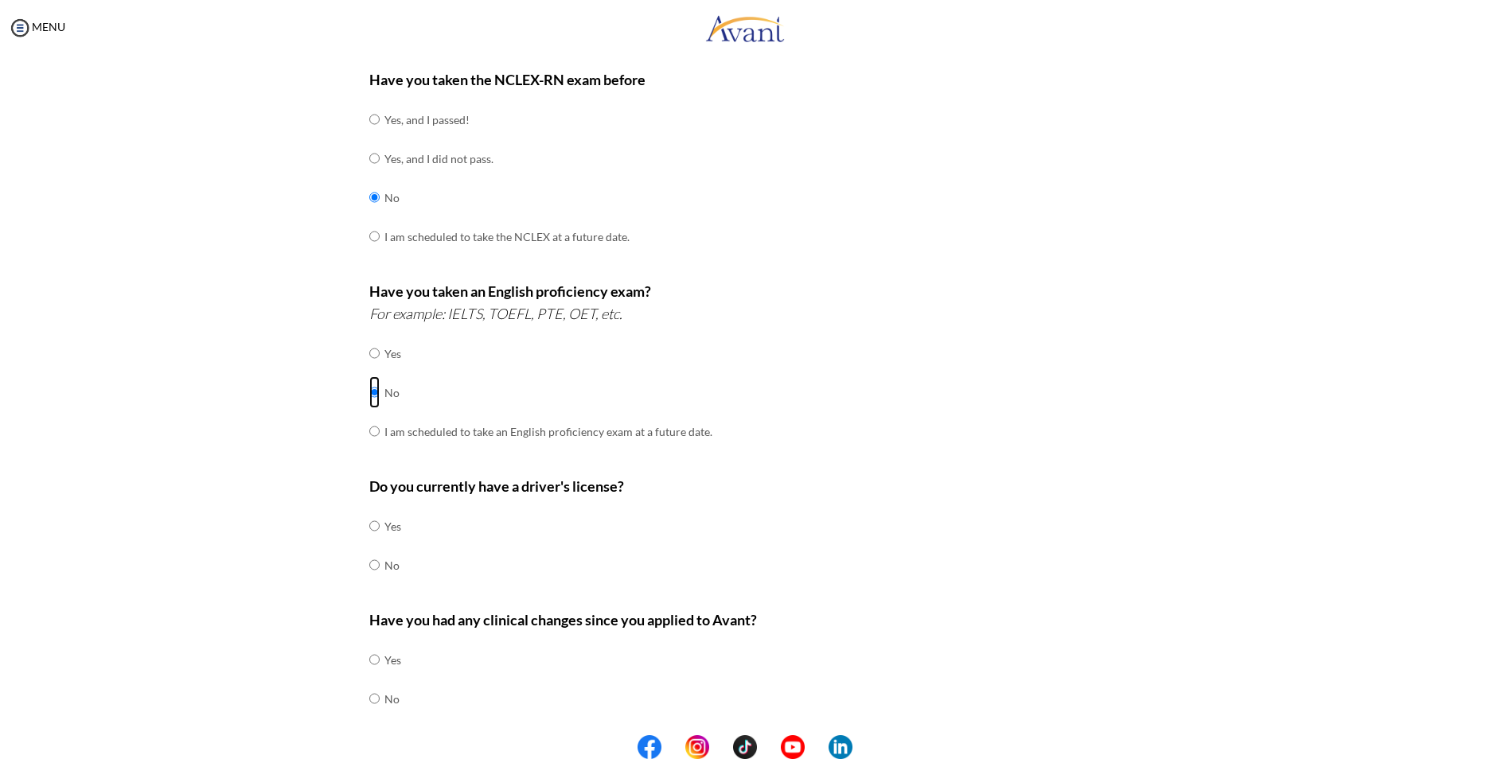
scroll to position [260, 0]
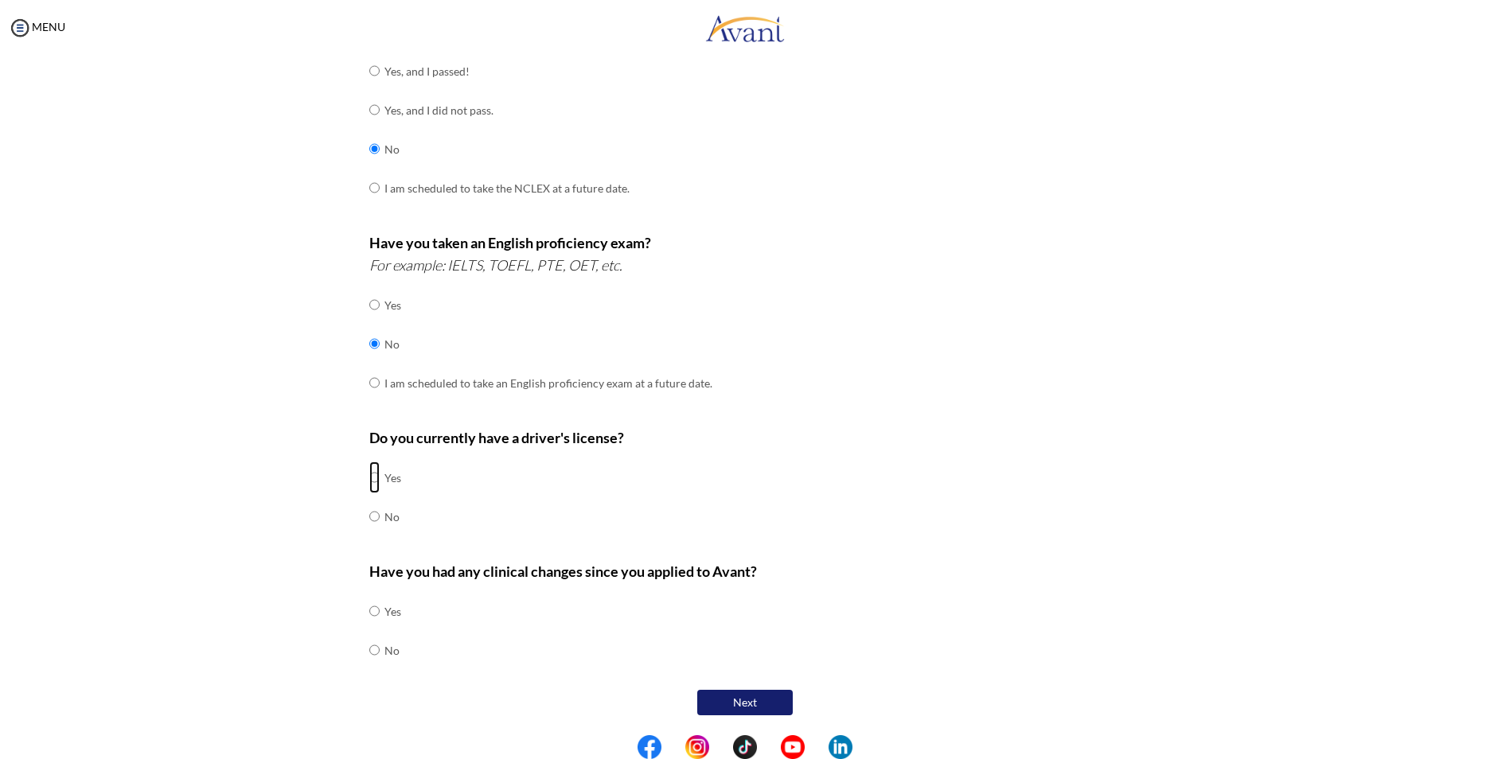
click at [369, 472] on input "radio" at bounding box center [374, 478] width 10 height 32
radio input "true"
click at [380, 653] on td at bounding box center [382, 650] width 5 height 39
click at [371, 649] on input "radio" at bounding box center [374, 650] width 10 height 32
radio input "true"
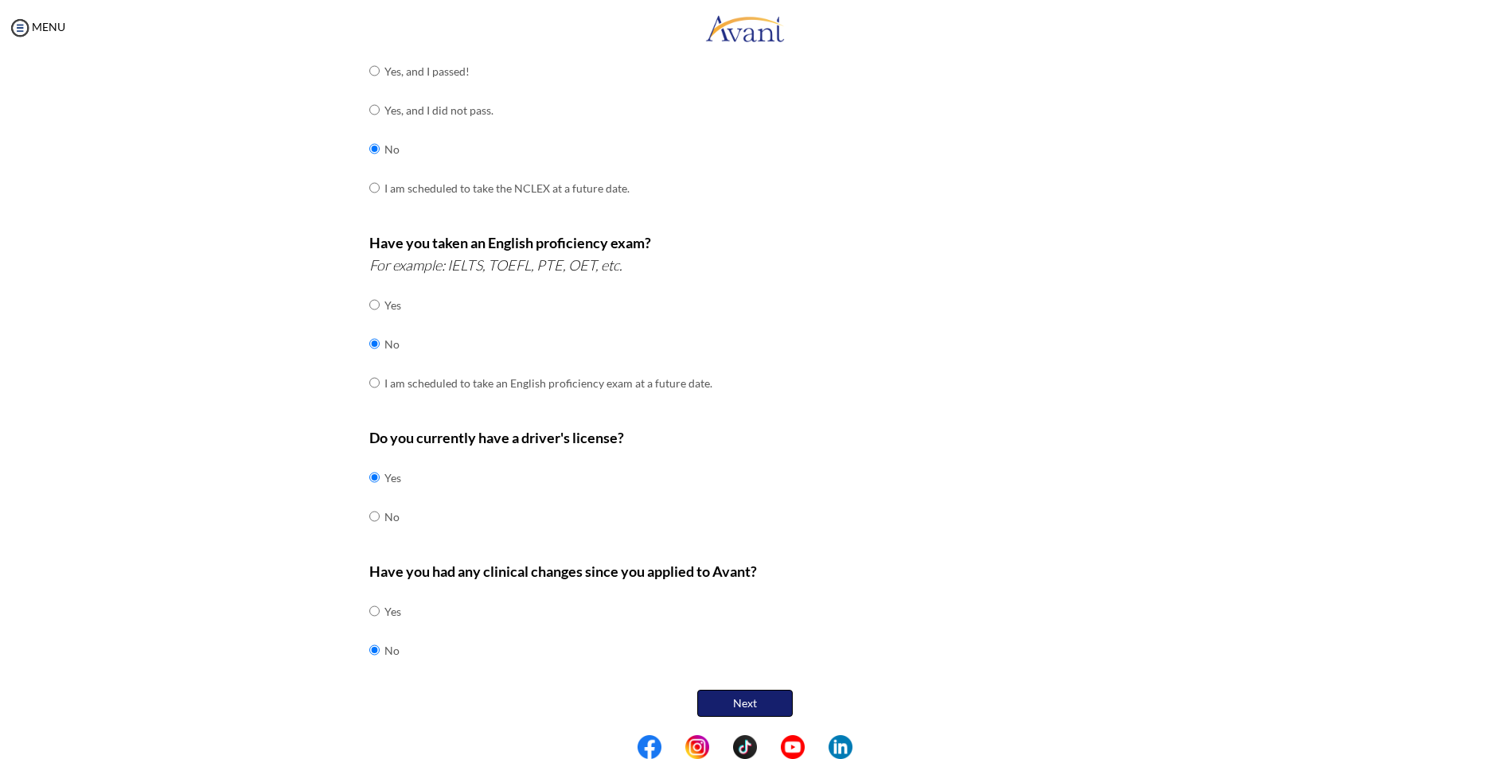
click at [736, 699] on button "Next" at bounding box center [745, 703] width 96 height 27
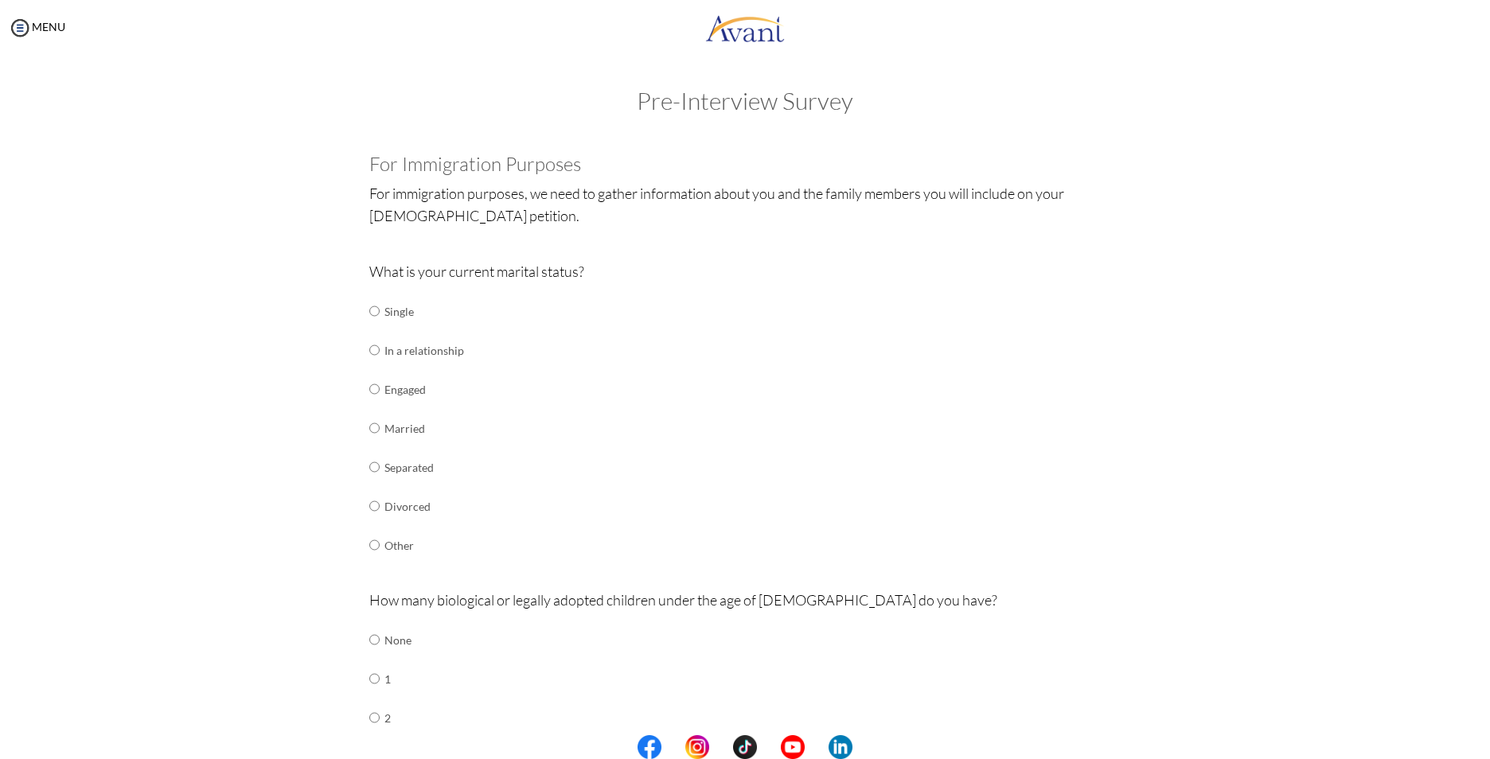
click at [0, 0] on div at bounding box center [0, 0] width 0 height 0
click at [385, 306] on td "Single" at bounding box center [425, 311] width 80 height 39
click at [369, 313] on input "radio" at bounding box center [374, 311] width 10 height 32
radio input "true"
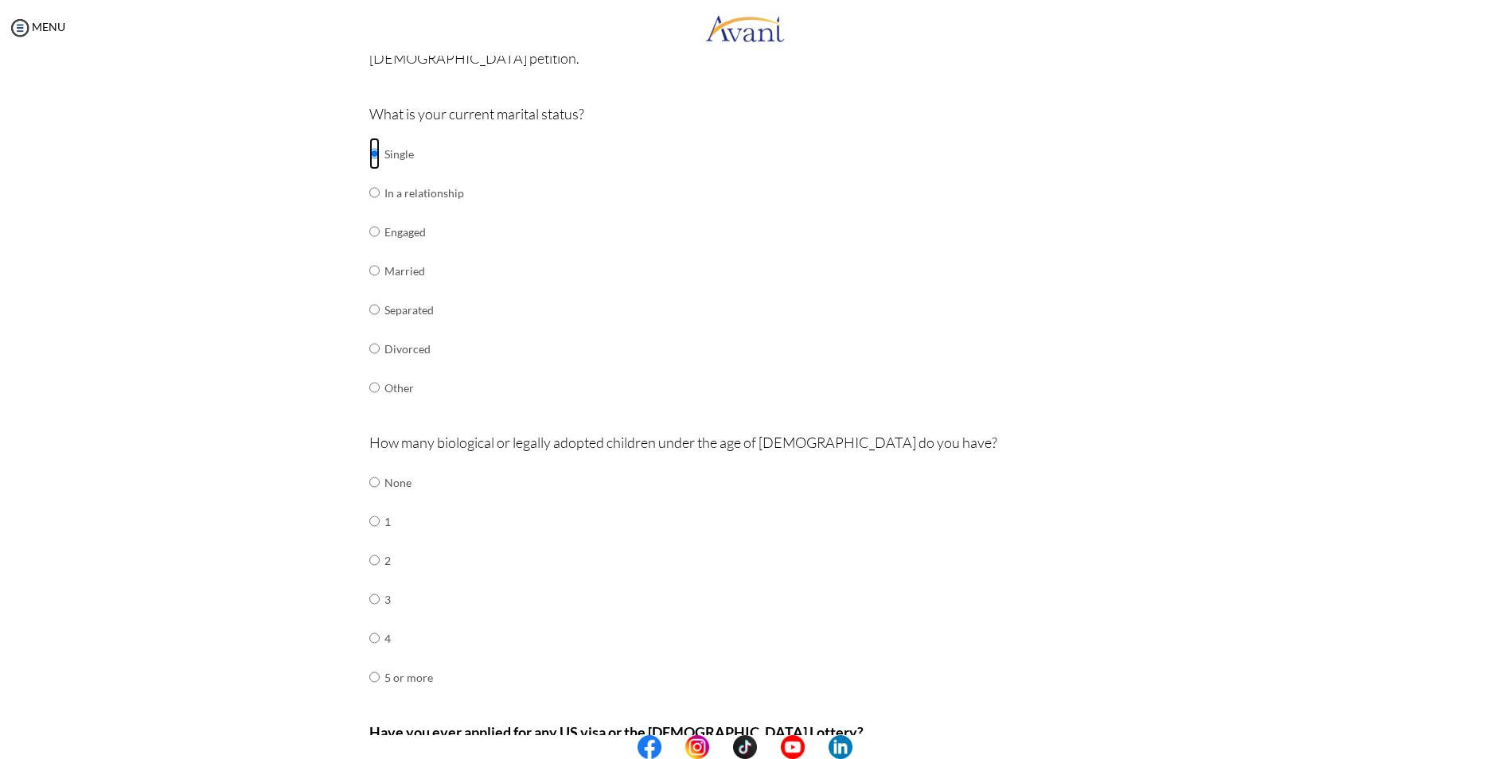
scroll to position [159, 0]
click at [369, 482] on input "radio" at bounding box center [374, 481] width 10 height 32
radio input "true"
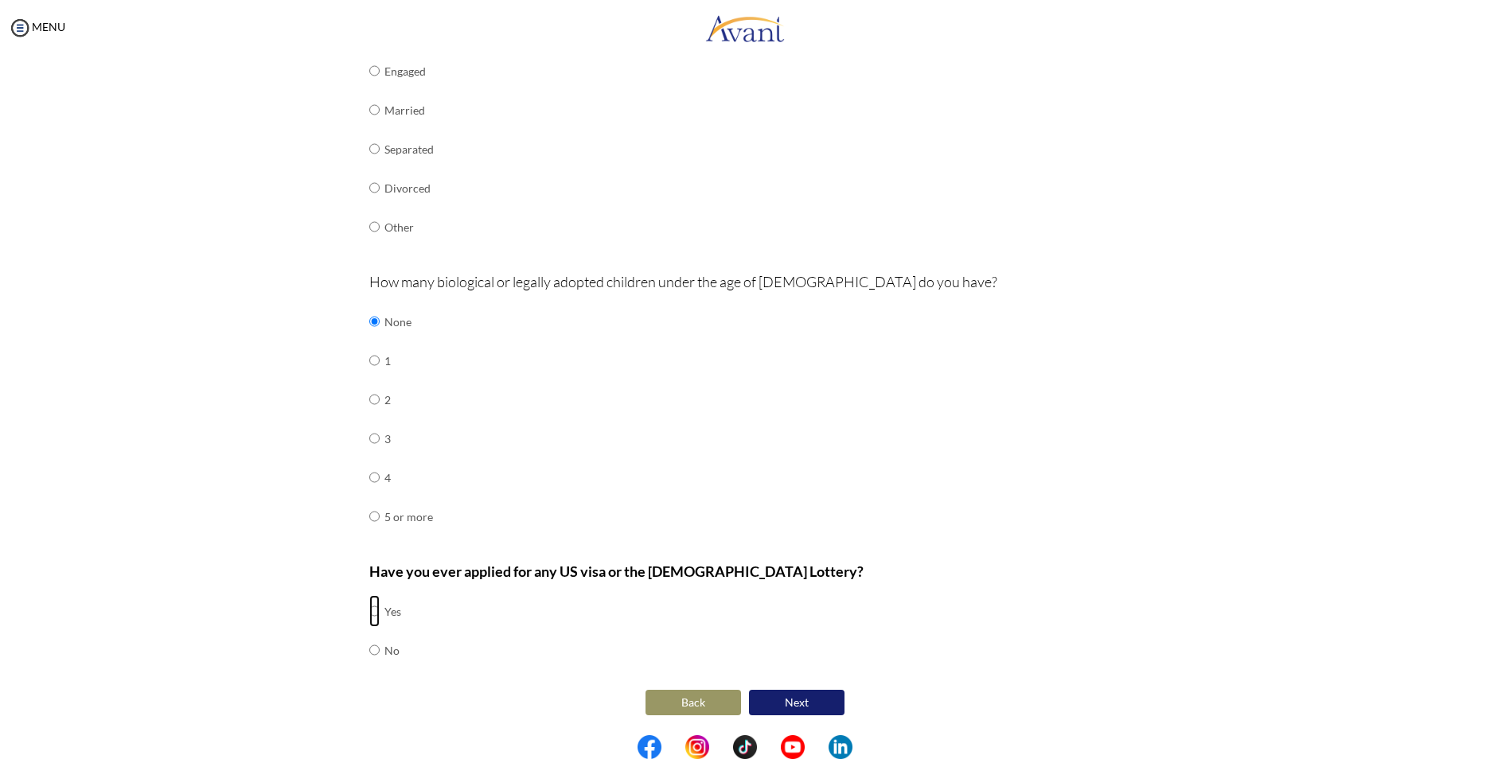
click at [373, 612] on input "radio" at bounding box center [374, 611] width 10 height 32
radio input "true"
click at [380, 650] on td at bounding box center [382, 650] width 5 height 39
click at [373, 616] on input "radio" at bounding box center [374, 611] width 10 height 32
click at [369, 649] on input "radio" at bounding box center [374, 650] width 10 height 32
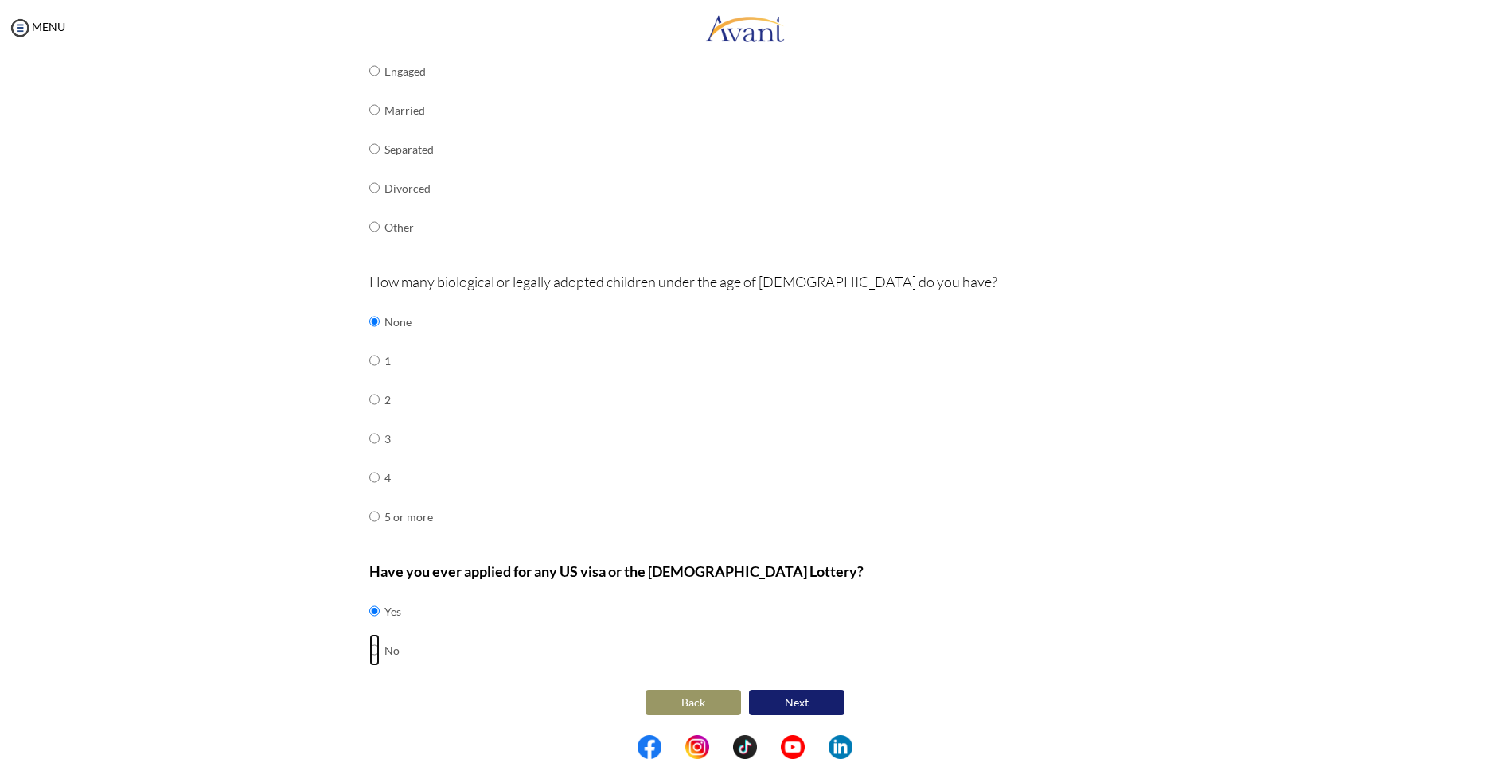
radio input "true"
click at [369, 612] on input "radio" at bounding box center [374, 611] width 10 height 32
radio input "true"
click at [766, 695] on button "Next" at bounding box center [797, 702] width 96 height 25
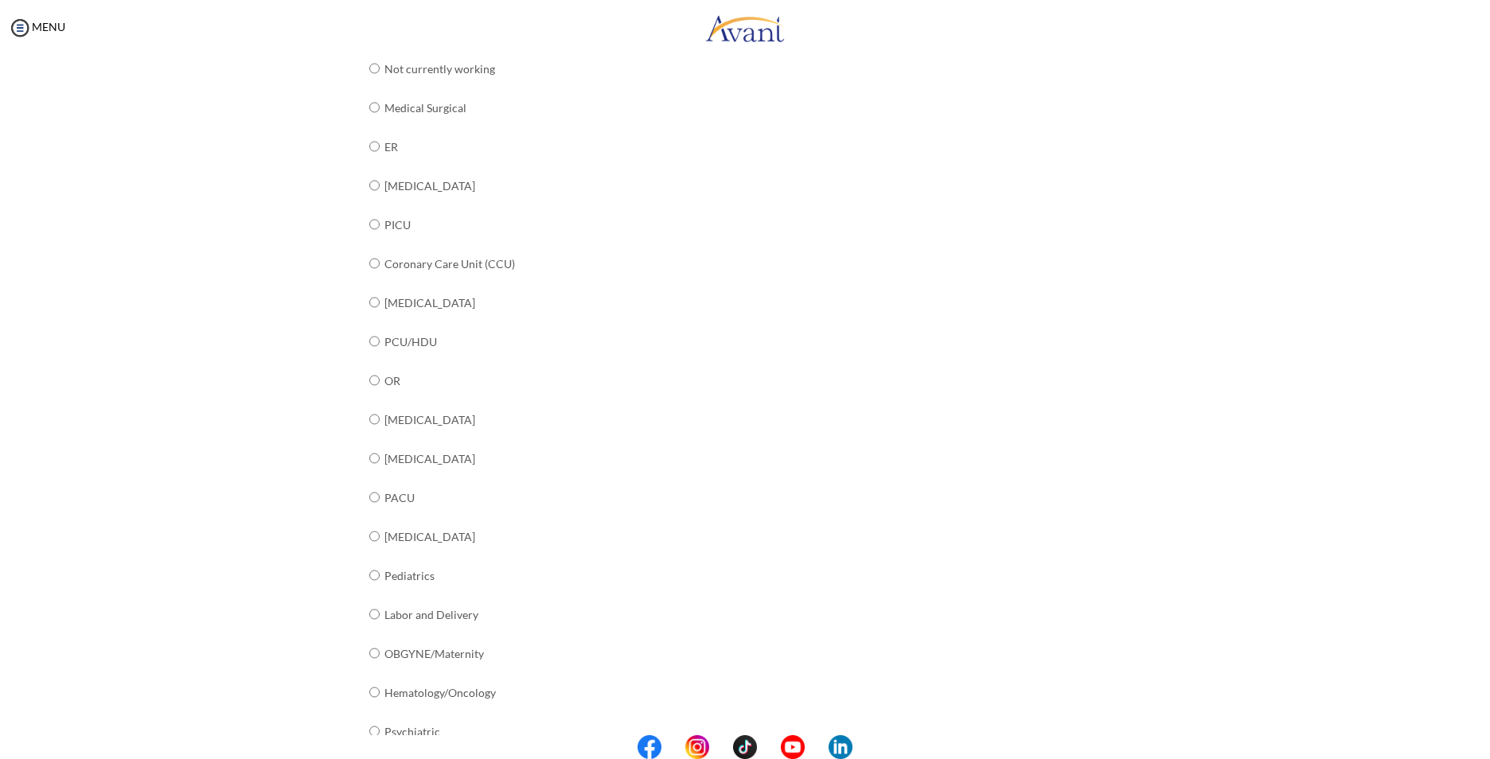
scroll to position [157, 0]
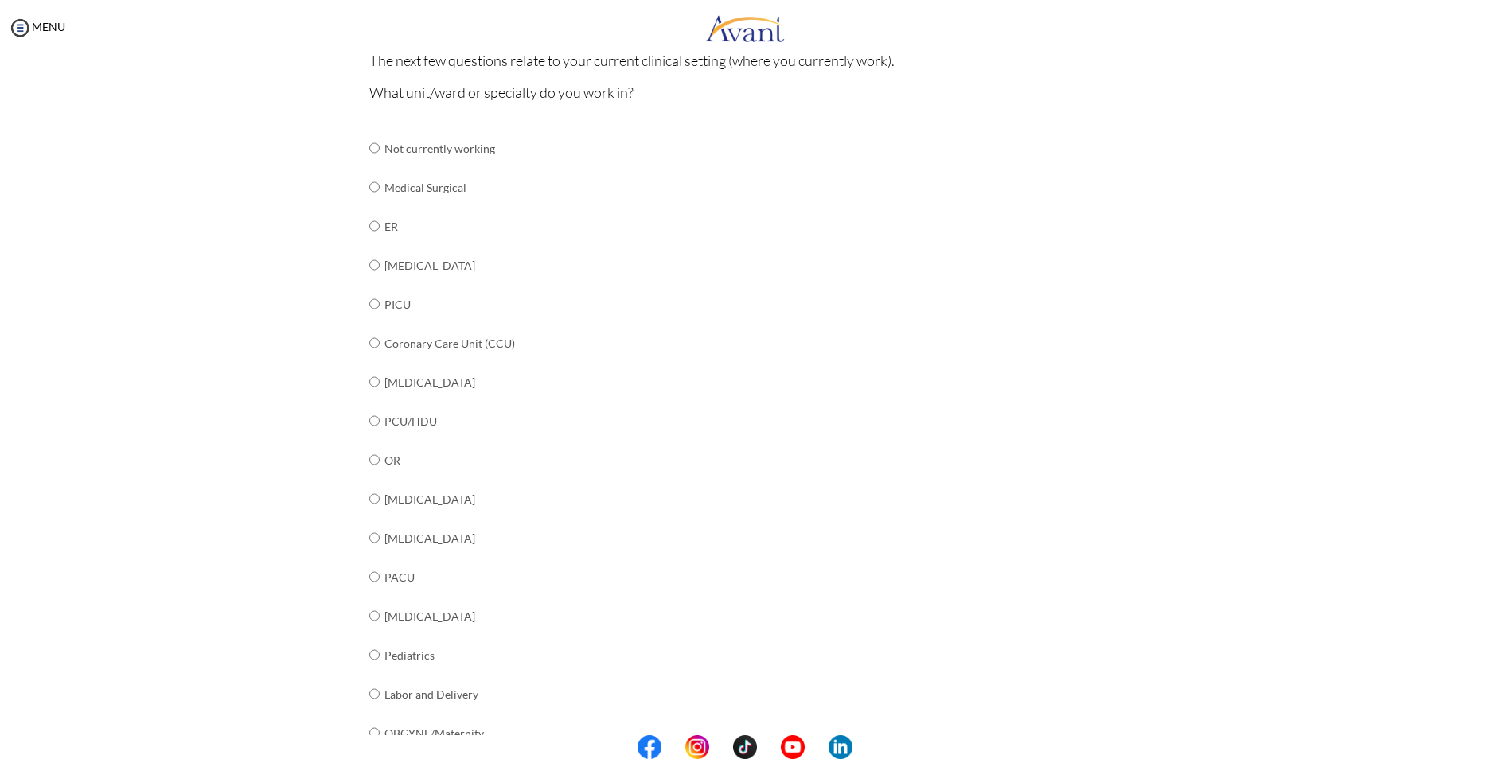
click at [405, 192] on td "Medical Surgical" at bounding box center [509, 187] width 249 height 39
click at [369, 185] on input "radio" at bounding box center [374, 187] width 10 height 32
radio input "true"
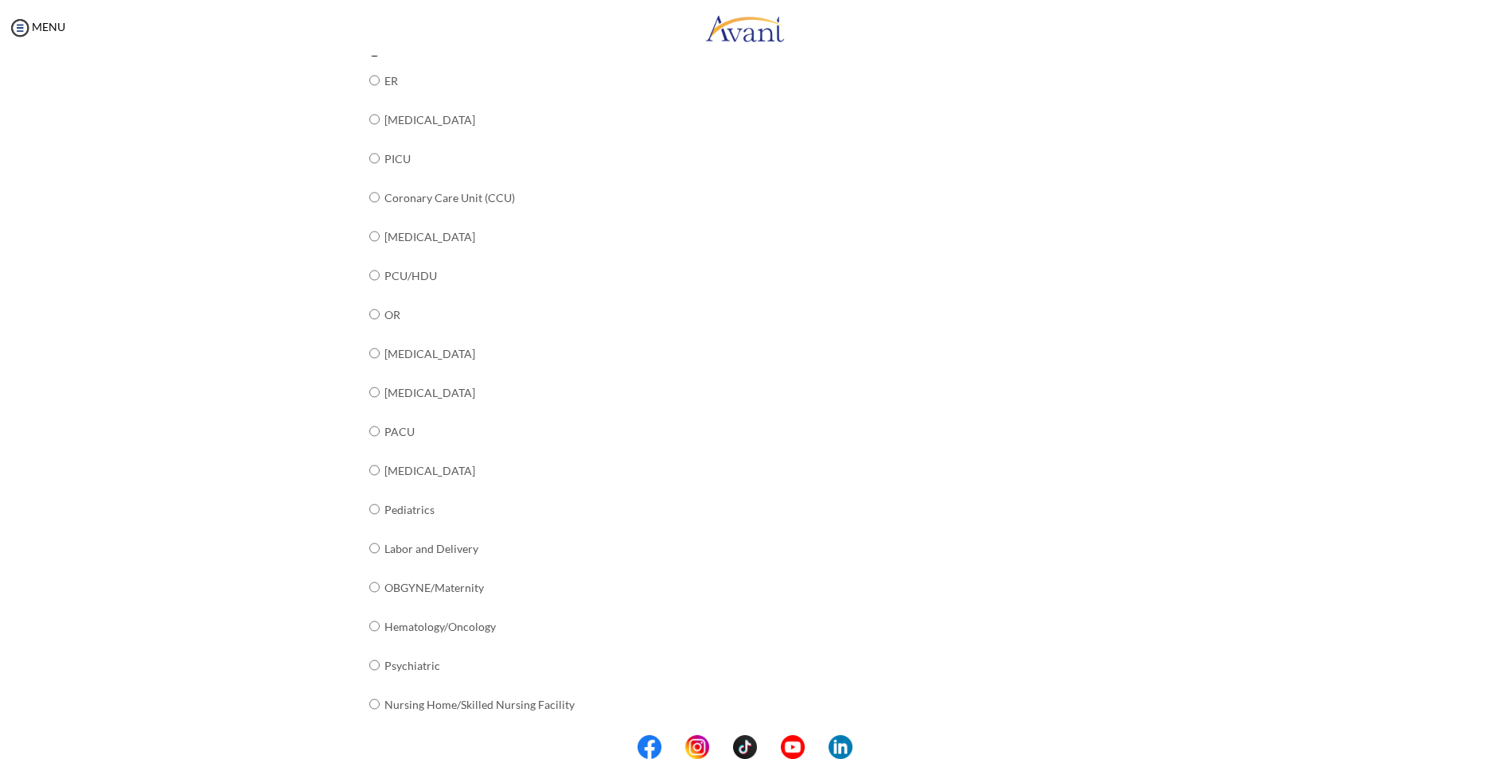
scroll to position [396, 0]
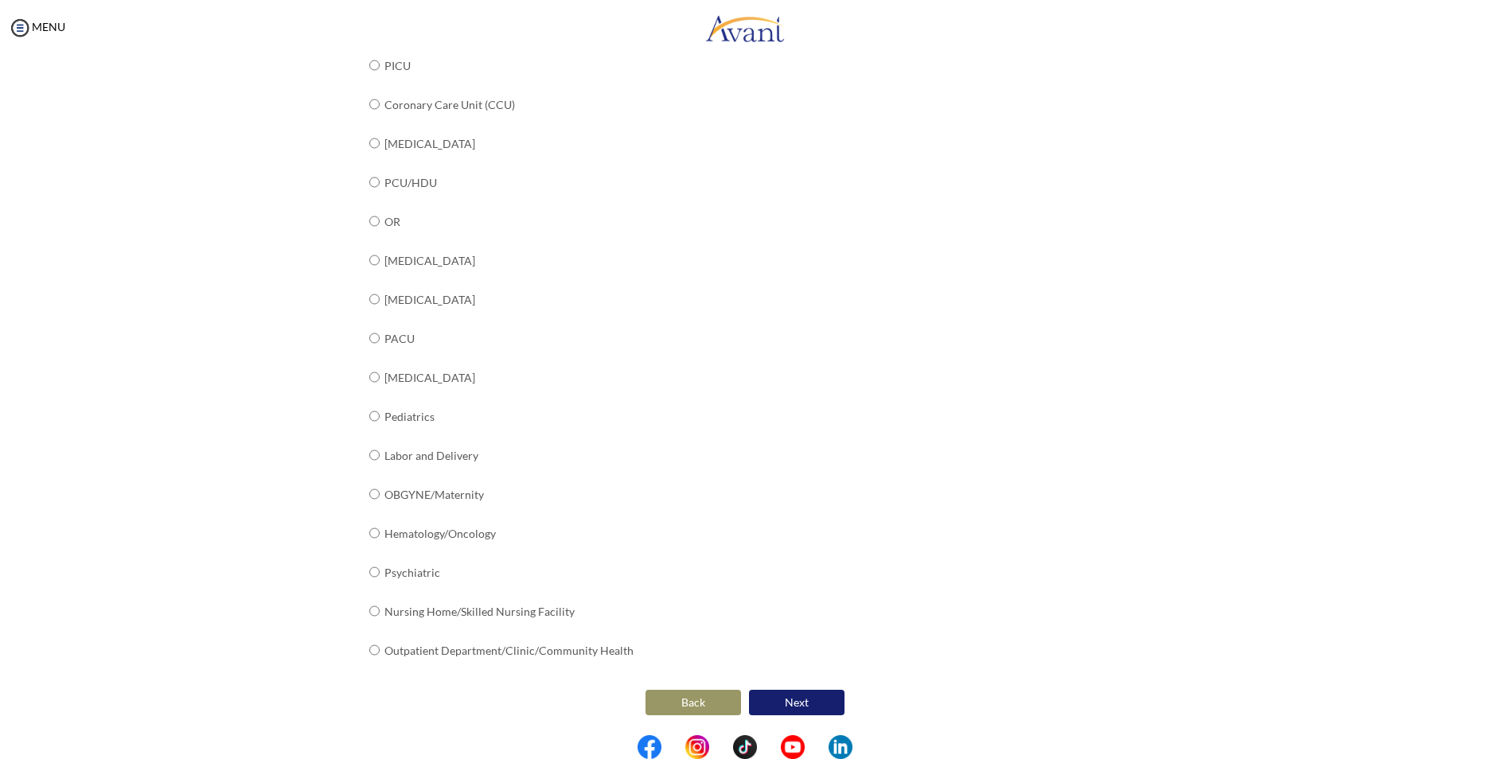
click at [800, 705] on button "Next" at bounding box center [797, 702] width 96 height 25
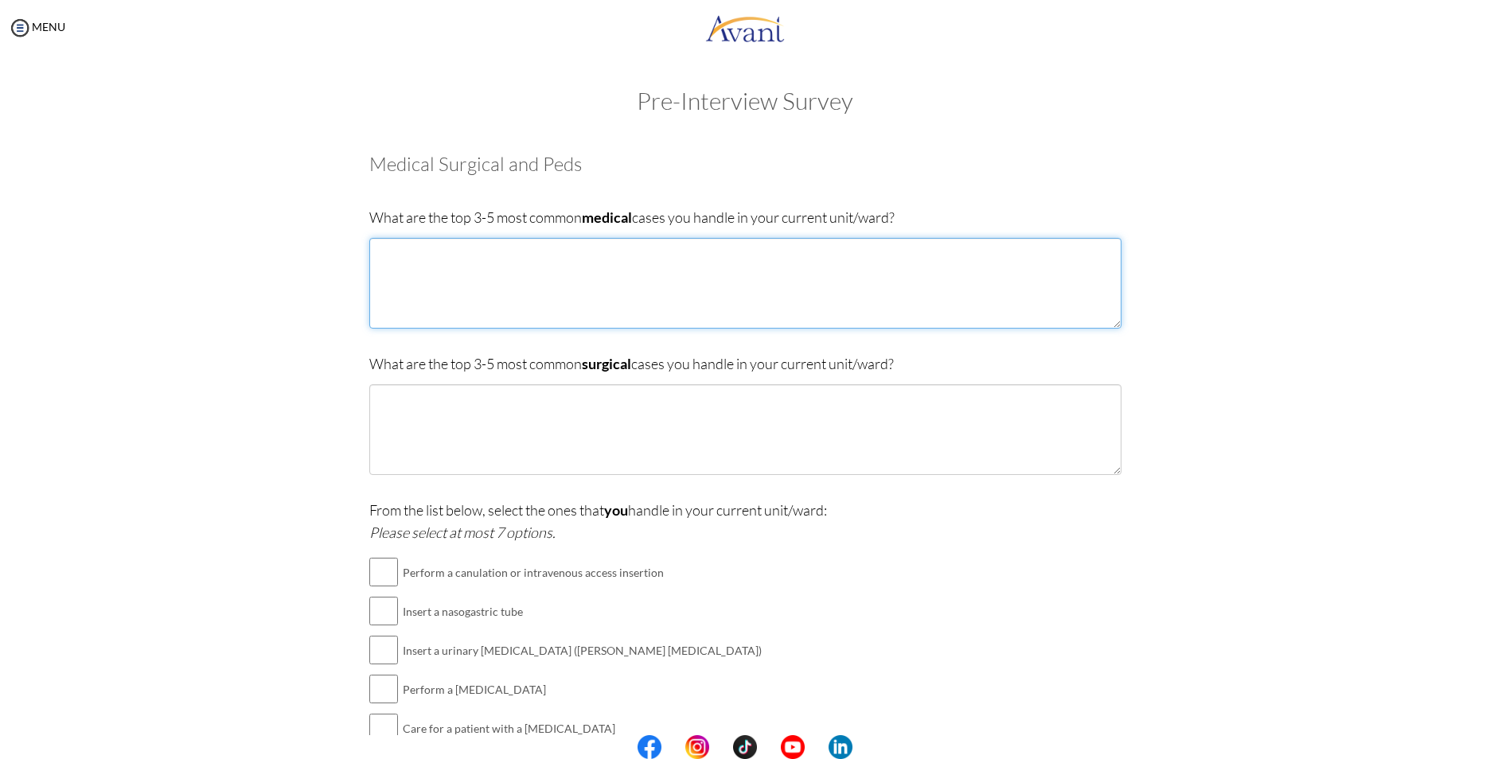
click at [874, 300] on textarea at bounding box center [745, 283] width 752 height 91
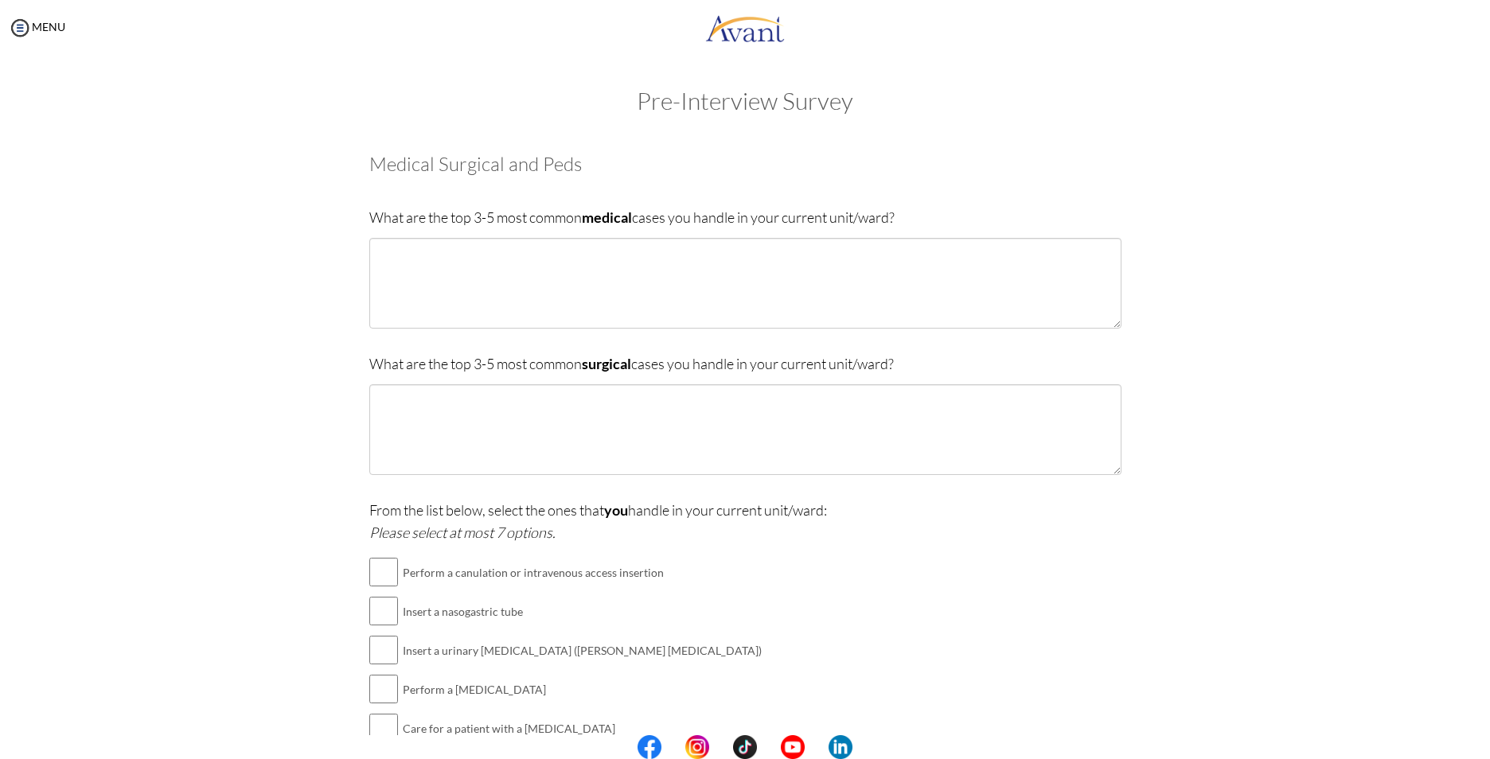
click at [0, 0] on div at bounding box center [0, 0] width 0 height 0
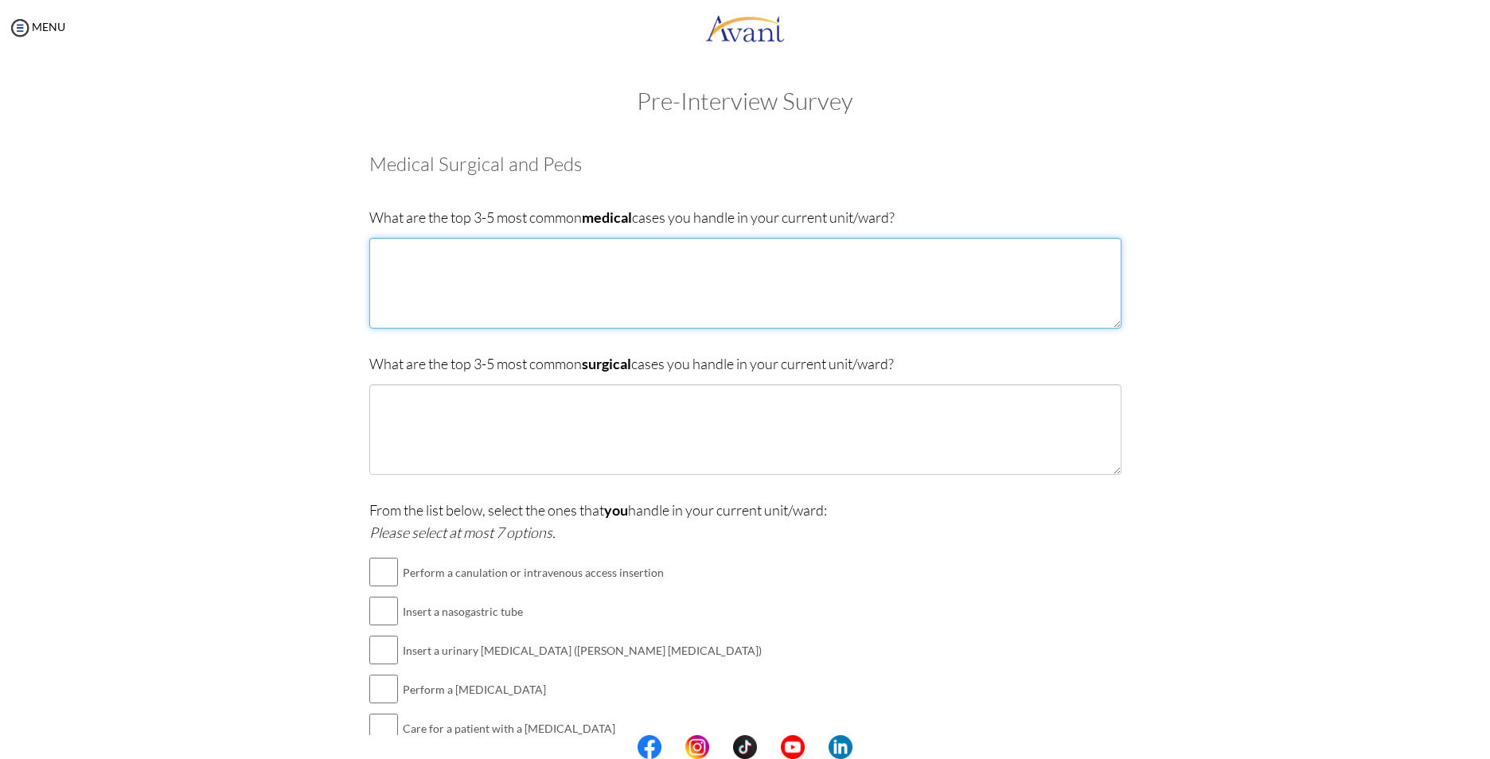
click at [533, 318] on textarea at bounding box center [745, 283] width 752 height 91
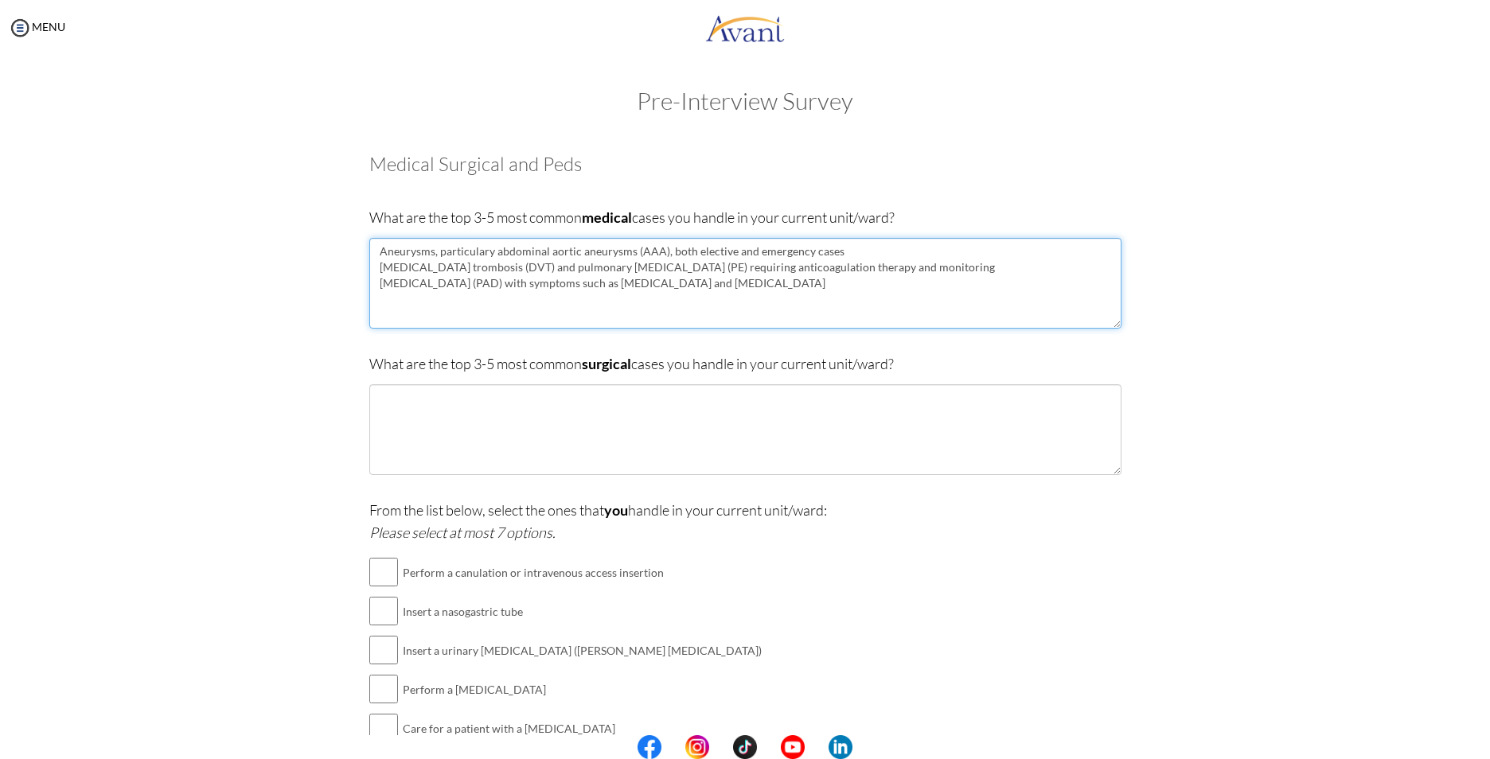
type textarea "Aneurysms, particulary abdominal aortic aneurysms (AAA), both elective and emer…"
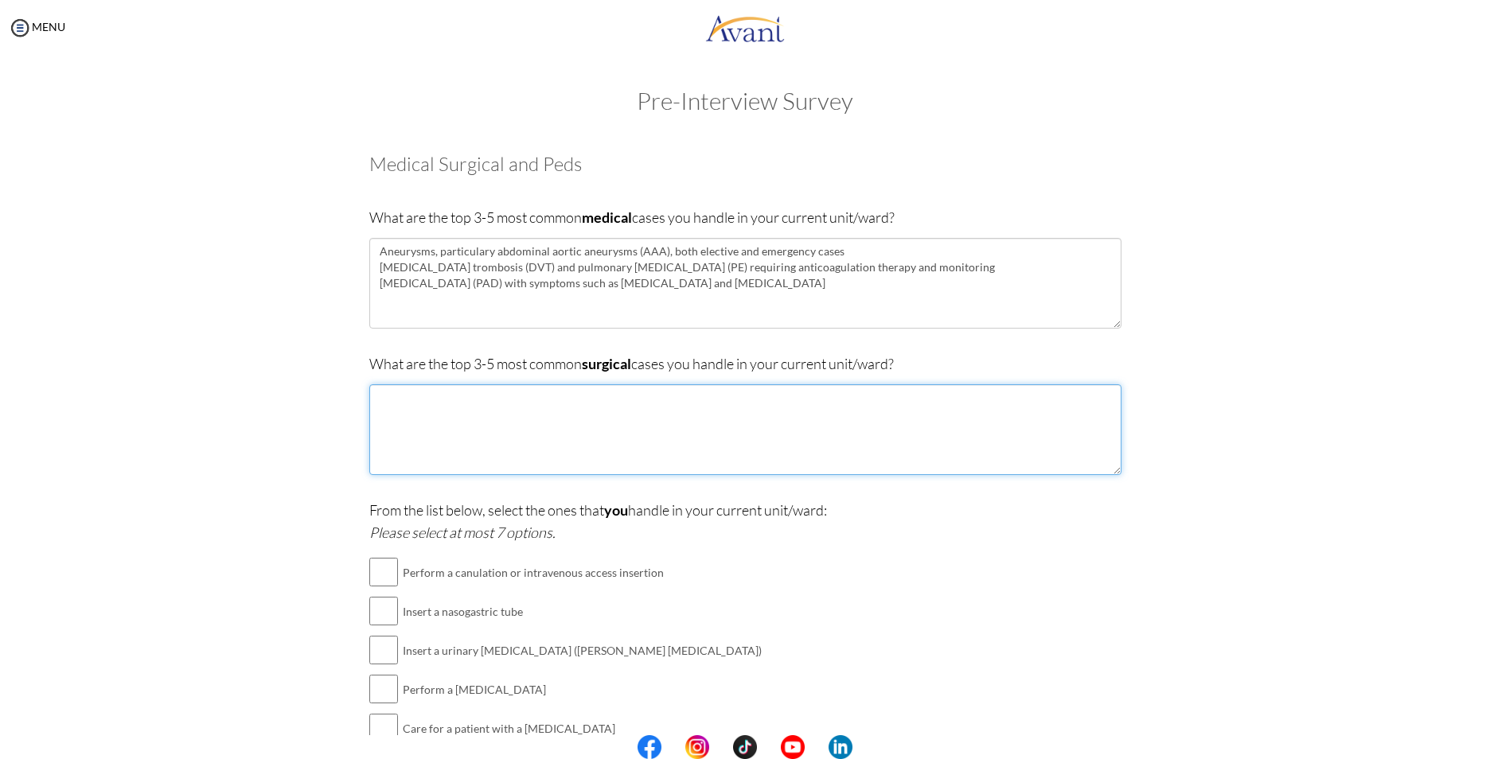
click at [941, 456] on textarea at bounding box center [745, 430] width 752 height 91
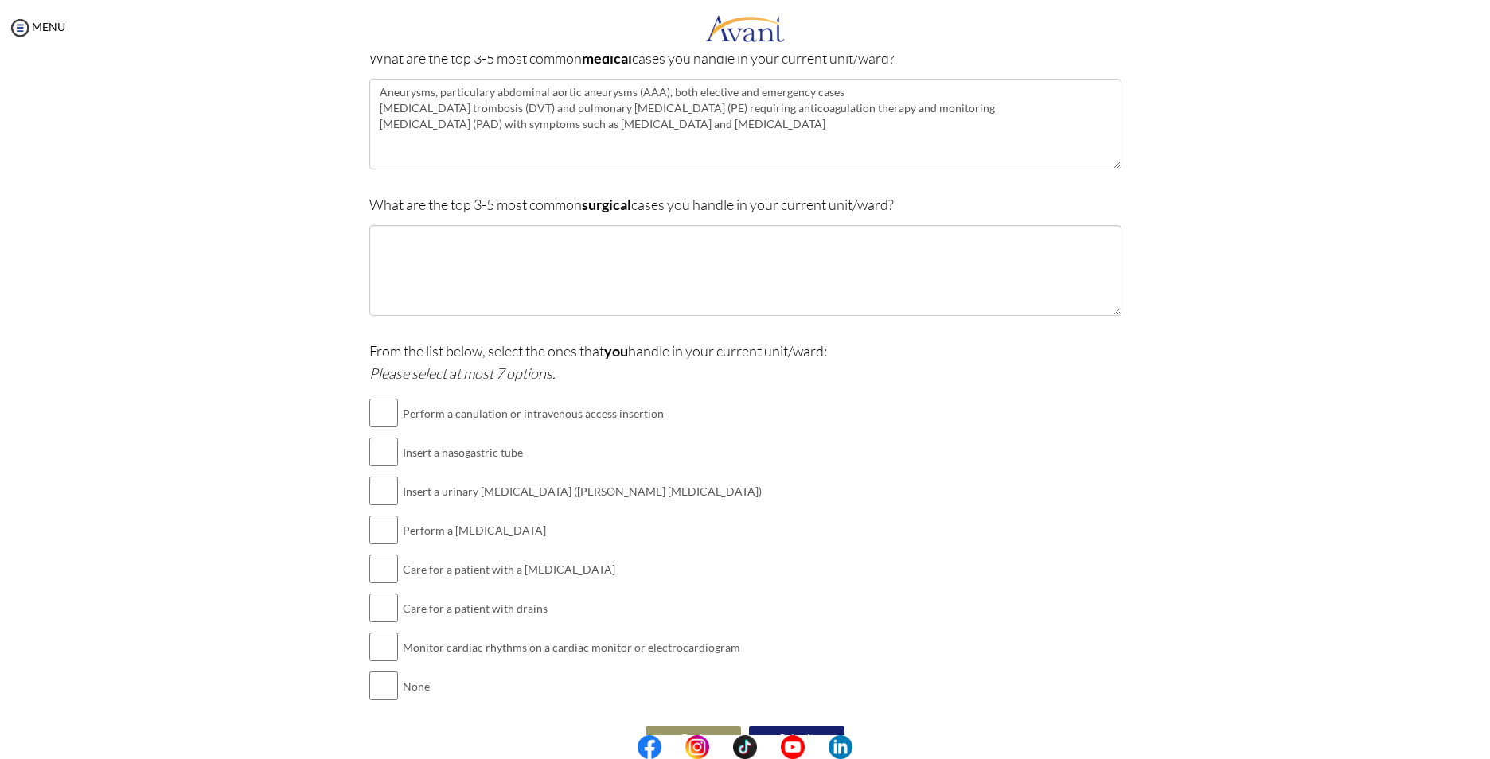
click at [447, 462] on td "Insert a nasogastric tube" at bounding box center [582, 452] width 359 height 39
click at [369, 451] on input "checkbox" at bounding box center [383, 452] width 29 height 32
checkbox input "true"
click at [375, 502] on input "checkbox" at bounding box center [383, 491] width 29 height 32
checkbox input "true"
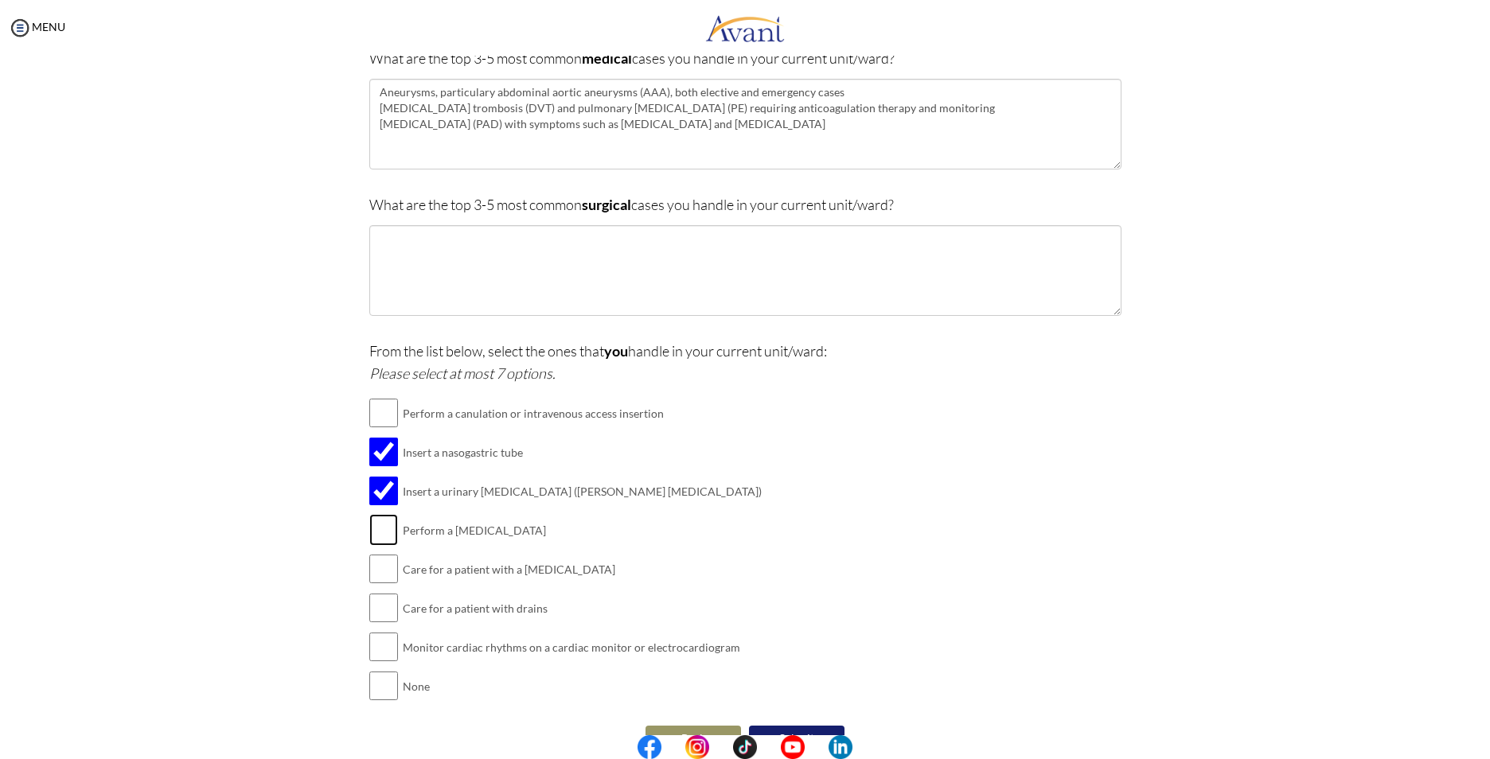
click at [379, 521] on input "checkbox" at bounding box center [383, 530] width 29 height 32
checkbox input "true"
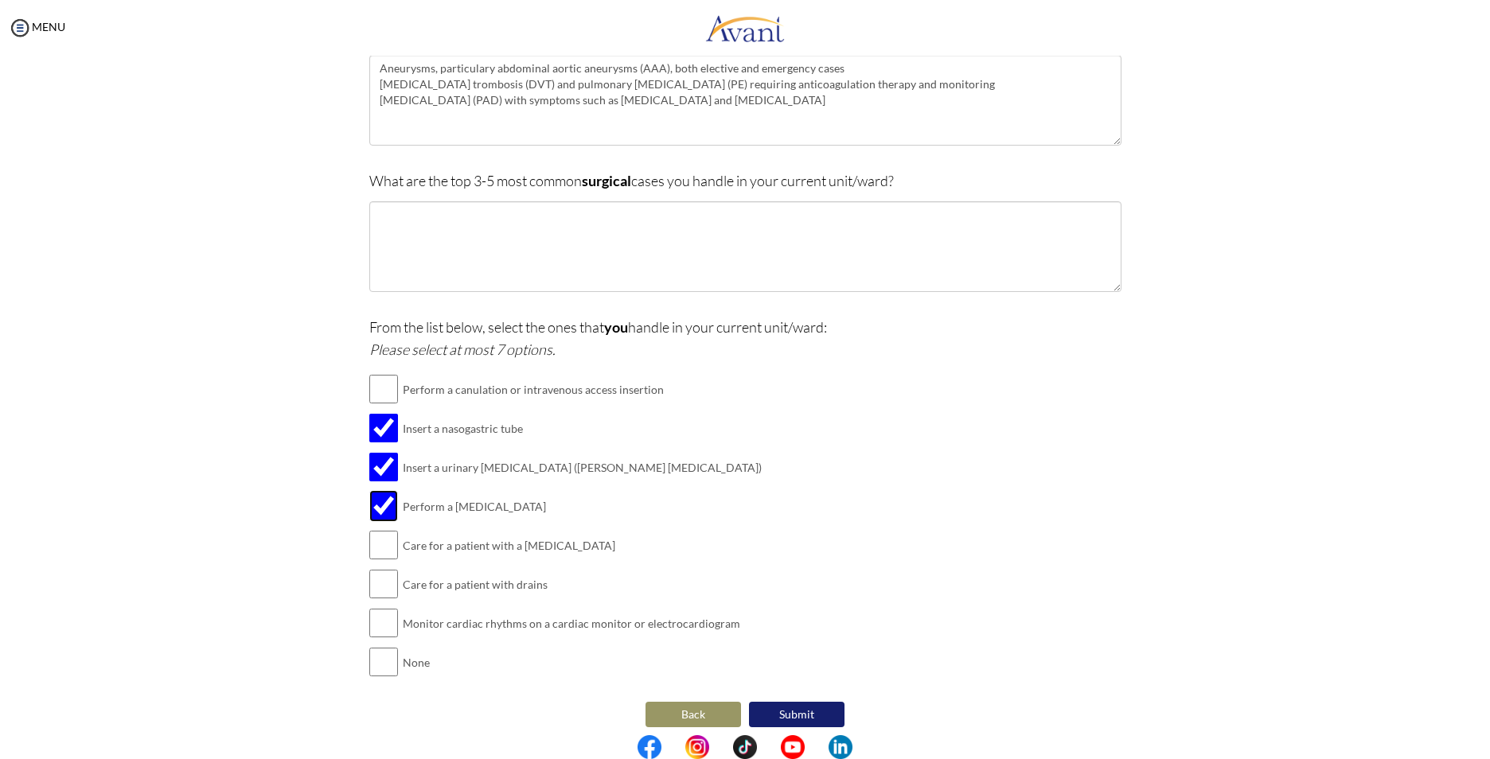
scroll to position [195, 0]
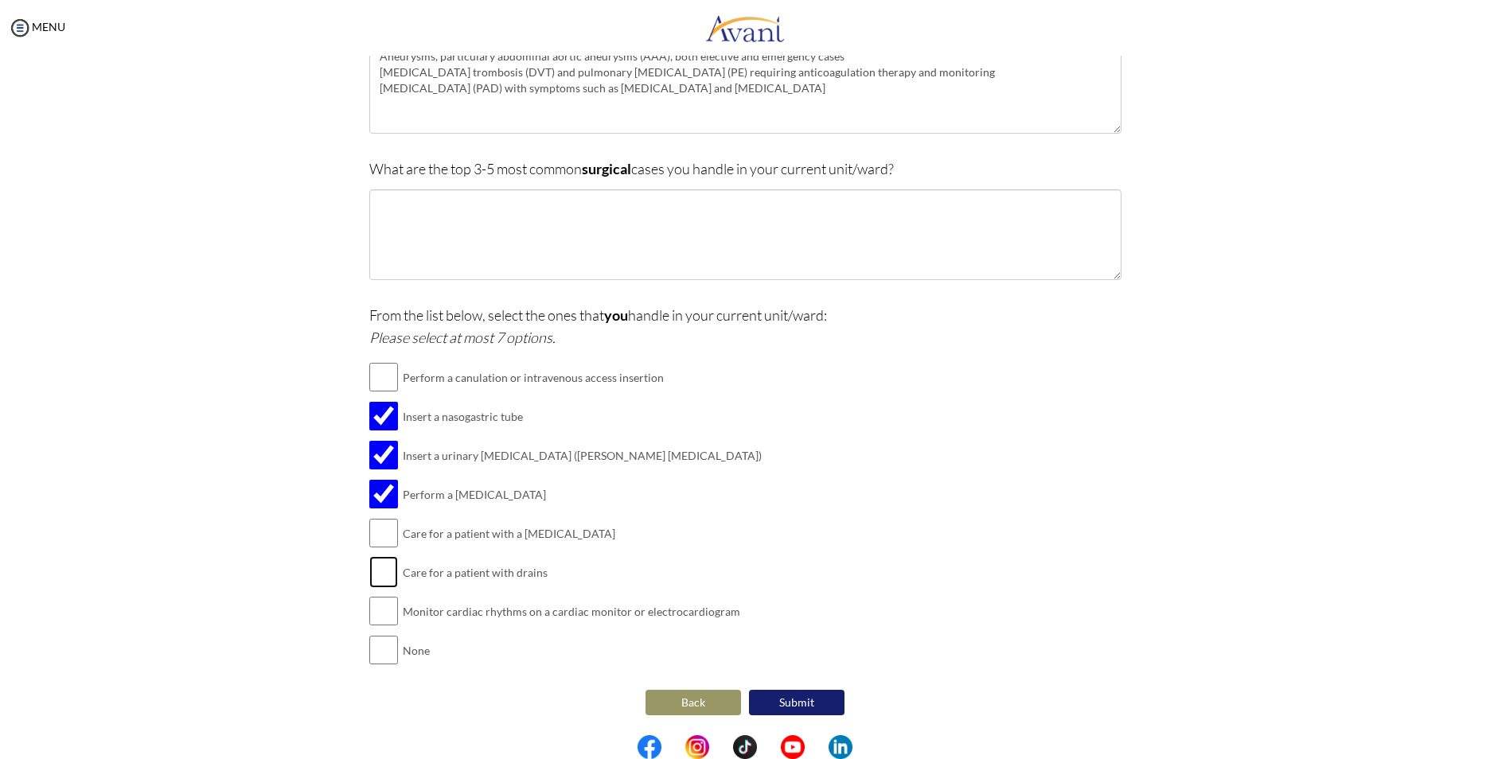
click at [370, 569] on input "checkbox" at bounding box center [383, 572] width 29 height 32
checkbox input "true"
click at [377, 379] on input "checkbox" at bounding box center [383, 377] width 29 height 32
checkbox input "true"
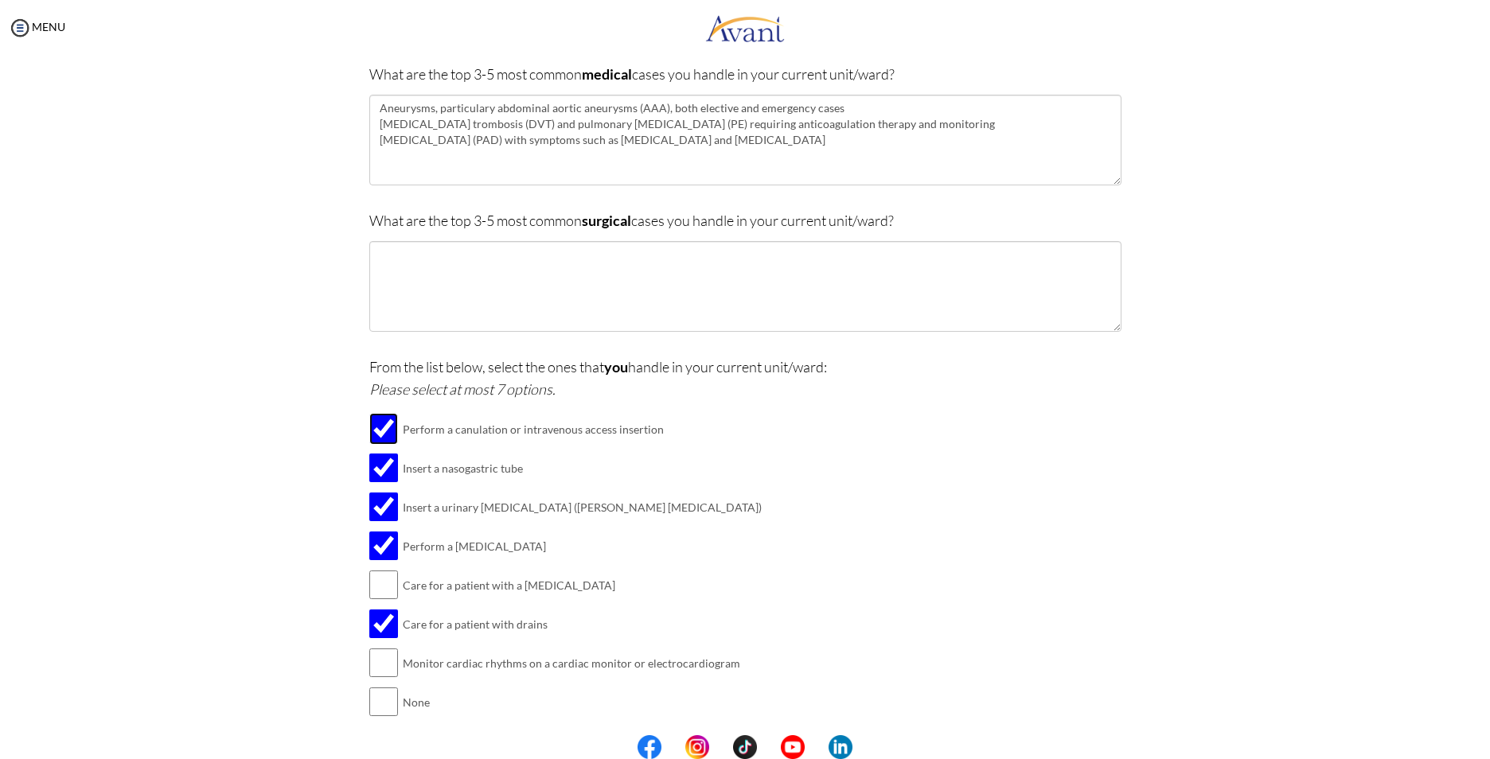
scroll to position [115, 0]
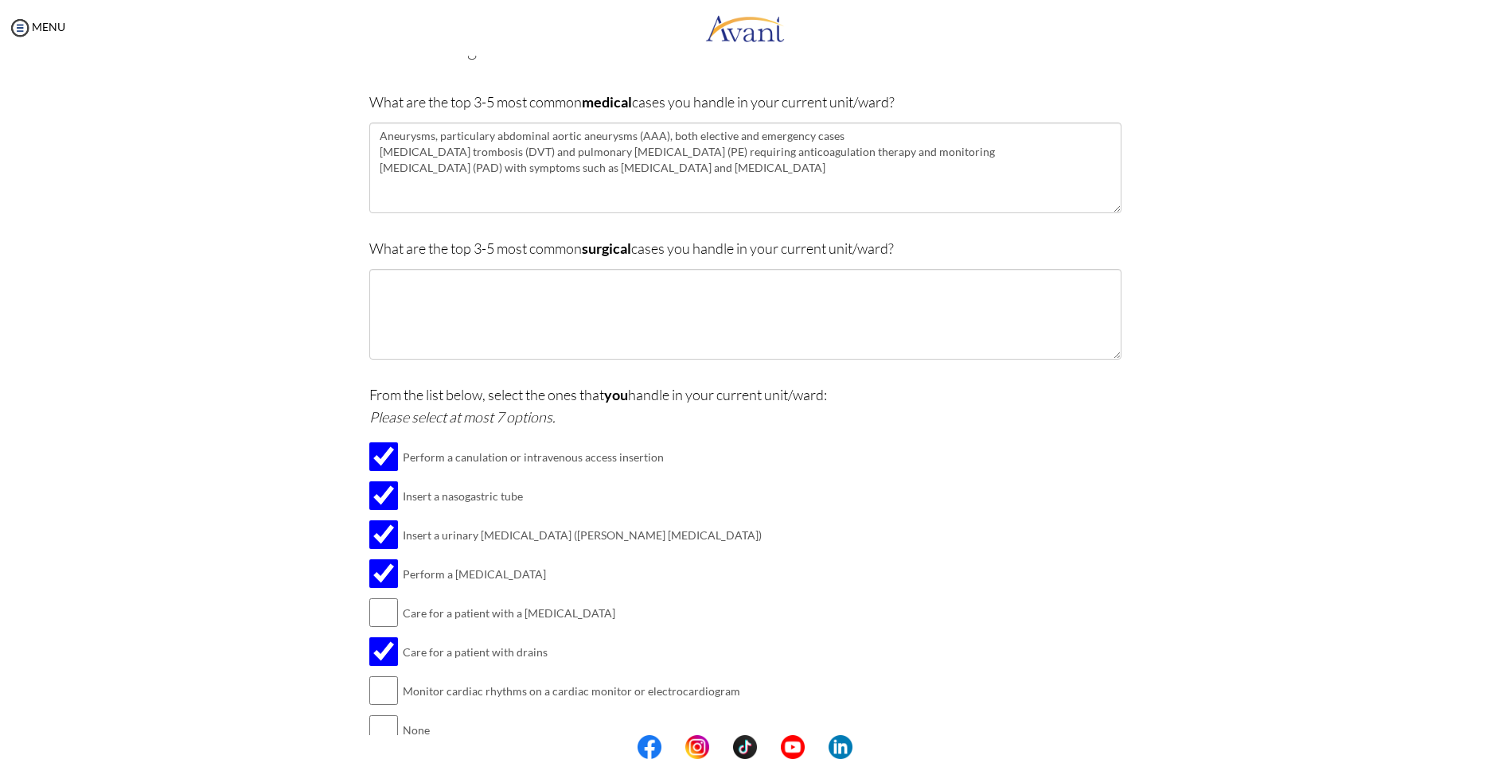
click at [595, 248] on b "surgical" at bounding box center [606, 249] width 49 height 18
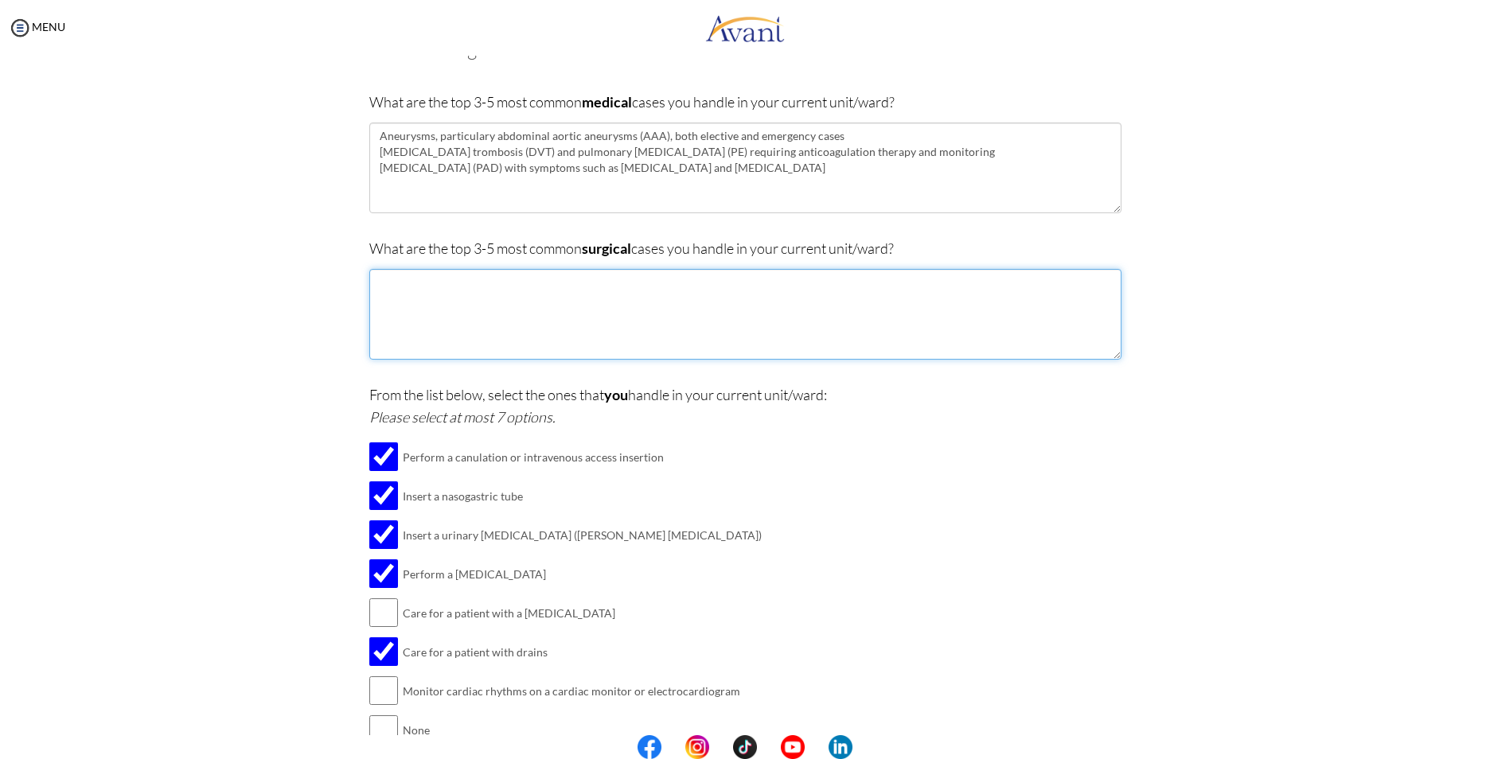
click at [593, 288] on textarea at bounding box center [745, 314] width 752 height 91
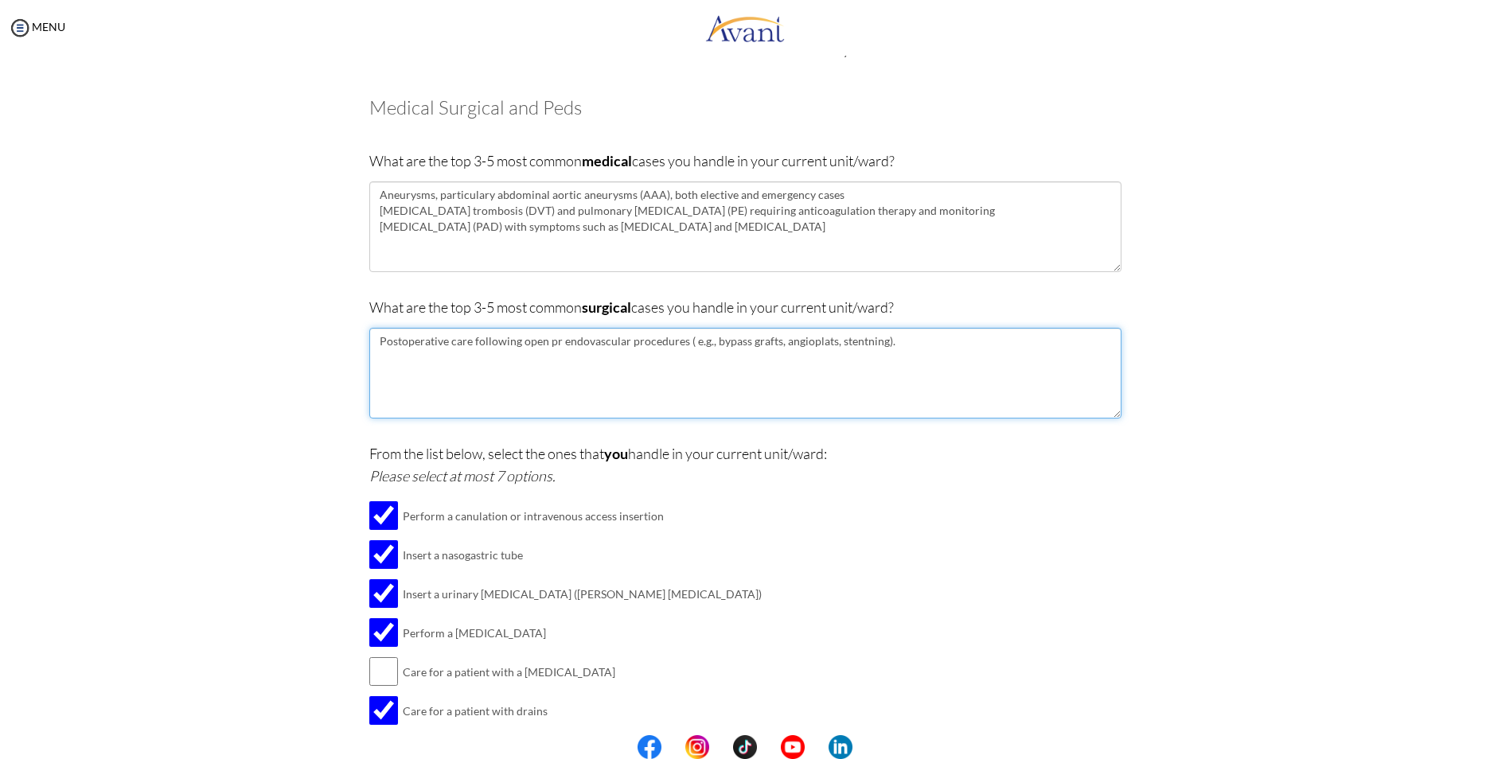
scroll to position [0, 0]
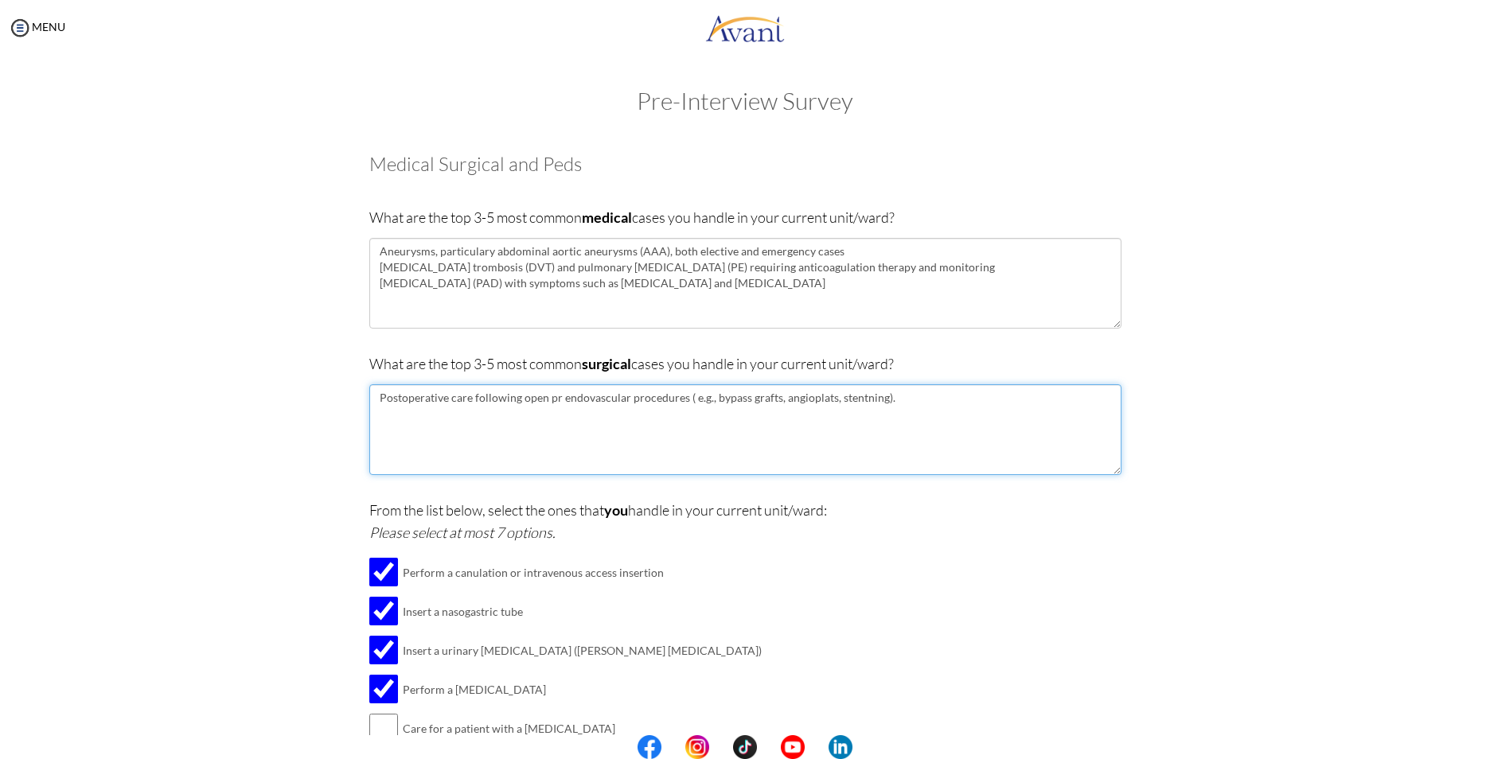
click at [546, 396] on textarea "Postoperative care following open pr endovascular procedures ( e.g., bypass gra…" at bounding box center [745, 430] width 752 height 91
click at [548, 399] on textarea "Postoperative care following open pr endovascular procedures ( e.g., bypass gra…" at bounding box center [745, 430] width 752 height 91
click at [899, 420] on textarea "Postoperative care following open or endovascular procedures ( e.g., bypass gra…" at bounding box center [745, 430] width 752 height 91
click at [900, 398] on textarea "Postoperative care following open or endovascular procedures ( e.g., bypass gra…" at bounding box center [745, 430] width 752 height 91
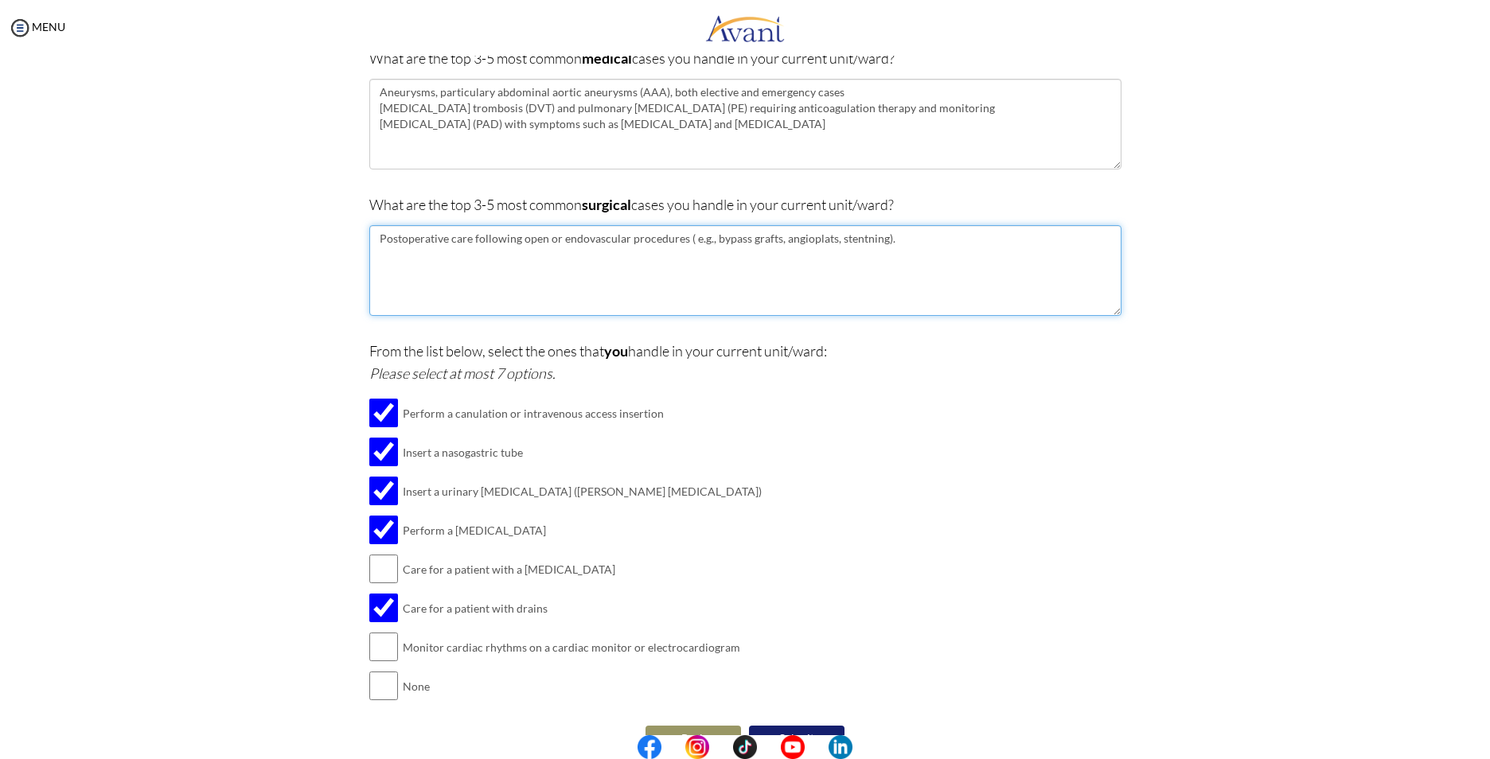
scroll to position [80, 0]
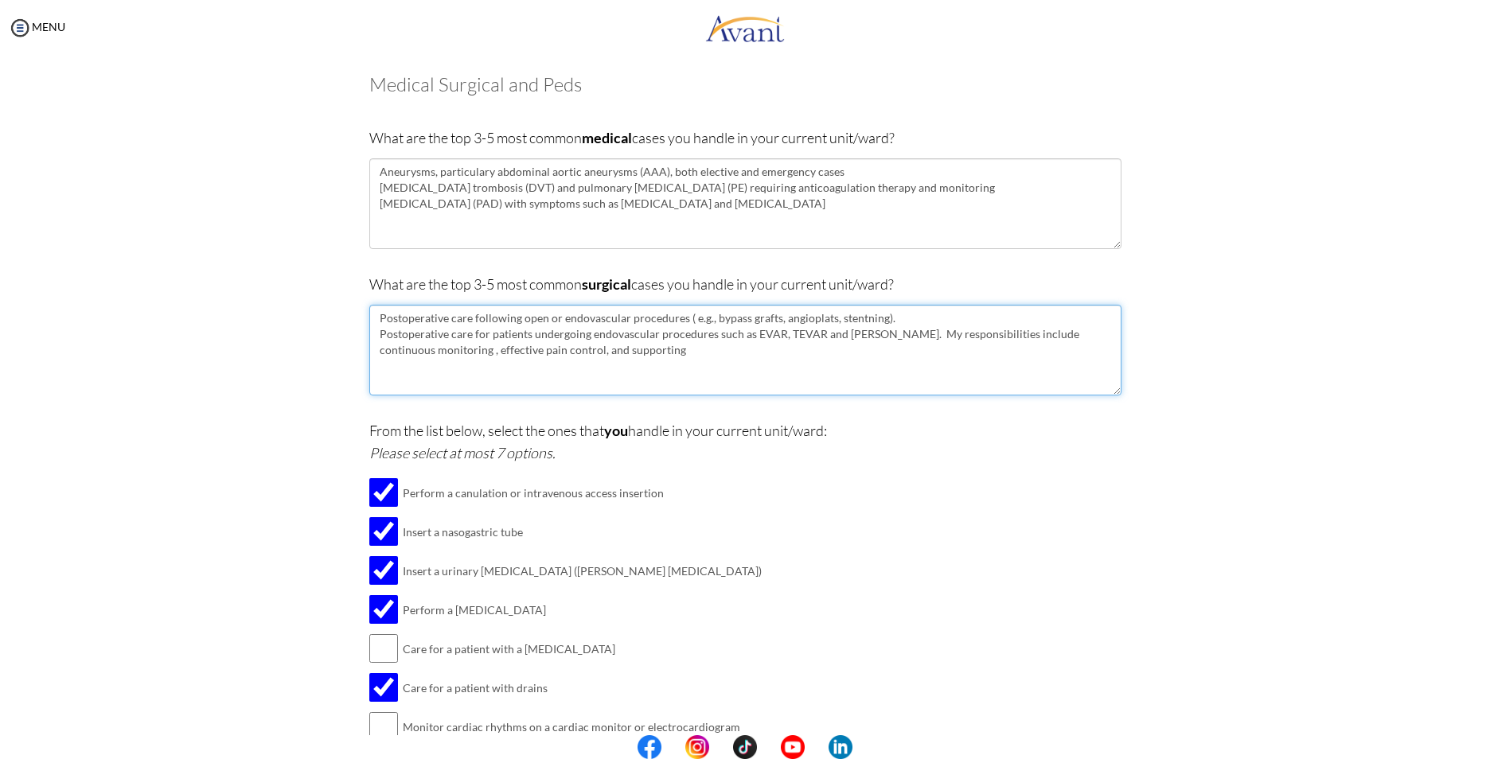
click at [691, 365] on textarea "Postoperative care following open or endovascular procedures ( e.g., bypass gra…" at bounding box center [745, 350] width 752 height 91
click at [712, 345] on textarea "Postoperative care following open or endovascular procedures ( e.g., bypass gra…" at bounding box center [745, 350] width 752 height 91
click at [871, 363] on textarea "Postoperative care following open or endovascular procedures ( e.g., bypass gra…" at bounding box center [745, 350] width 752 height 91
click at [837, 339] on textarea "Postoperative care following open or endovascular procedures ( e.g., bypass gra…" at bounding box center [745, 350] width 752 height 91
click at [837, 351] on textarea "Postoperative care following open or endovascular procedures ( e.g., bypass gra…" at bounding box center [745, 350] width 752 height 91
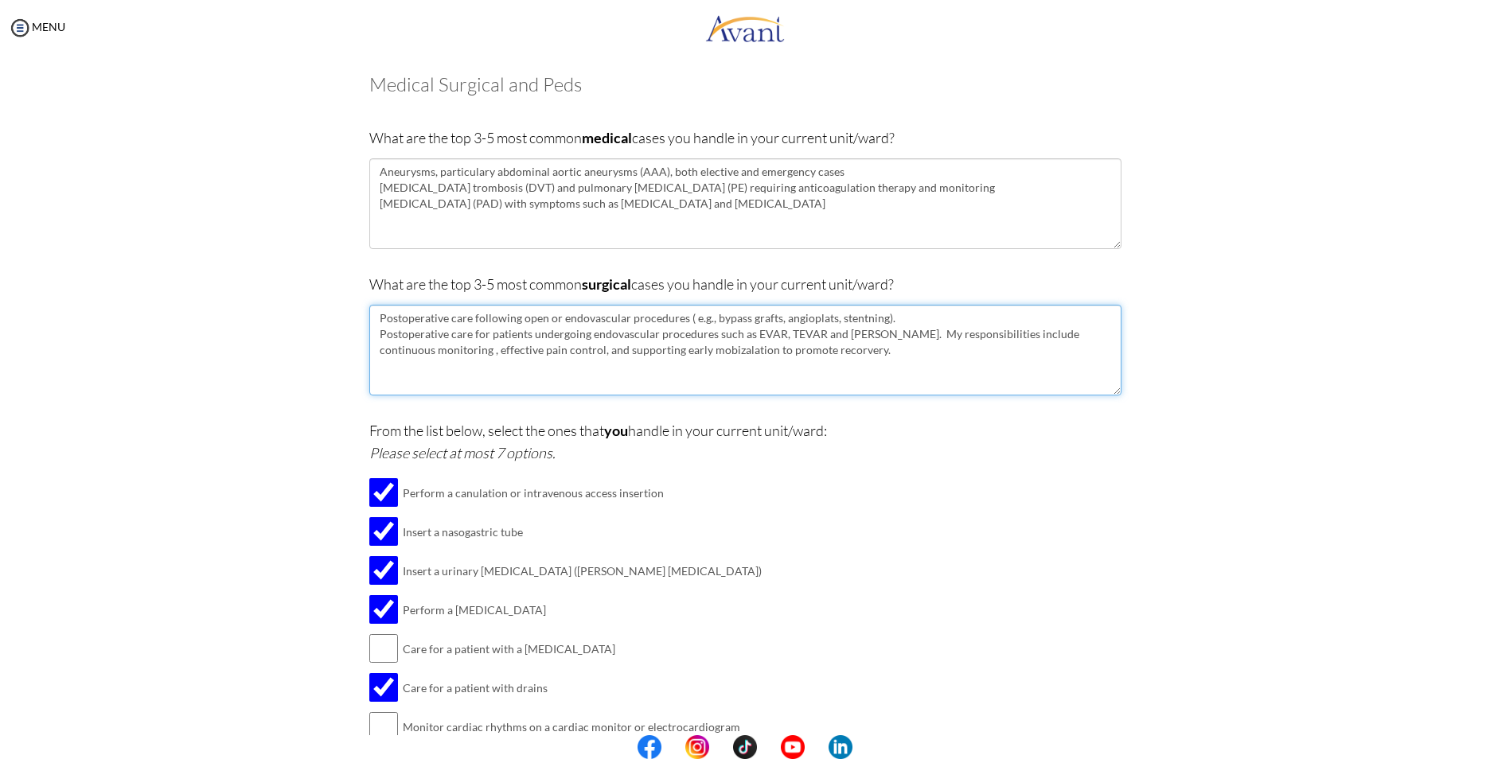
click at [837, 354] on textarea "Postoperative care following open or endovascular procedures ( e.g., bypass gra…" at bounding box center [745, 350] width 752 height 91
click at [859, 365] on textarea "Postoperative care following open or endovascular procedures ( e.g., bypass gra…" at bounding box center [745, 350] width 752 height 91
click at [859, 352] on textarea "Postoperative care following open or endovascular procedures ( e.g., bypass gra…" at bounding box center [745, 350] width 752 height 91
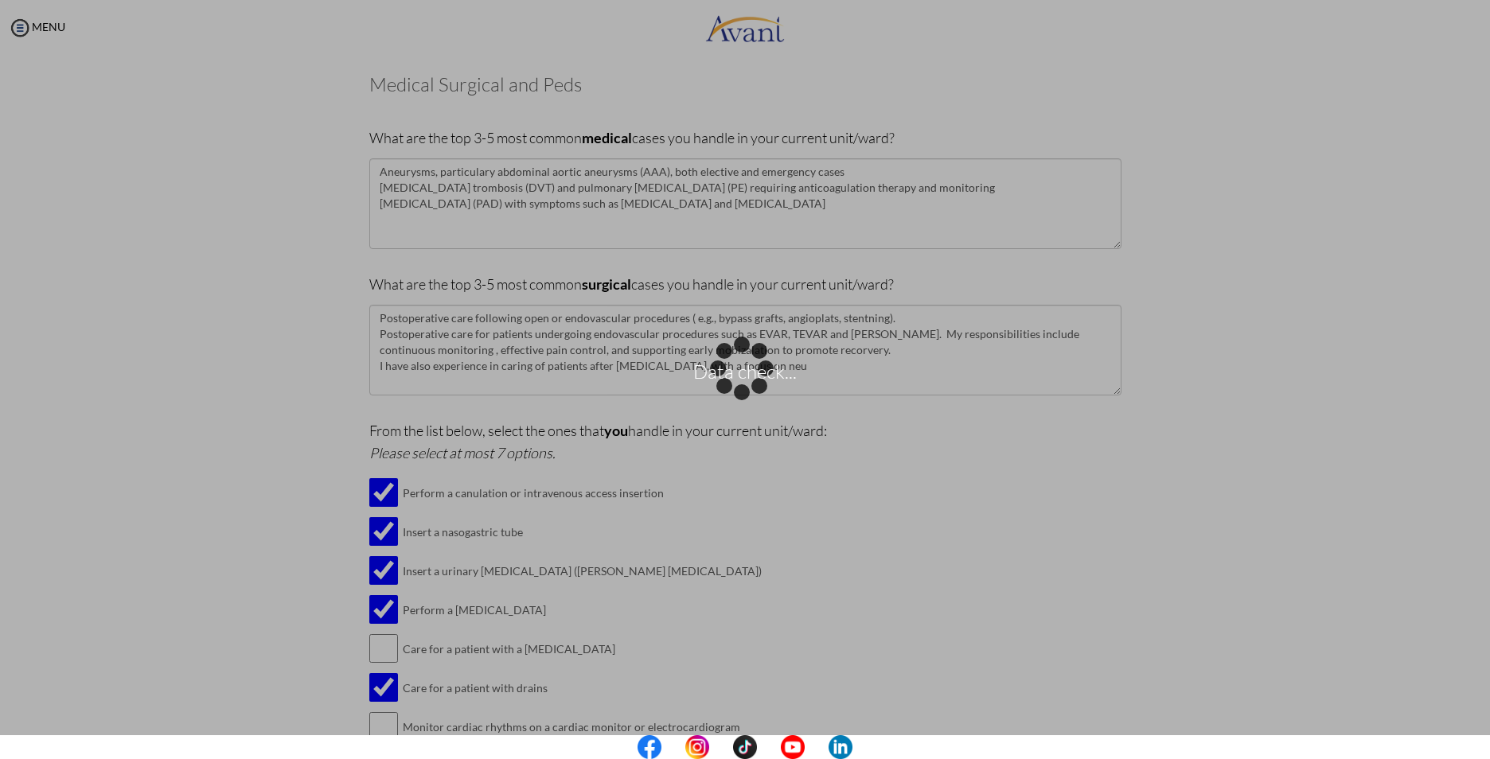
click at [756, 369] on div "Data check..." at bounding box center [745, 380] width 22 height 22
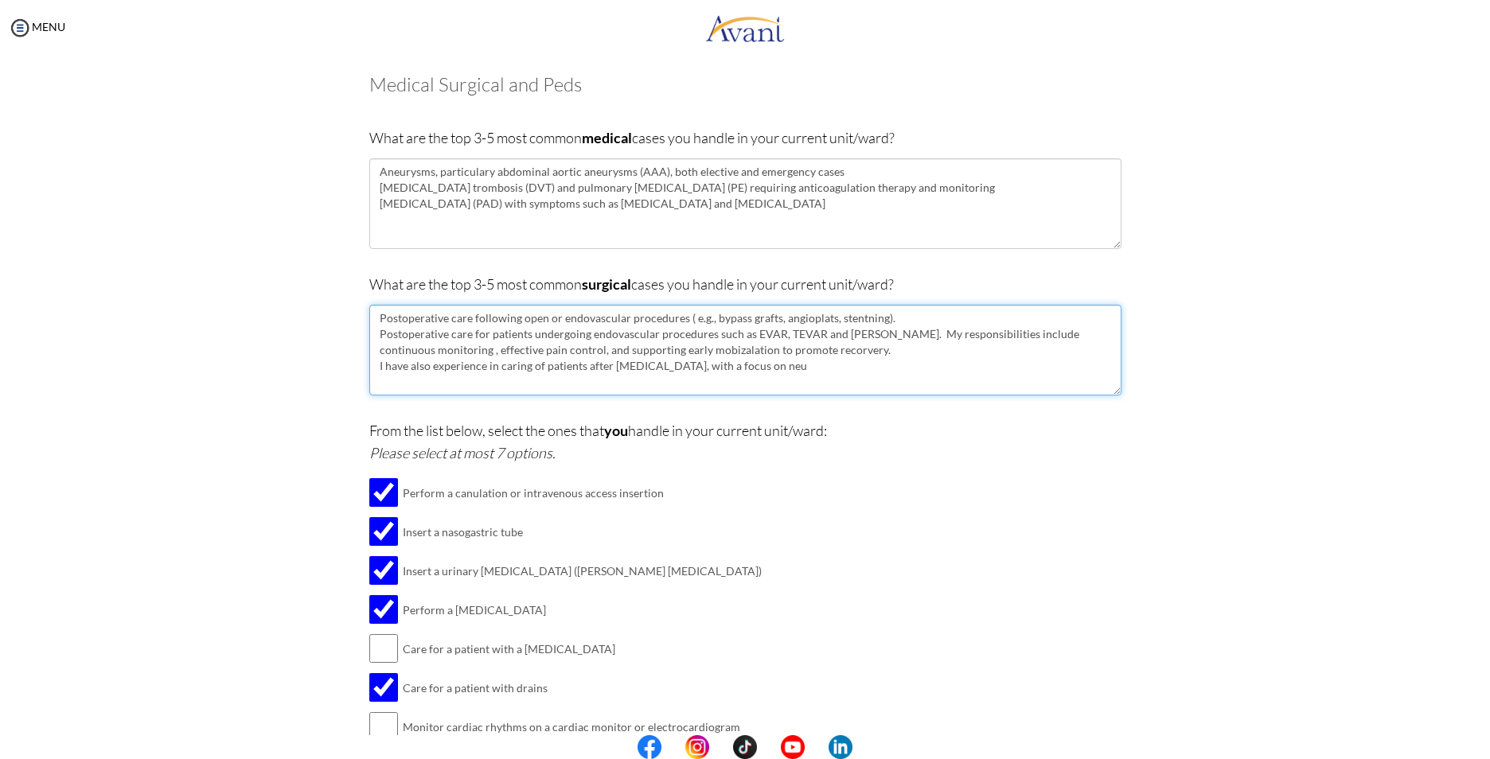
click at [851, 369] on textarea "Postoperative care following open or endovascular procedures ( e.g., bypass gra…" at bounding box center [745, 350] width 752 height 91
click at [459, 379] on textarea "Postoperative care following open or endovascular procedures ( e.g., bypass gra…" at bounding box center [745, 350] width 752 height 91
click at [732, 387] on textarea "Postoperative care following open or endovascular procedures ( e.g., bypass gra…" at bounding box center [745, 350] width 752 height 91
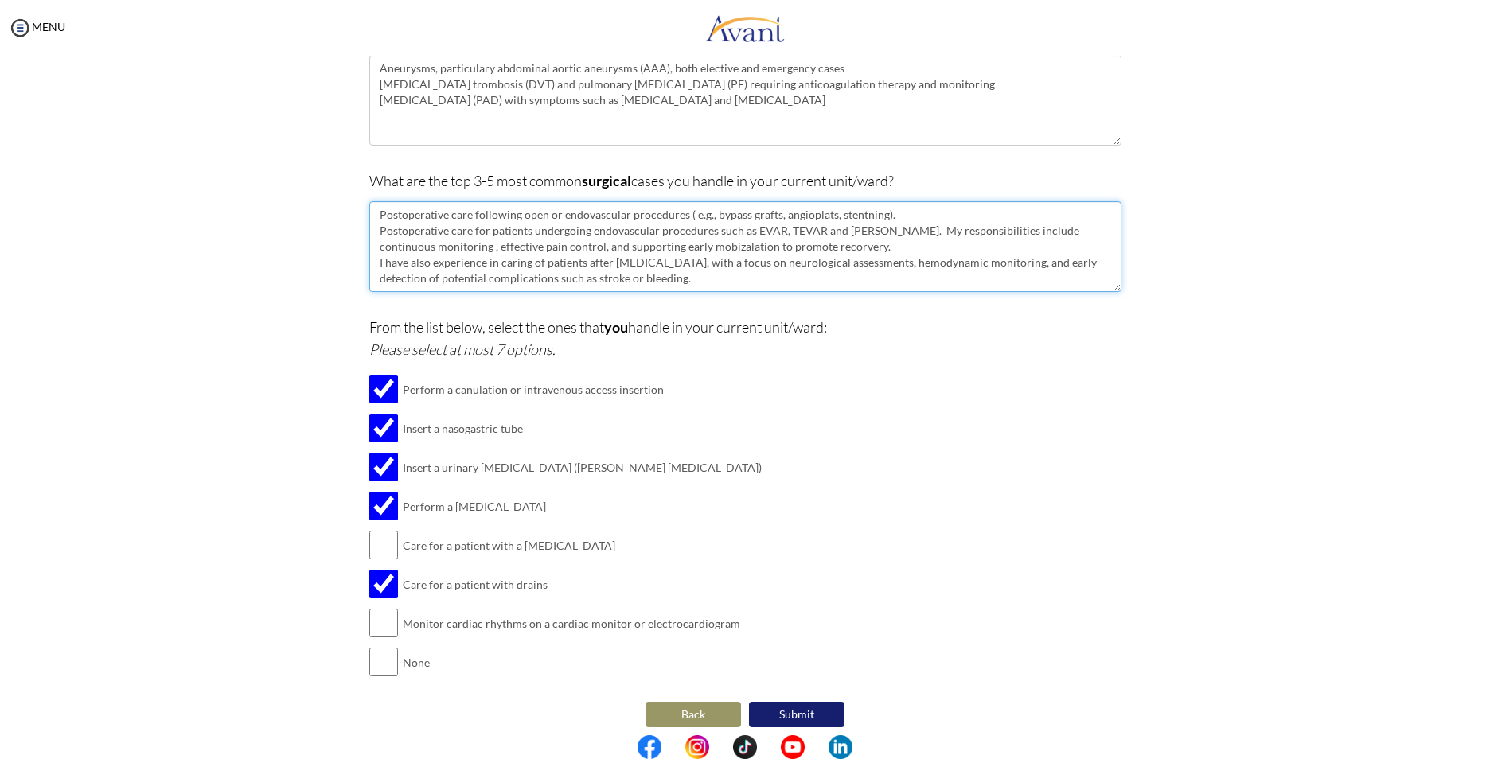
scroll to position [195, 0]
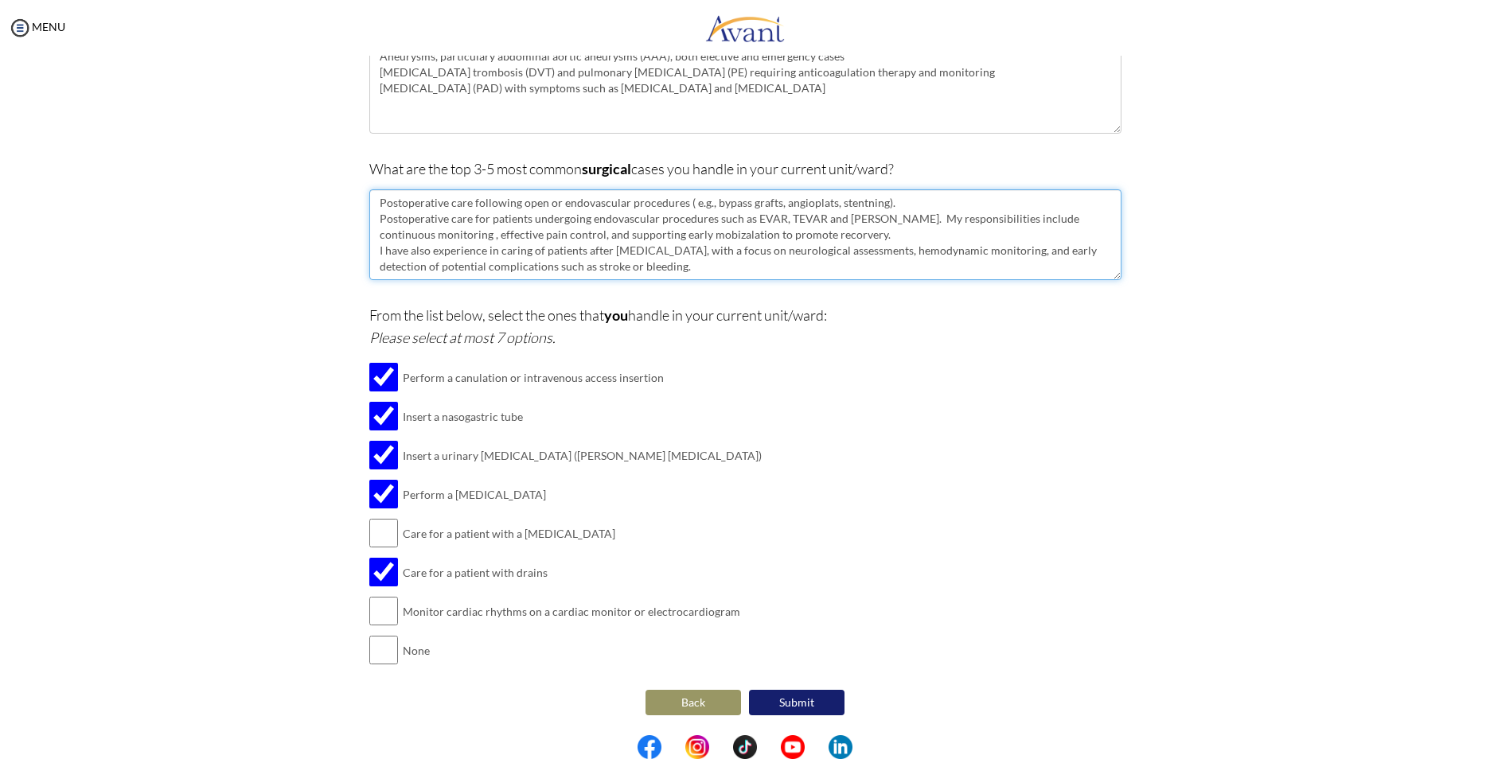
type textarea "Postoperative care following open or endovascular procedures ( e.g., bypass gra…"
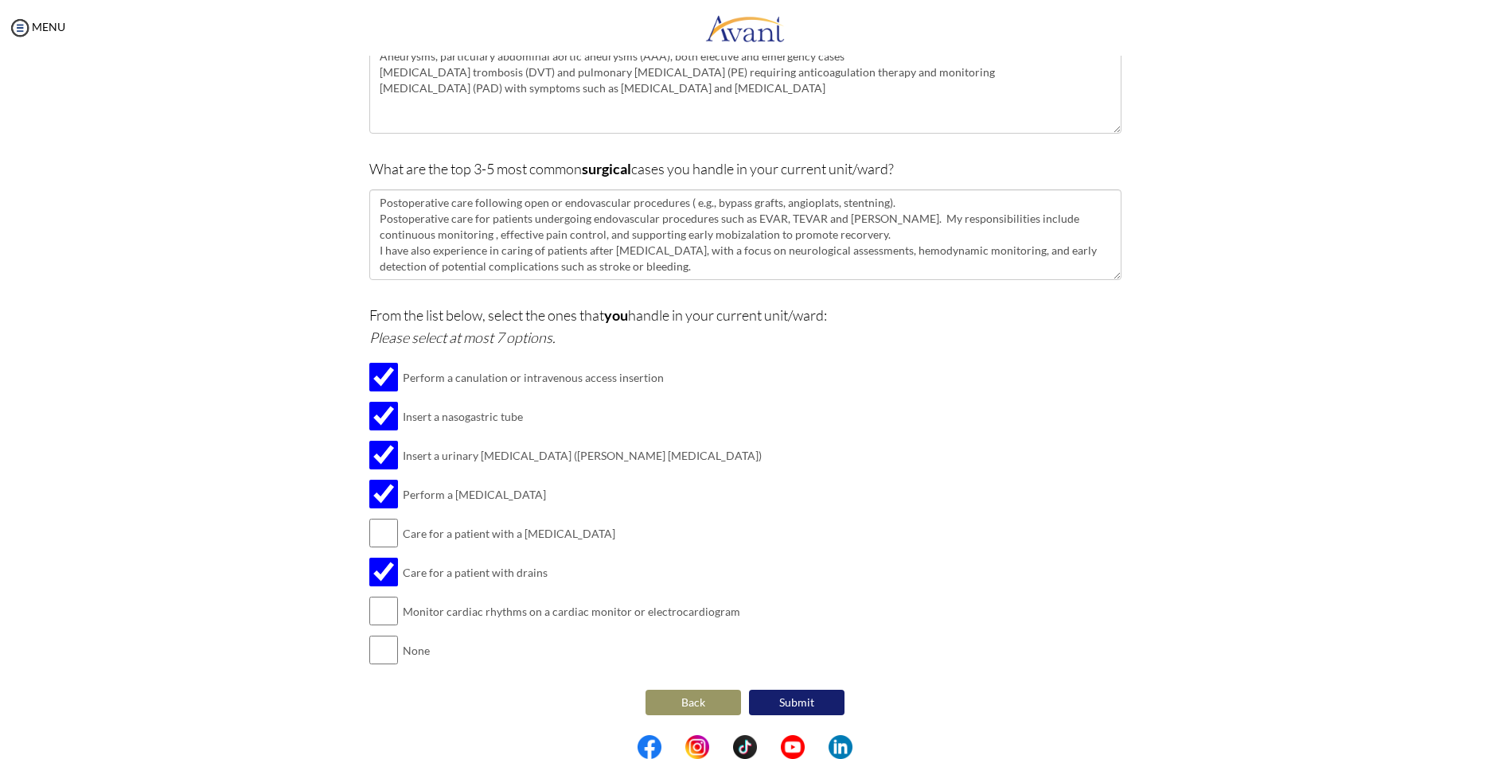
click at [804, 700] on button "Submit" at bounding box center [797, 702] width 96 height 25
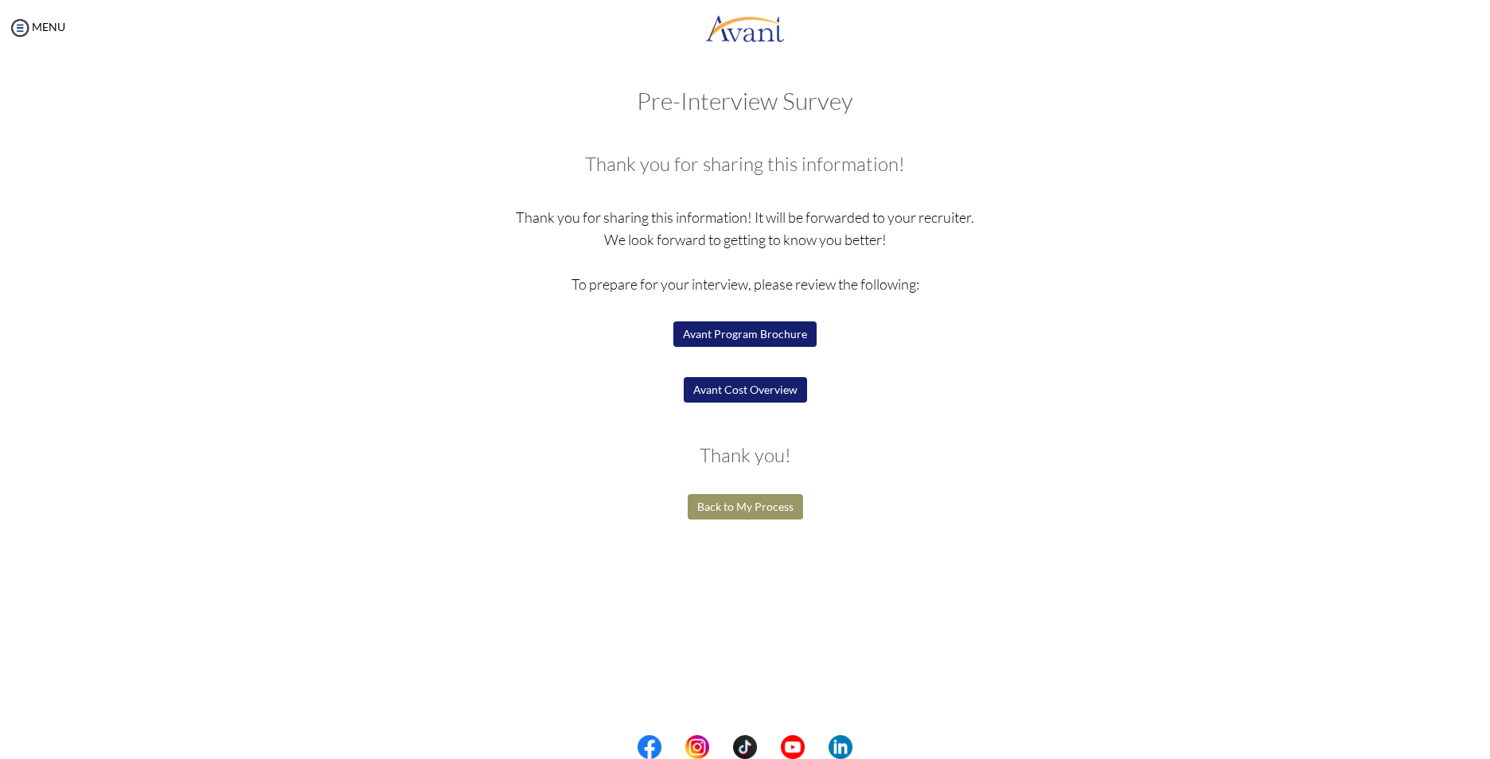
click at [760, 400] on button "Avant Cost Overview" at bounding box center [745, 389] width 123 height 25
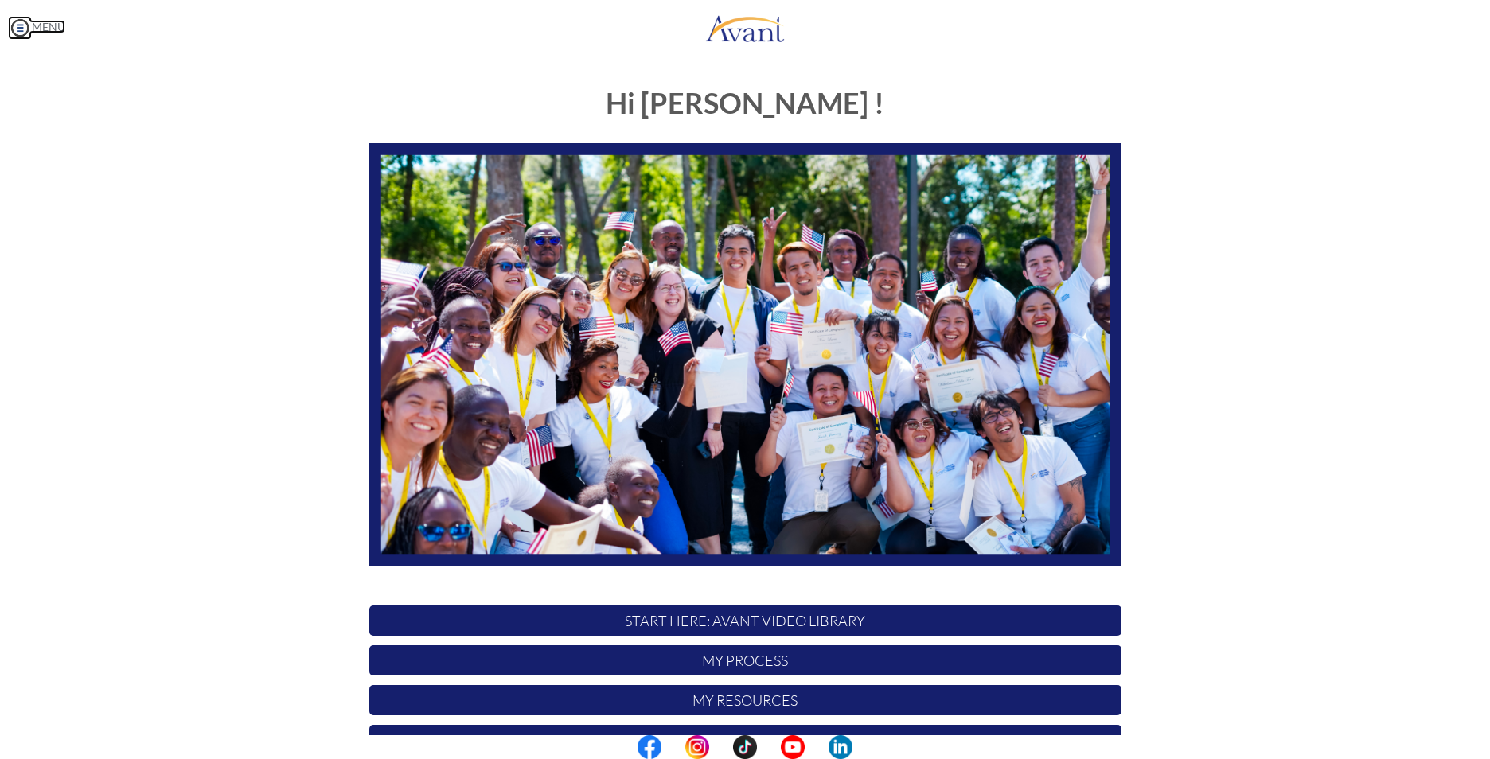
click at [18, 35] on img at bounding box center [20, 28] width 24 height 24
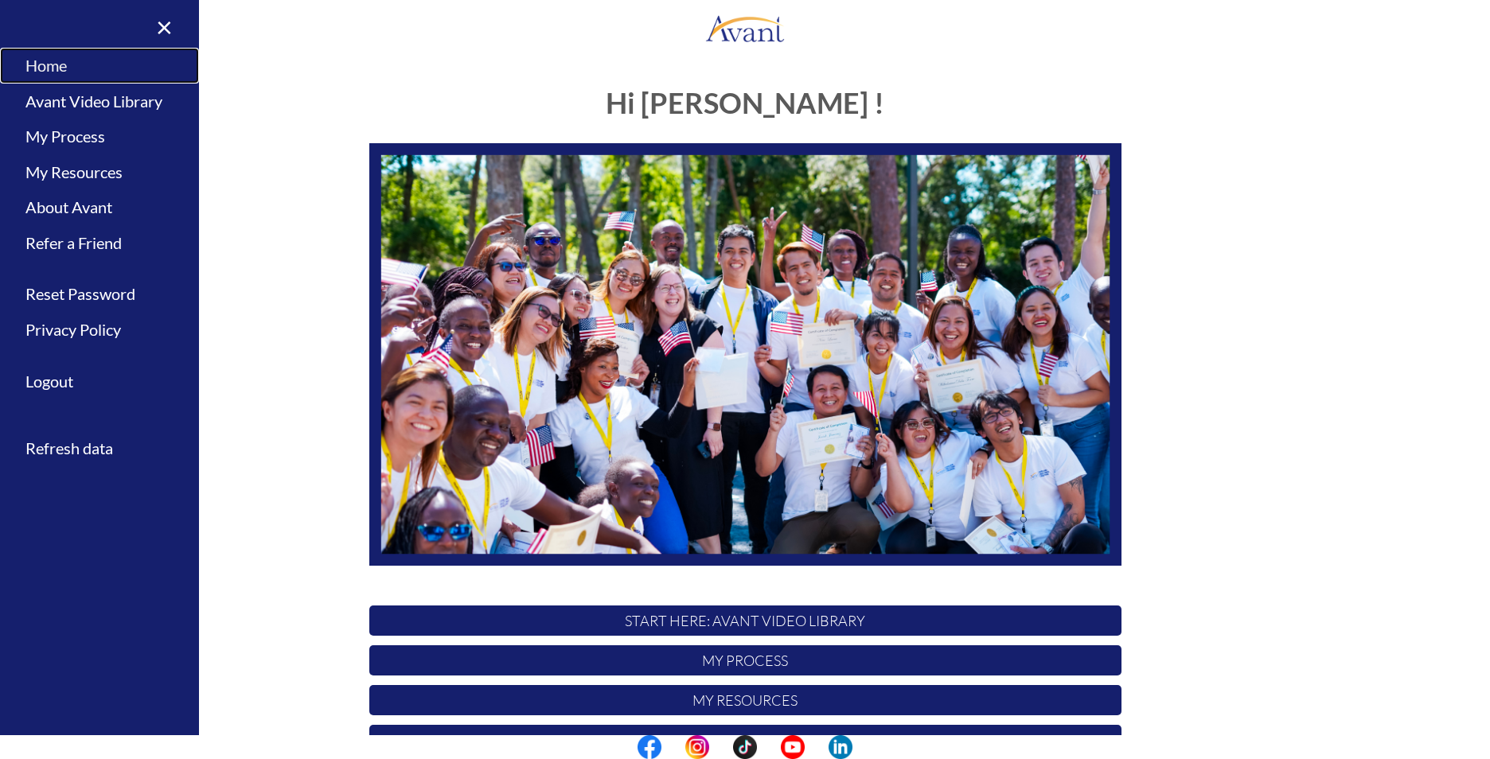
click at [32, 53] on link "Home" at bounding box center [99, 66] width 199 height 36
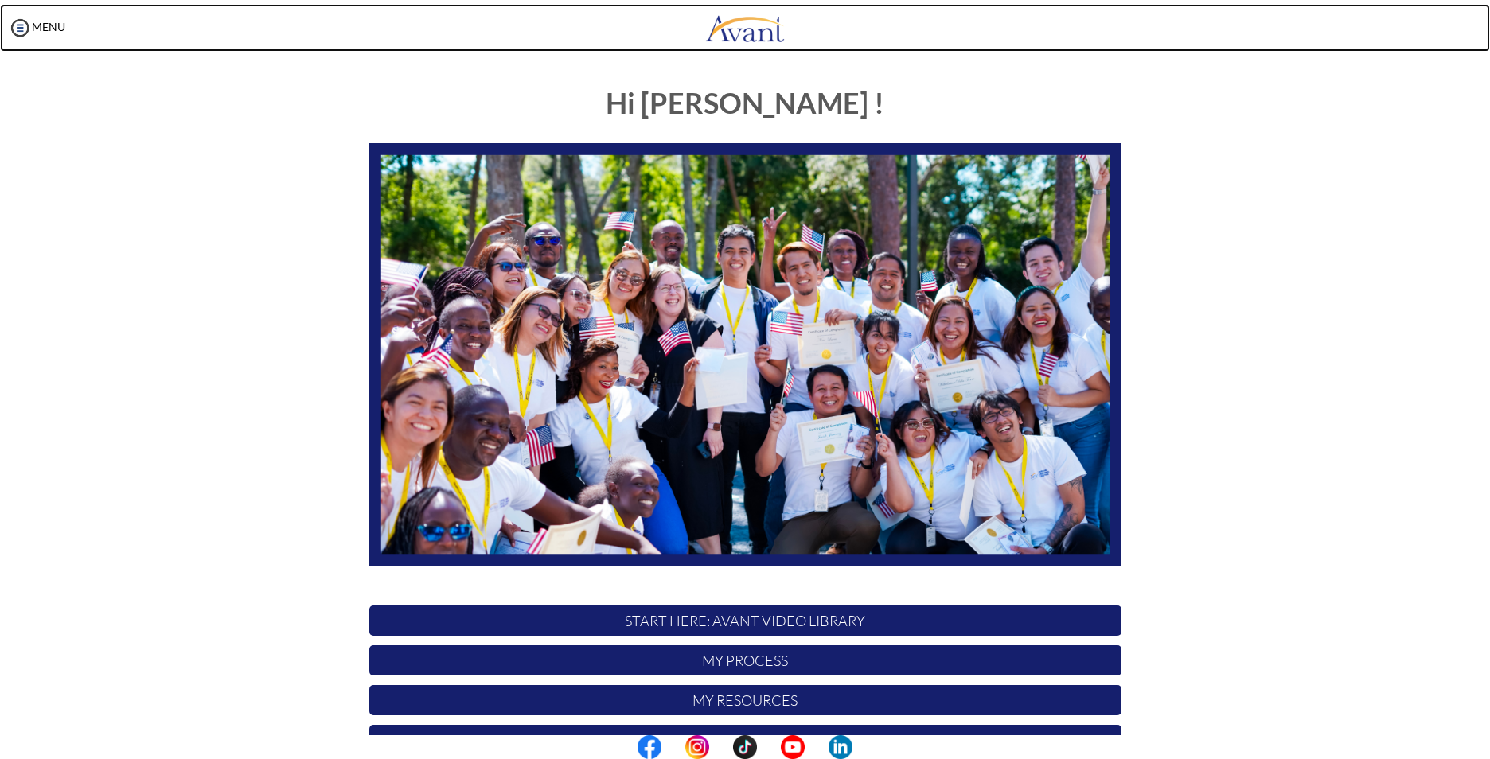
click at [79, 28] on link at bounding box center [745, 28] width 1490 height 48
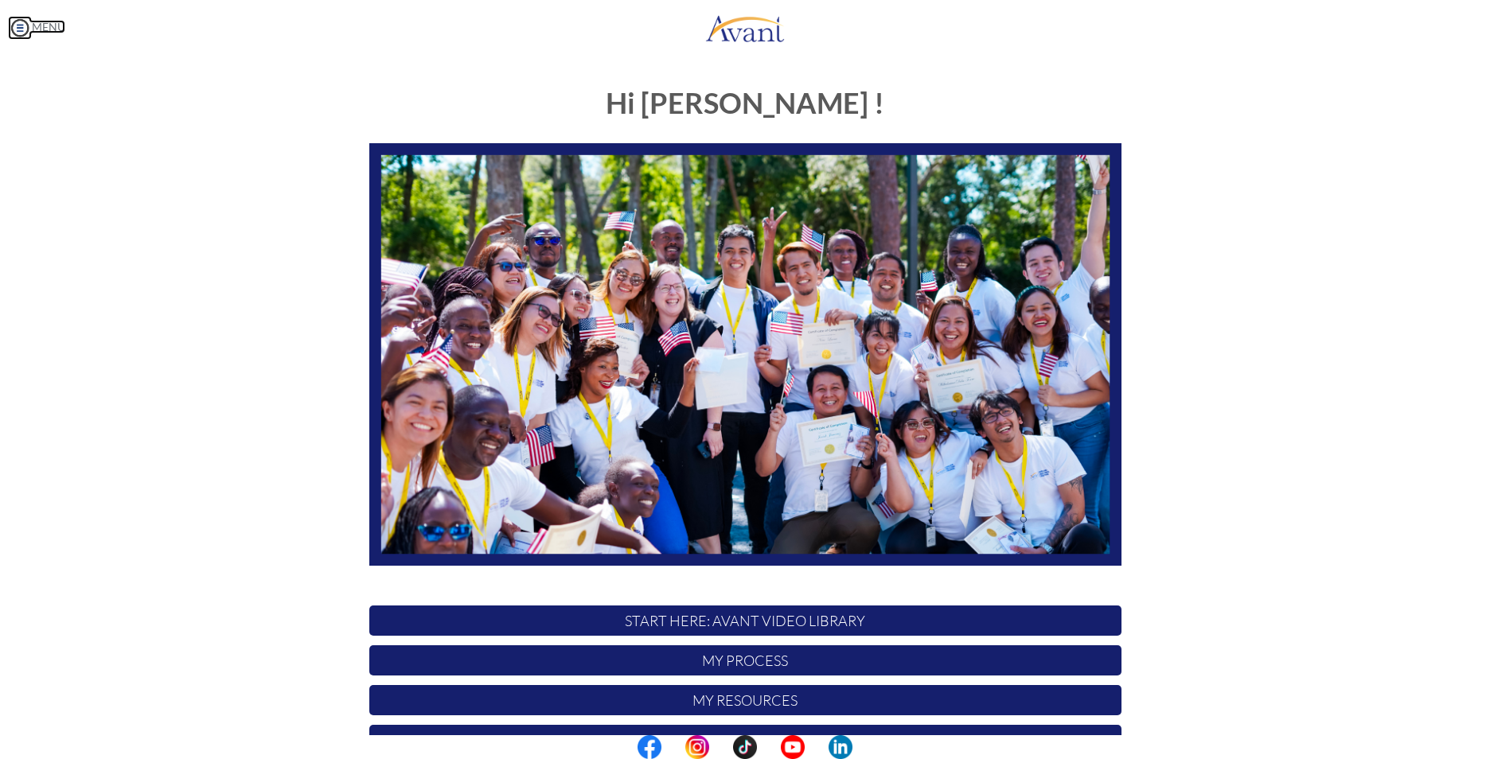
click at [59, 27] on link "MENU" at bounding box center [36, 27] width 57 height 14
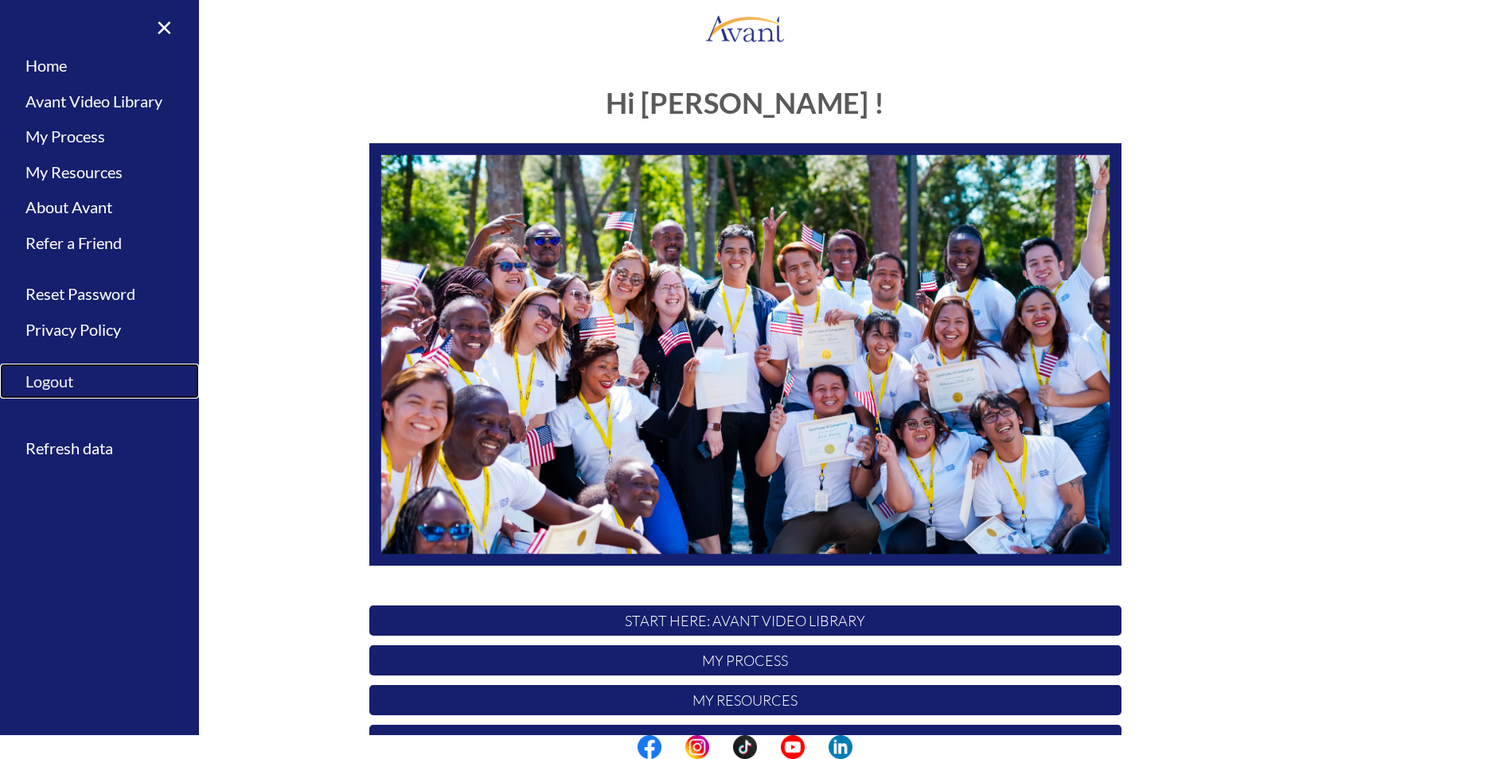
click at [58, 389] on link "Logout" at bounding box center [99, 382] width 199 height 36
